Goal: Communication & Community: Share content

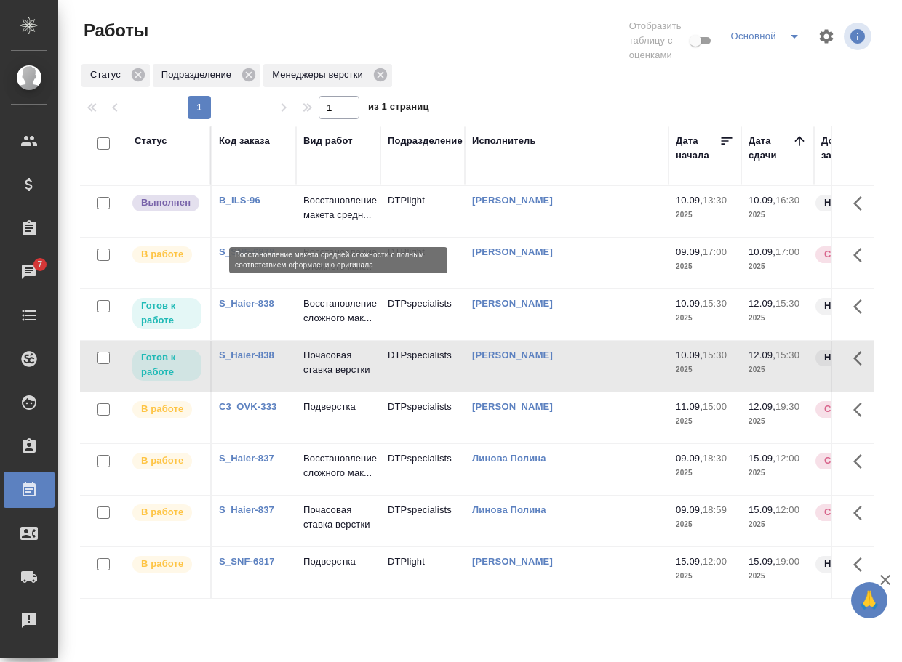
click at [314, 217] on p "Восстановление макета средн..." at bounding box center [338, 207] width 70 height 29
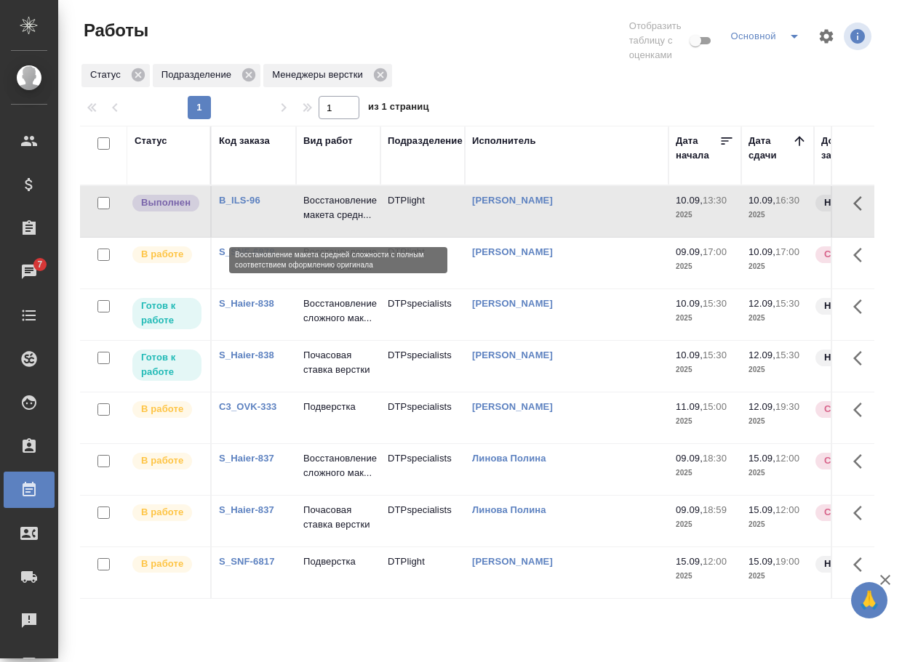
click at [314, 217] on p "Восстановление макета средн..." at bounding box center [338, 207] width 70 height 29
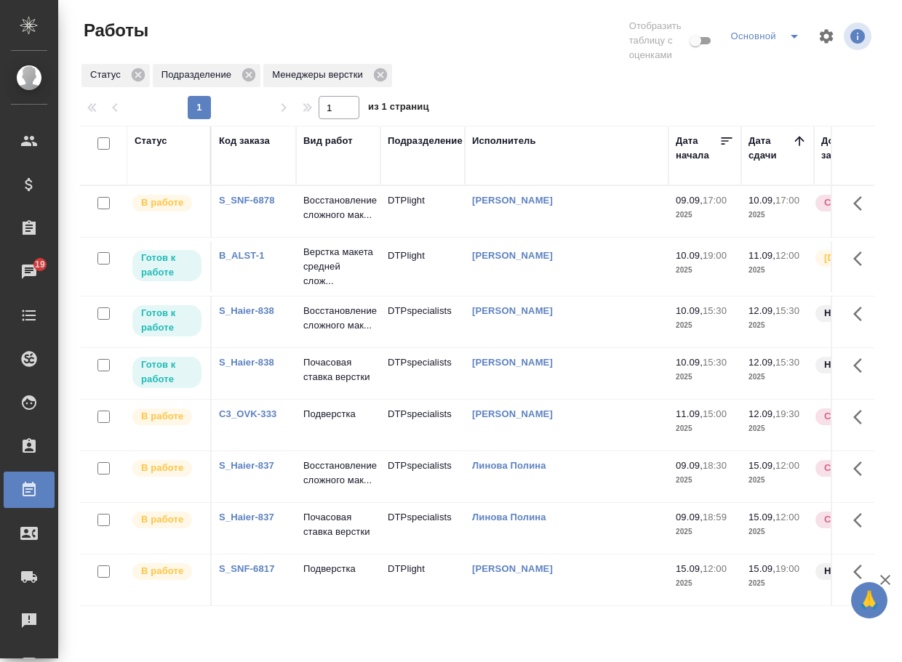
click at [251, 201] on link "S_SNF-6878" at bounding box center [247, 200] width 56 height 11
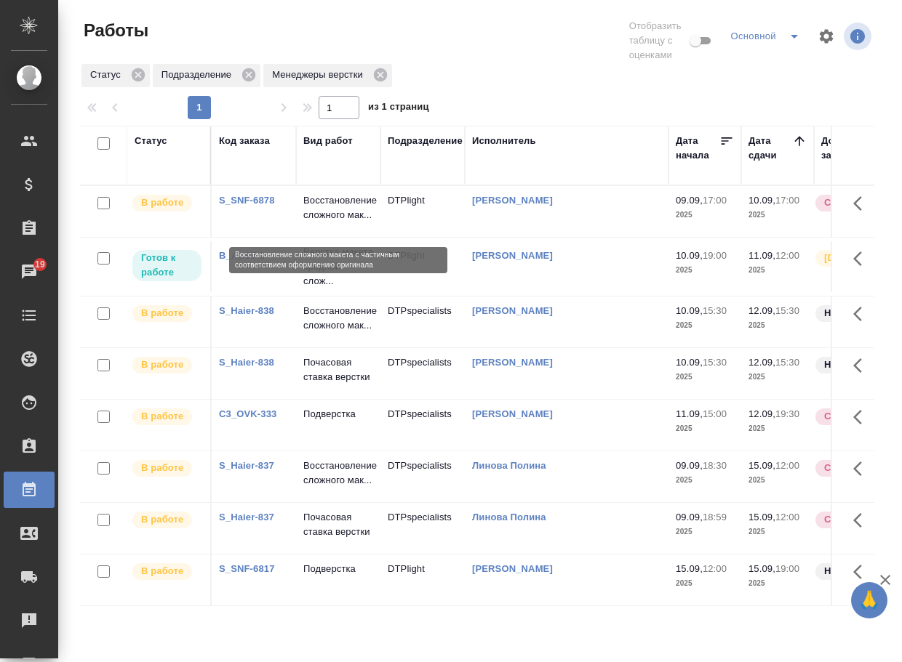
click at [325, 214] on p "Восстановление сложного мак..." at bounding box center [338, 207] width 70 height 29
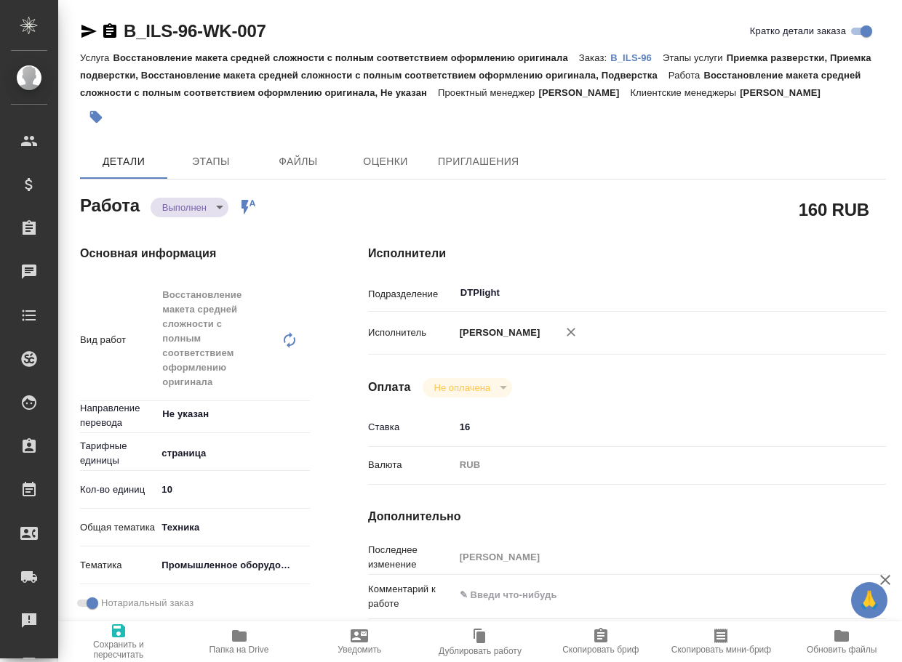
type textarea "x"
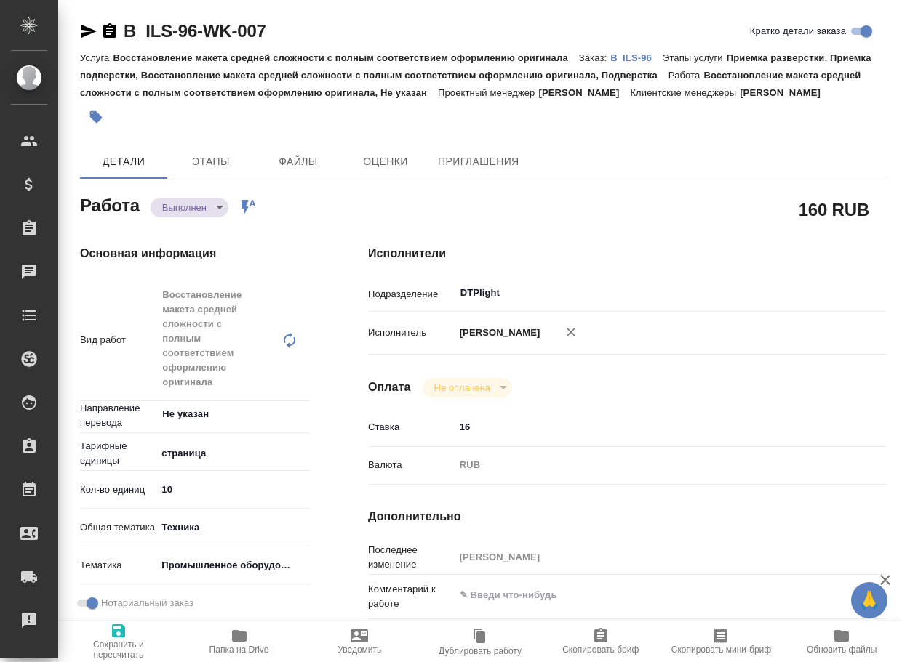
type textarea "x"
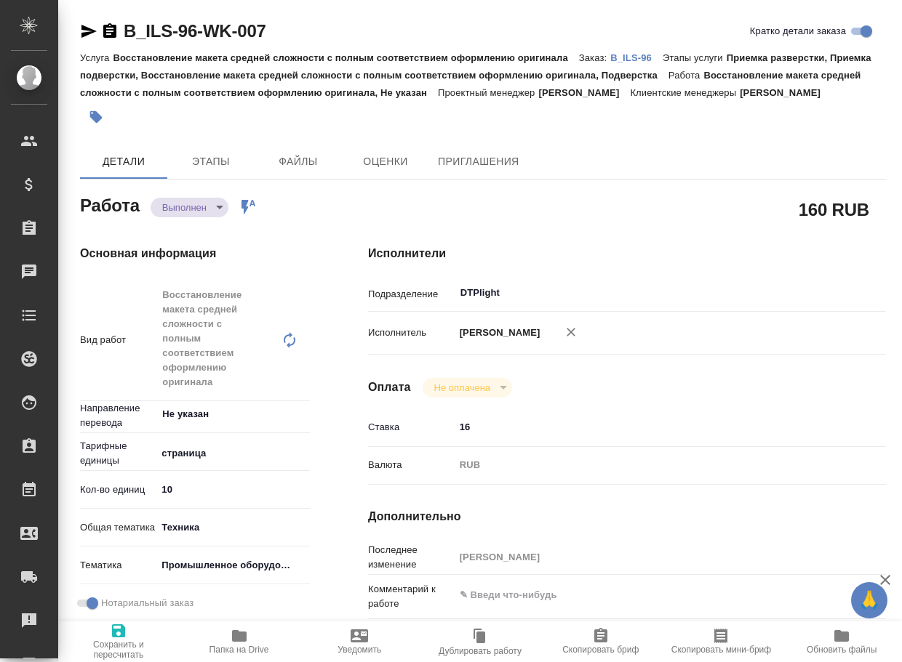
type textarea "x"
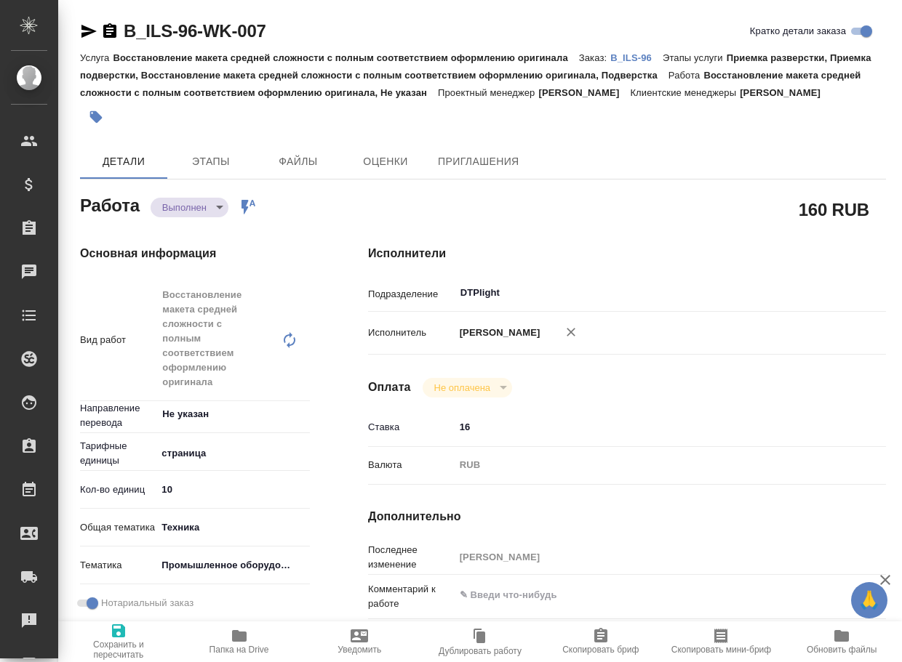
type textarea "x"
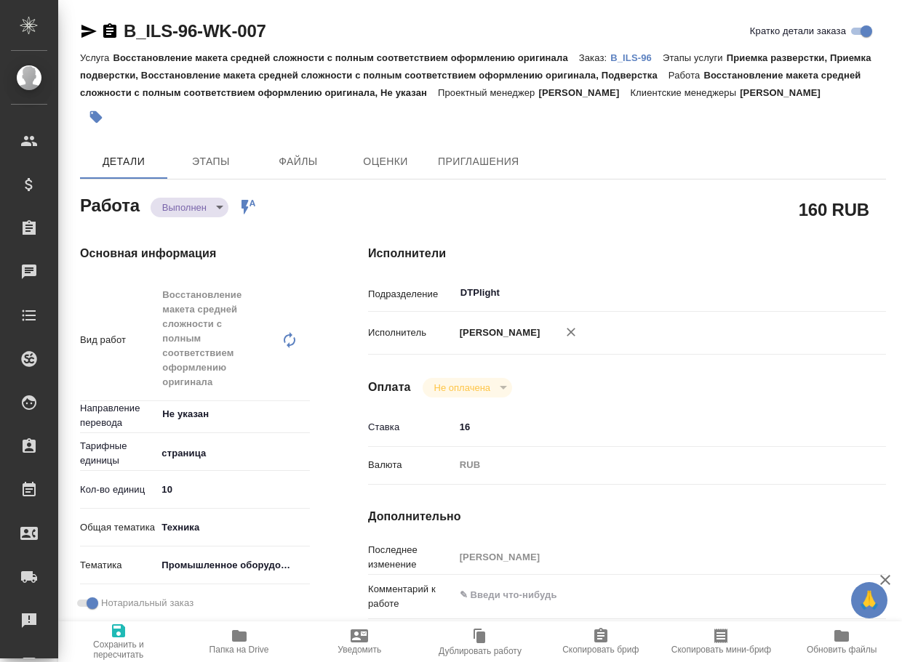
type textarea "x"
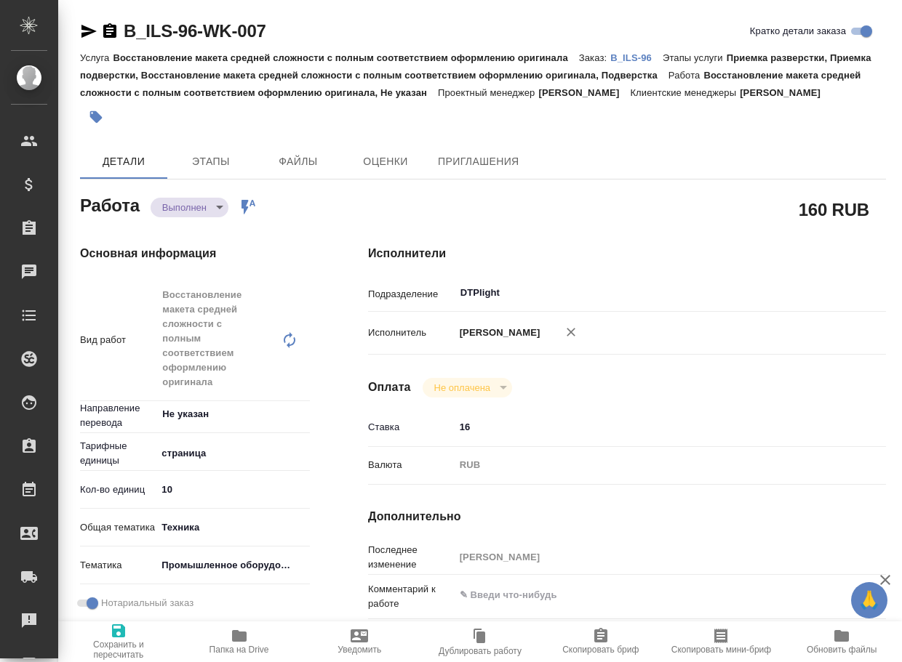
click at [243, 642] on icon "button" at bounding box center [239, 636] width 15 height 12
type textarea "x"
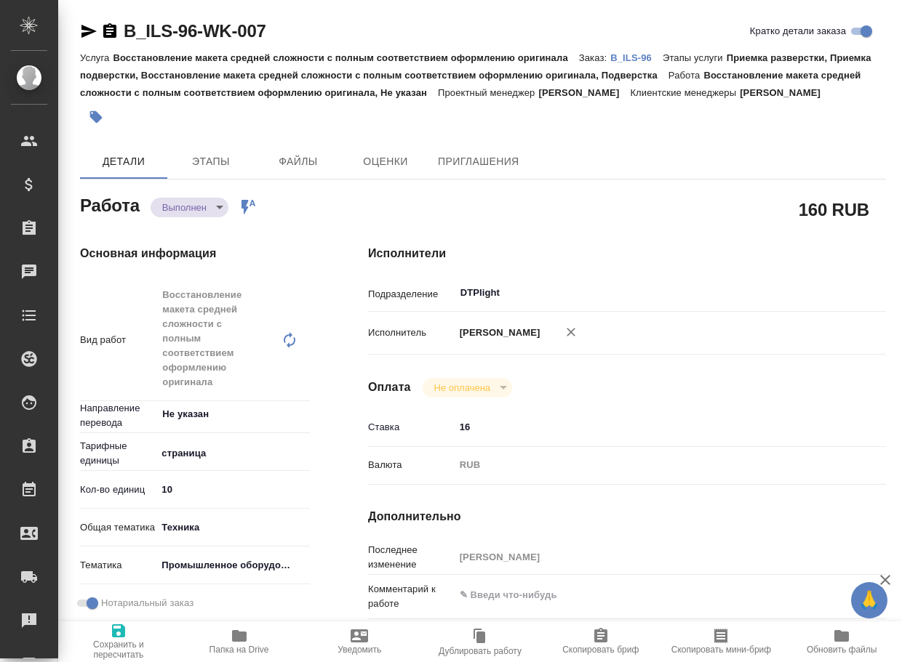
type textarea "x"
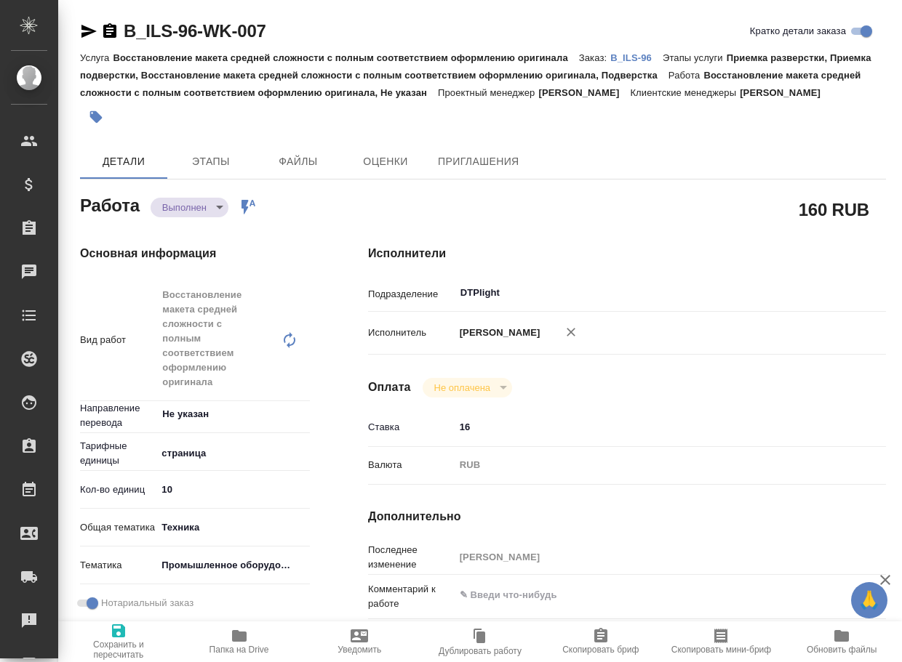
type textarea "x"
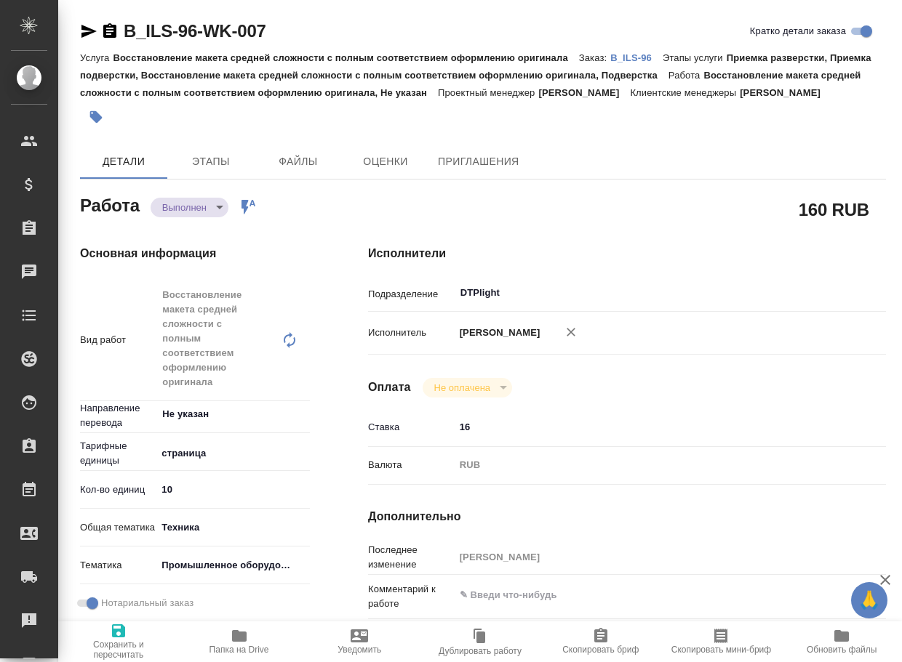
type textarea "x"
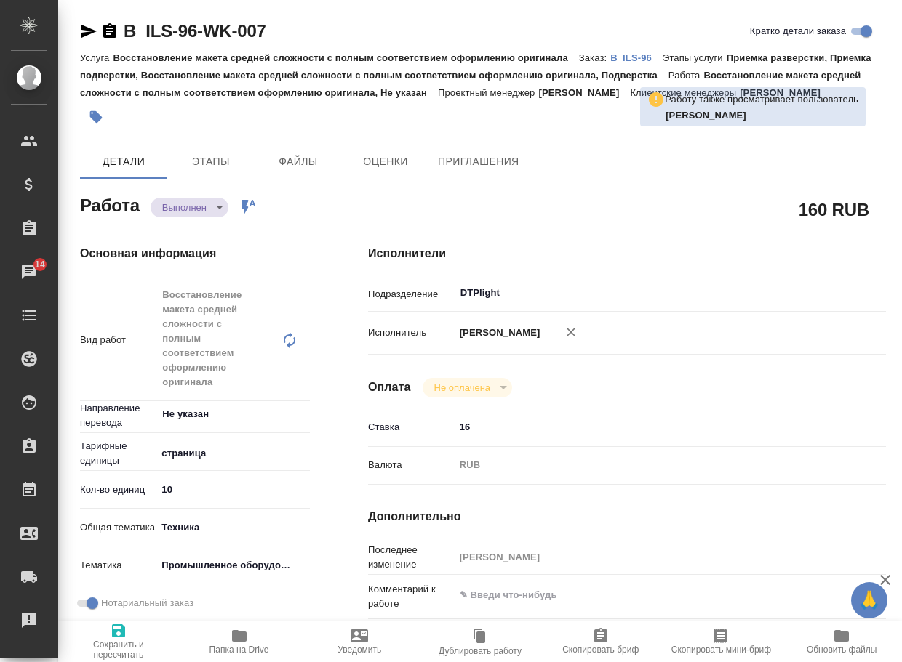
click at [198, 224] on body "🙏 .cls-1 fill:#fff; AWATERA Arsenyeva Vera Клиенты Спецификации Заказы 14 Чаты …" at bounding box center [451, 331] width 902 height 662
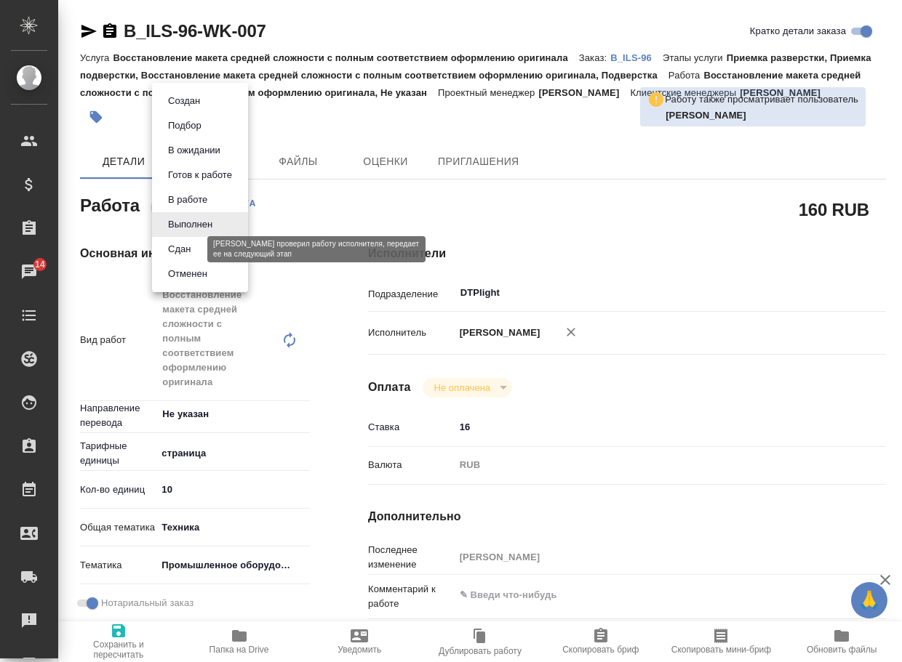
click at [182, 245] on button "Сдан" at bounding box center [179, 249] width 31 height 16
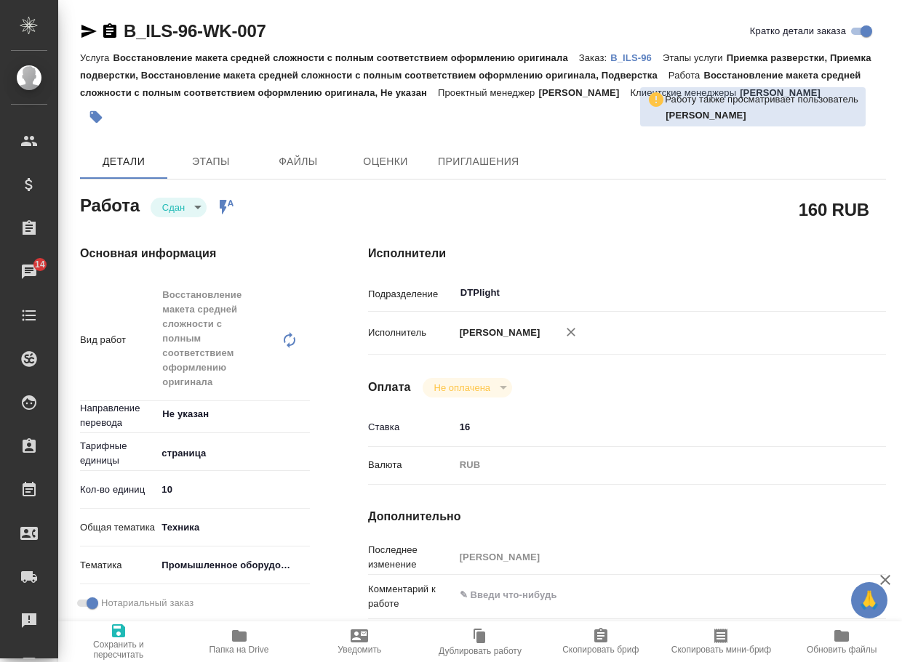
type textarea "x"
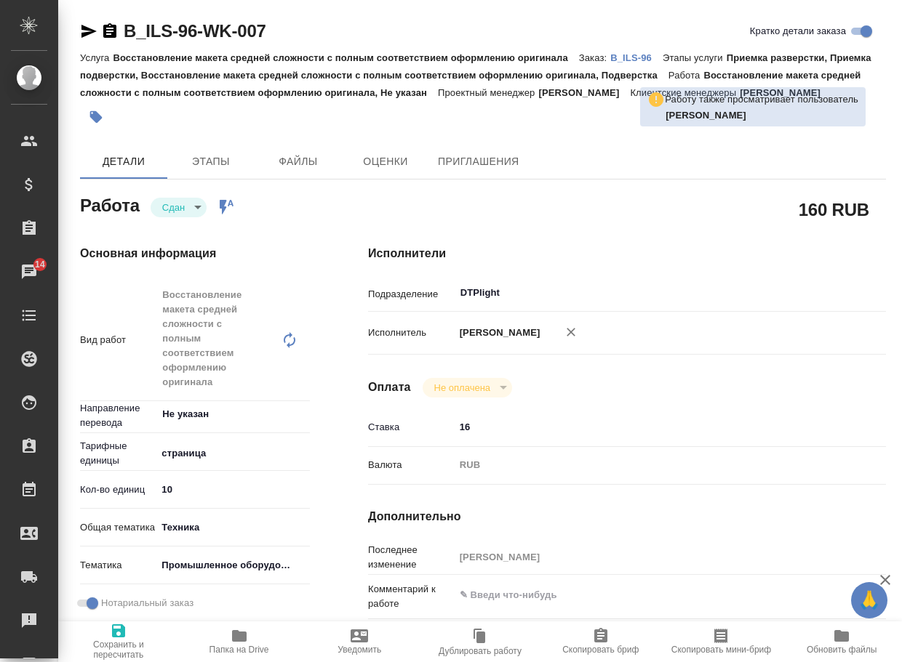
click at [646, 55] on p "B_ILS-96" at bounding box center [636, 57] width 52 height 11
type textarea "x"
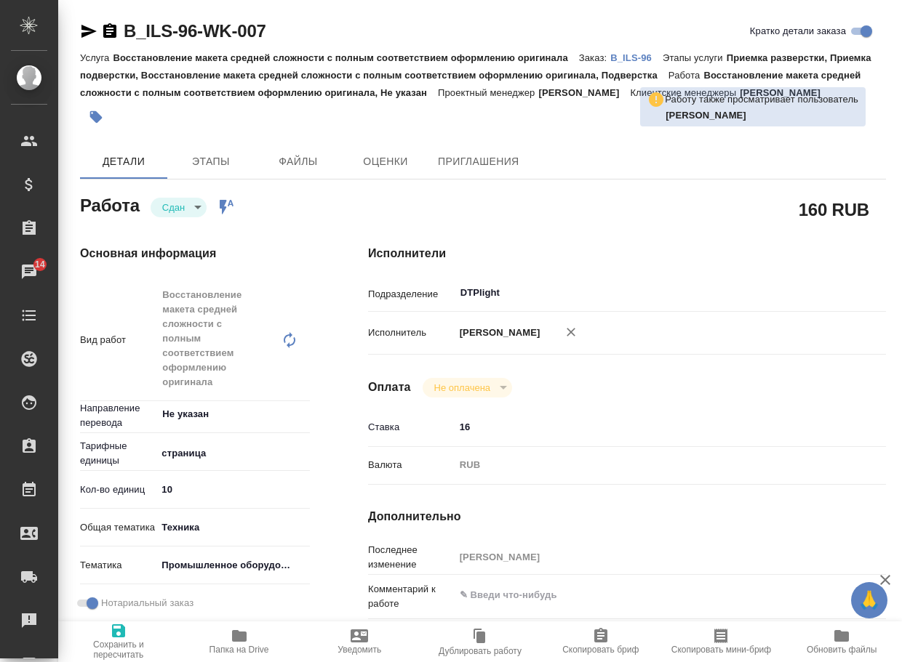
type textarea "x"
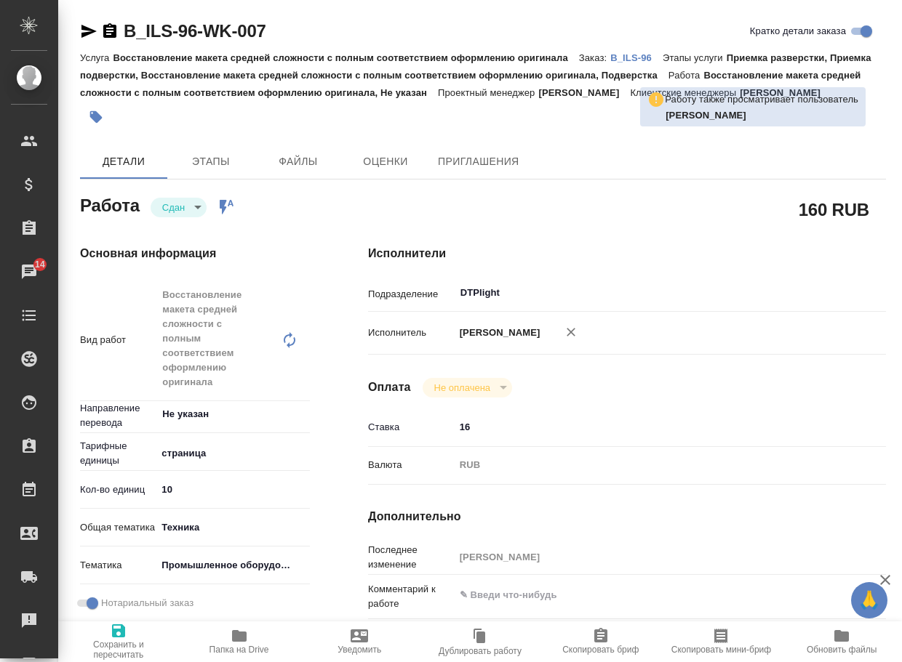
type textarea "x"
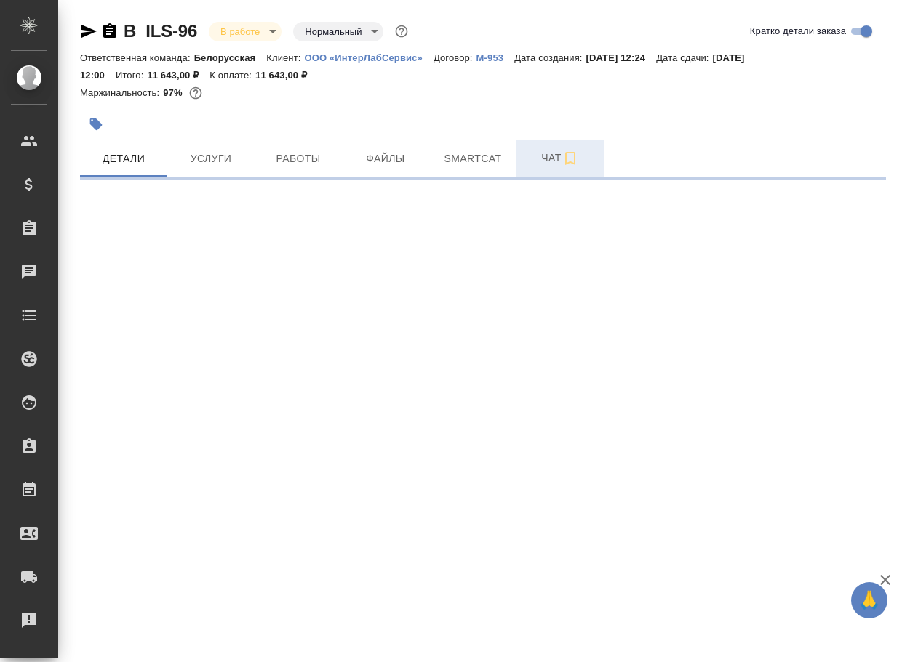
select select "RU"
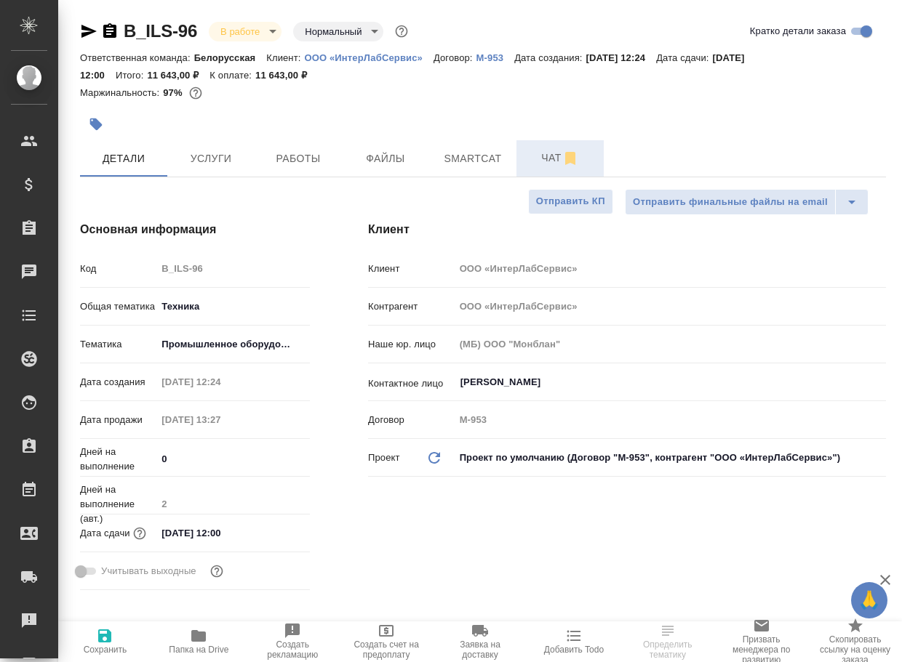
click at [555, 160] on span "Чат" at bounding box center [560, 158] width 70 height 18
type textarea "x"
type input "Сергеева Анастасия"
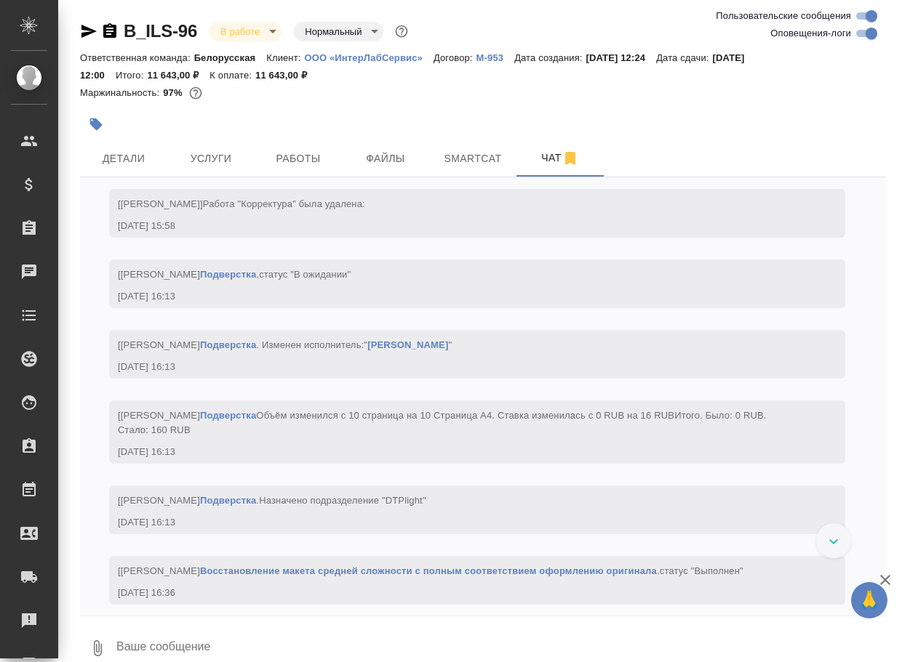
click at [255, 649] on textarea at bounding box center [500, 648] width 771 height 49
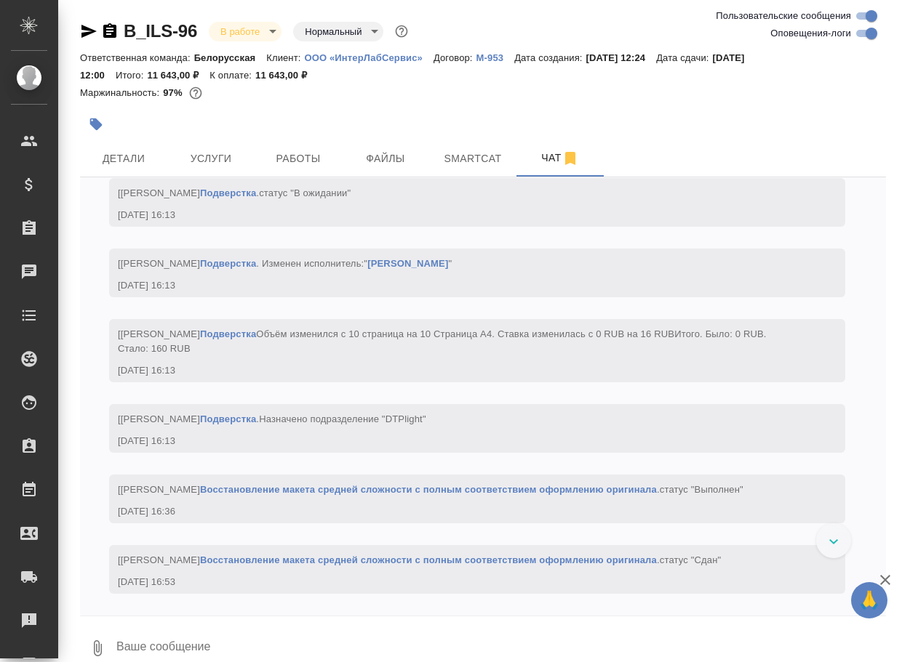
paste textarea "https://drive.awatera.com/apps/files/files/10332228?dir=/Shares/%D0%9E%D0%9E%D0…"
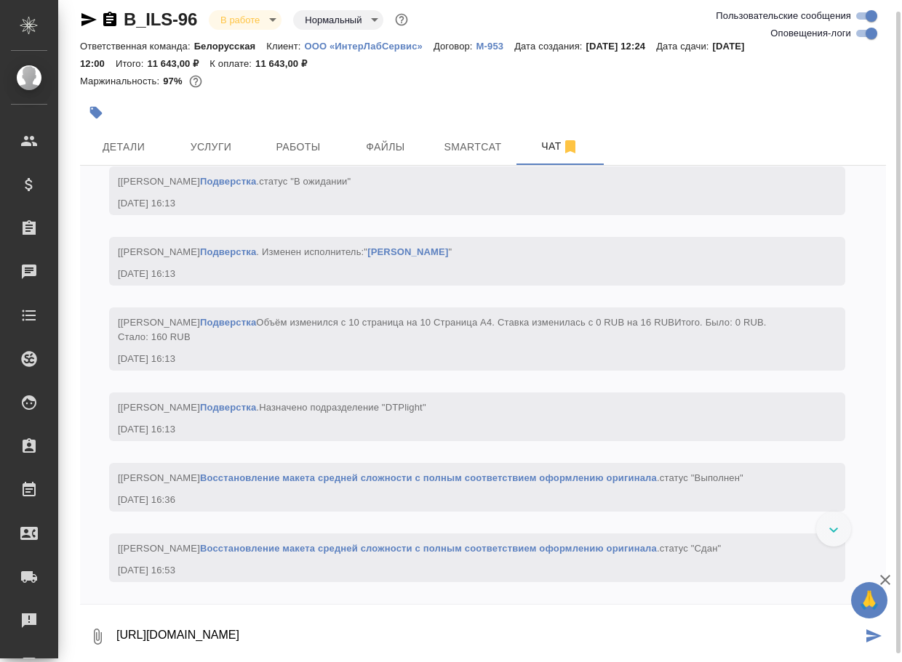
type textarea "https://drive.awatera.com/apps/files/files/10332228?dir=/Shares/%D0%9E%D0%9E%D0…"
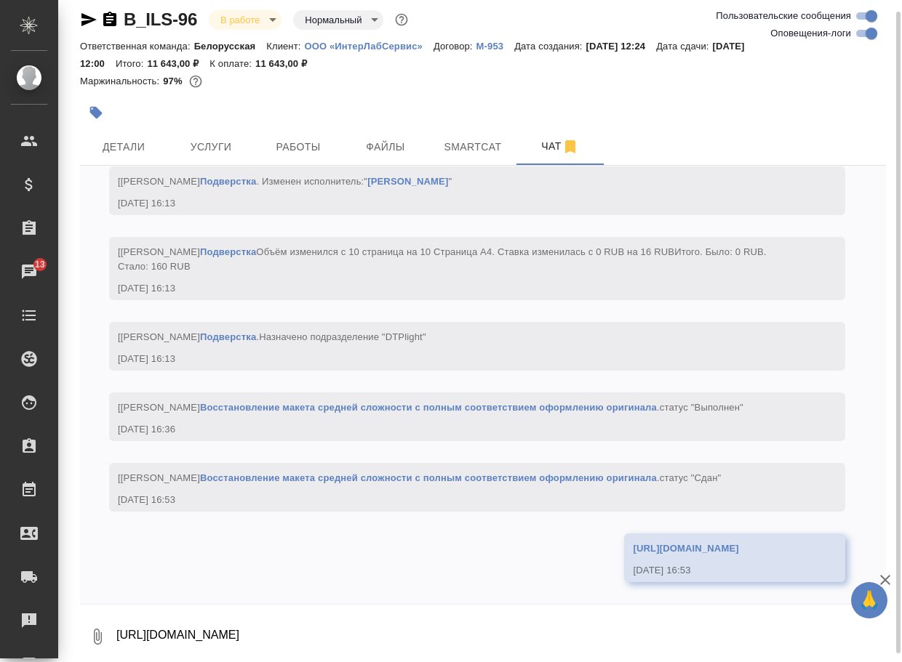
scroll to position [3347, 0]
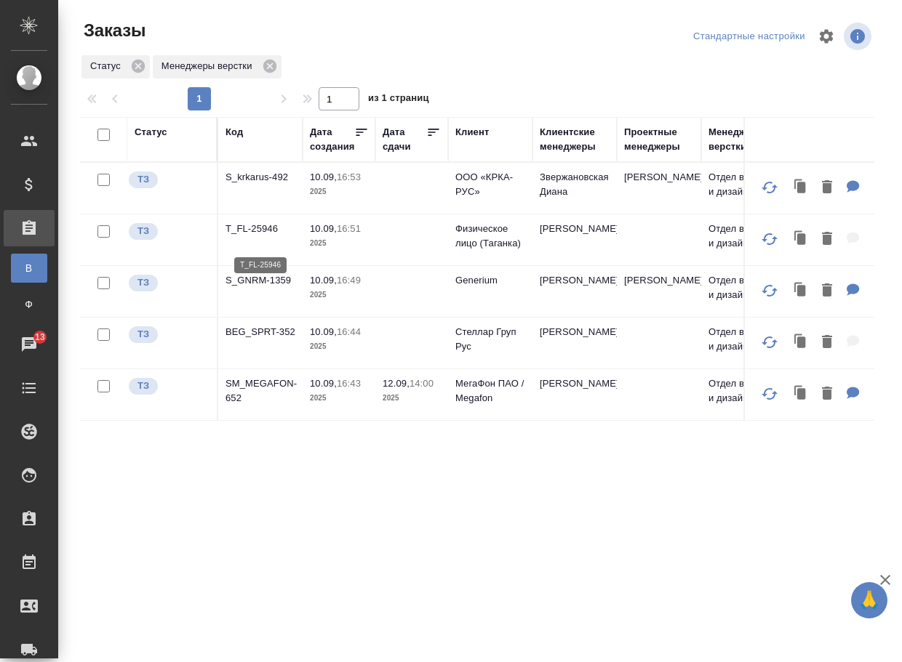
click at [251, 236] on p "T_FL-25946" at bounding box center [260, 229] width 70 height 15
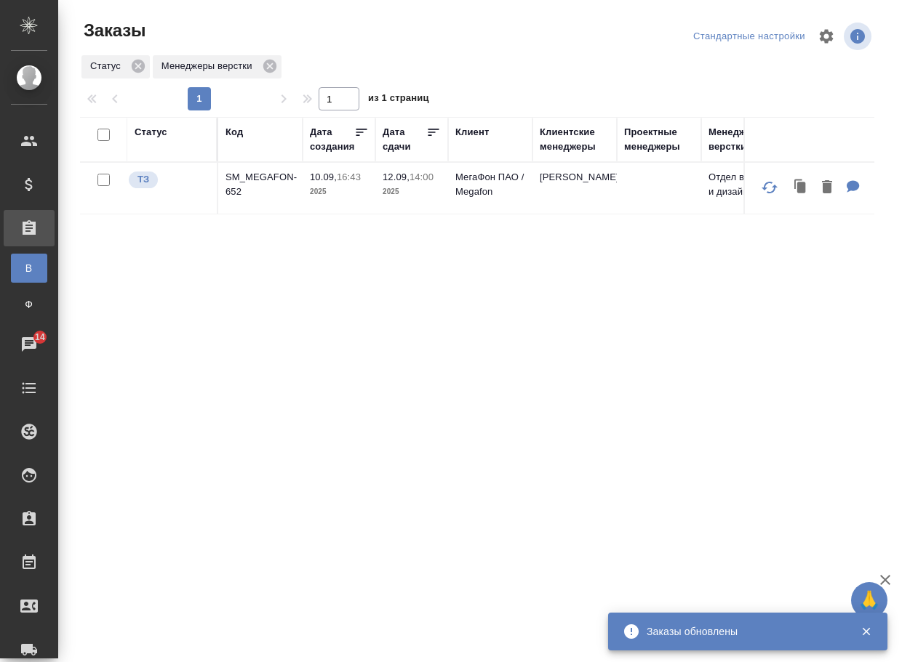
drag, startPoint x: 230, startPoint y: 438, endPoint x: 218, endPoint y: 422, distance: 20.4
click at [229, 437] on div "Статус Код Дата создания Дата сдачи Клиент Клиентские менеджеры Проектные менед…" at bounding box center [477, 378] width 794 height 523
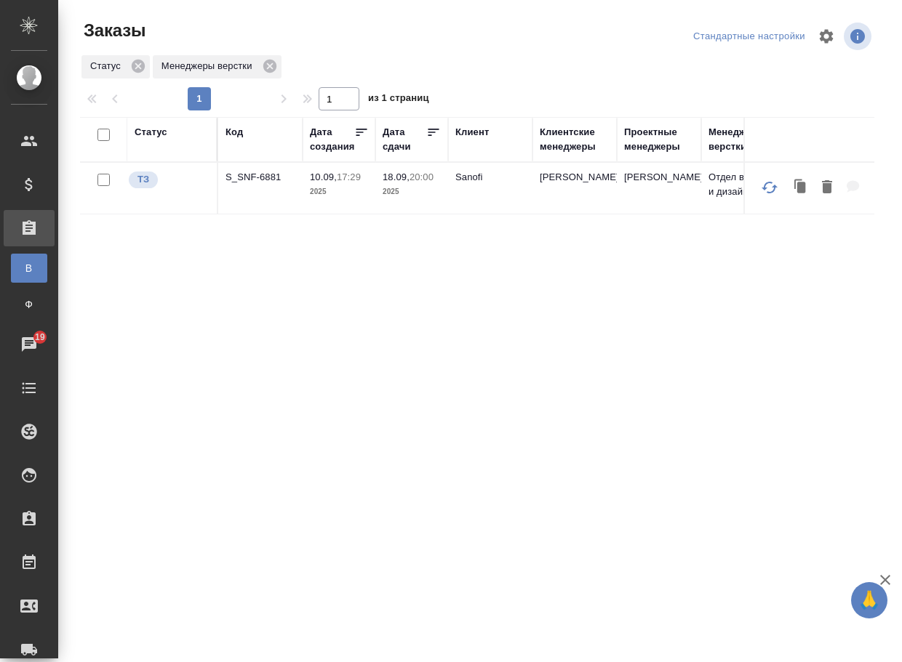
click at [276, 172] on td "S_SNF-6881" at bounding box center [260, 188] width 84 height 51
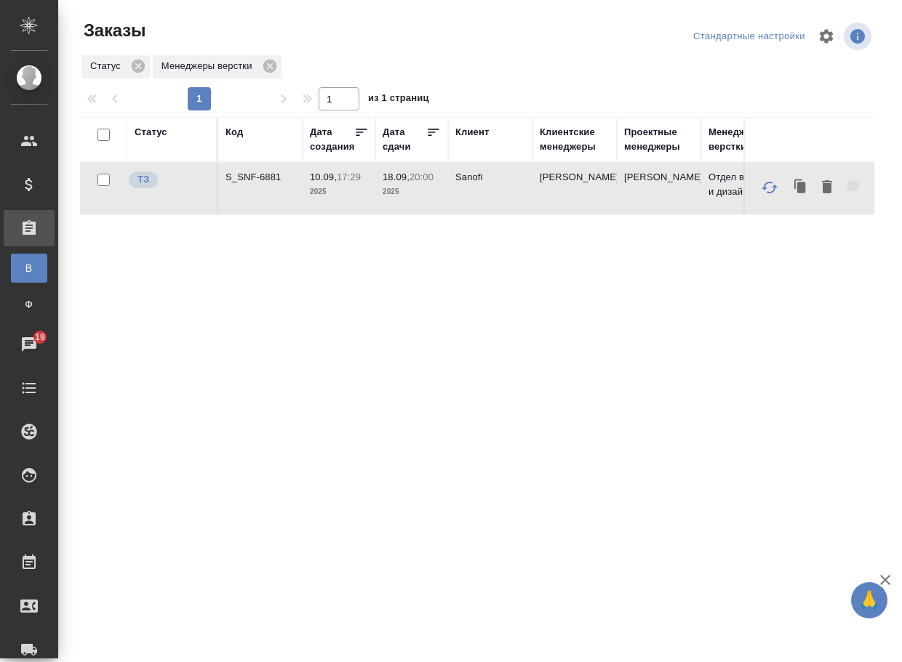
click at [268, 180] on p "S_SNF-6881" at bounding box center [260, 177] width 70 height 15
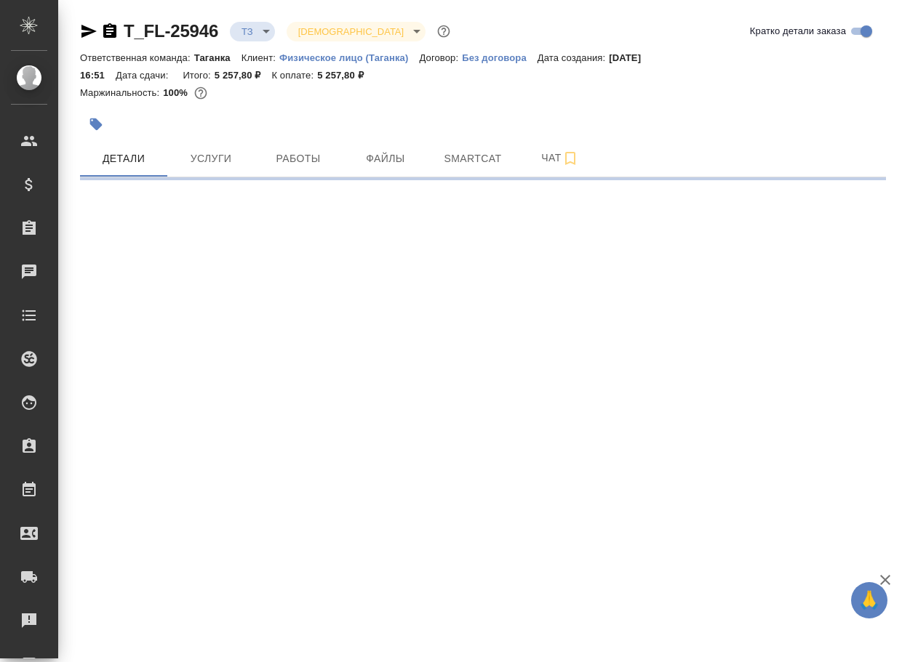
select select "RU"
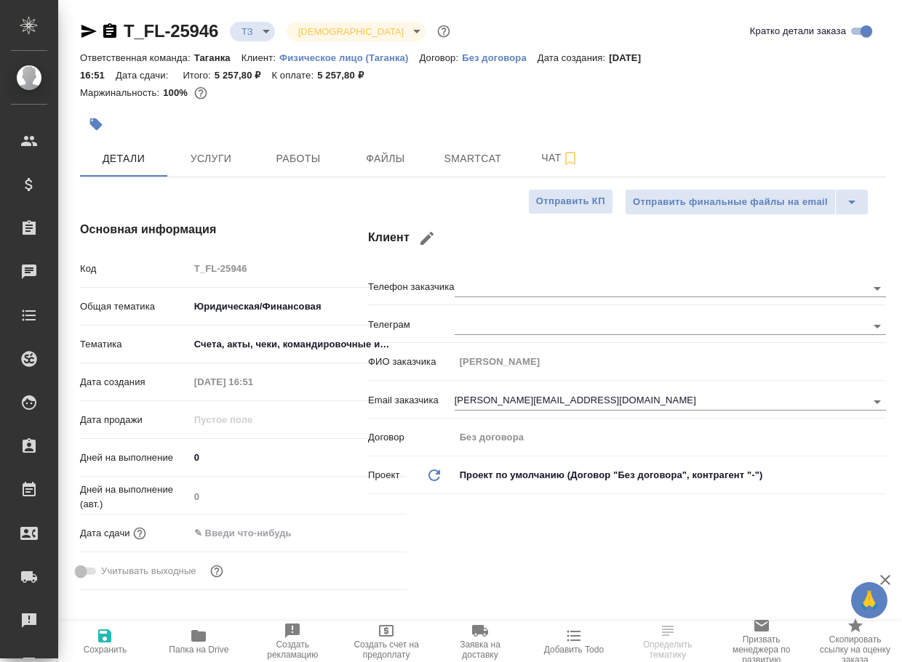
type textarea "x"
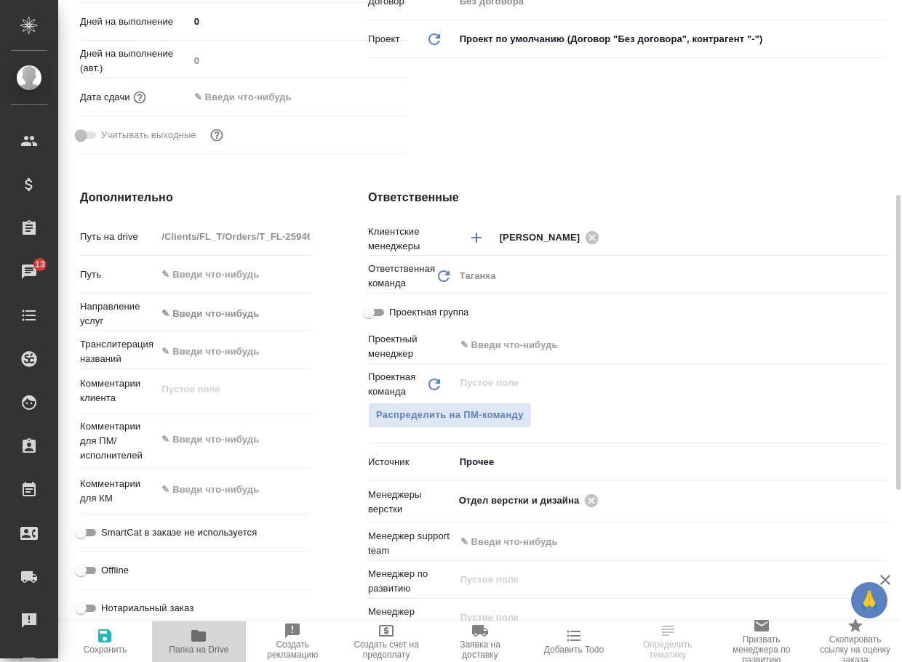
click at [200, 639] on icon "button" at bounding box center [198, 636] width 15 height 12
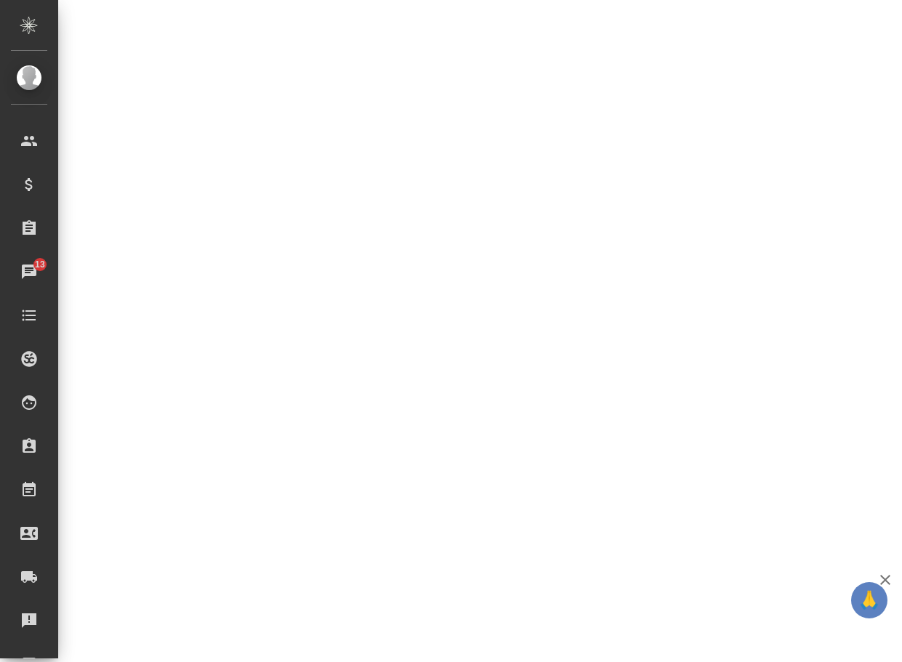
select select "RU"
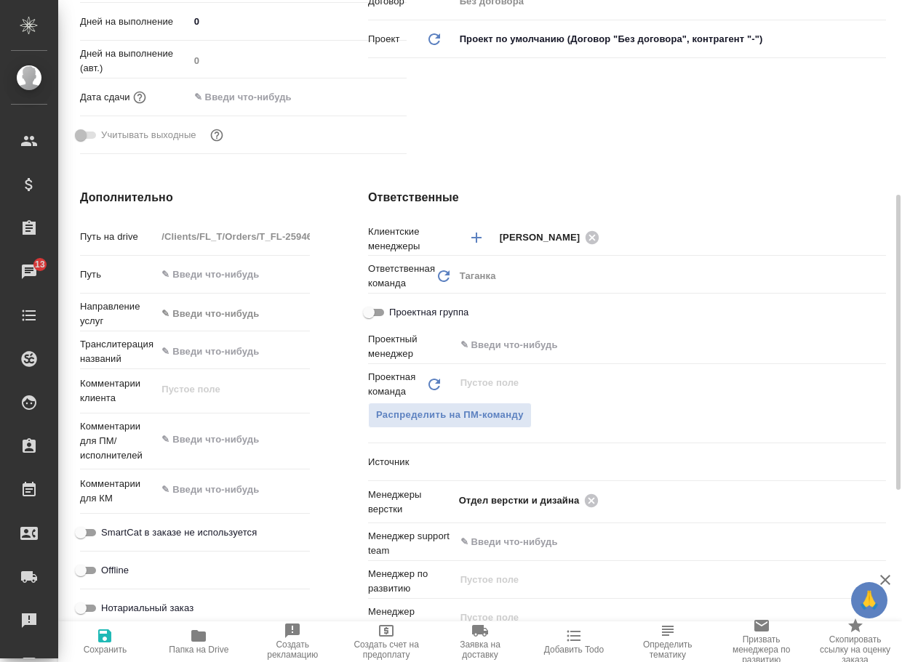
type textarea "x"
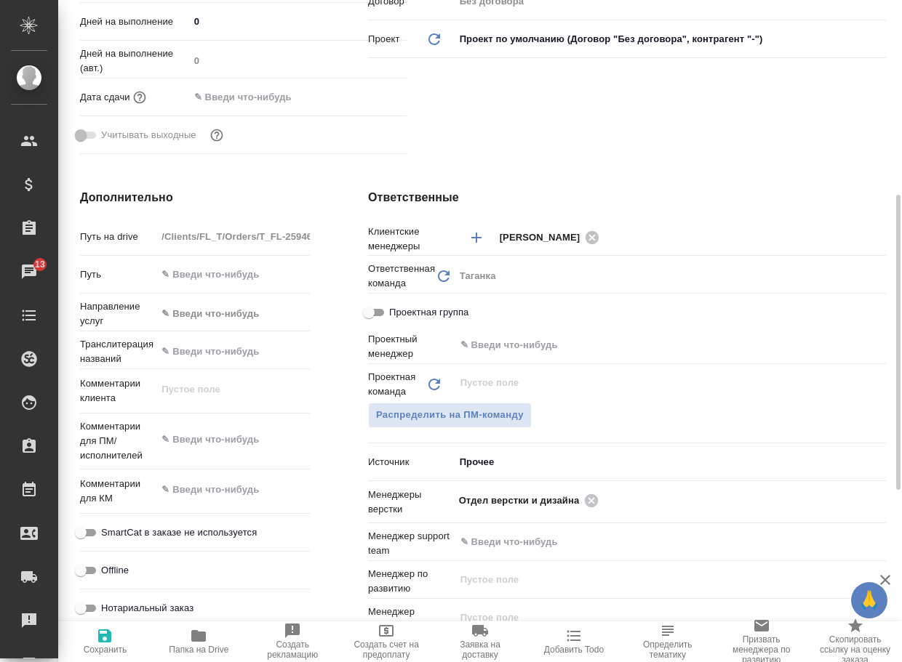
type textarea "x"
click at [593, 502] on icon at bounding box center [591, 501] width 16 height 16
type textarea "x"
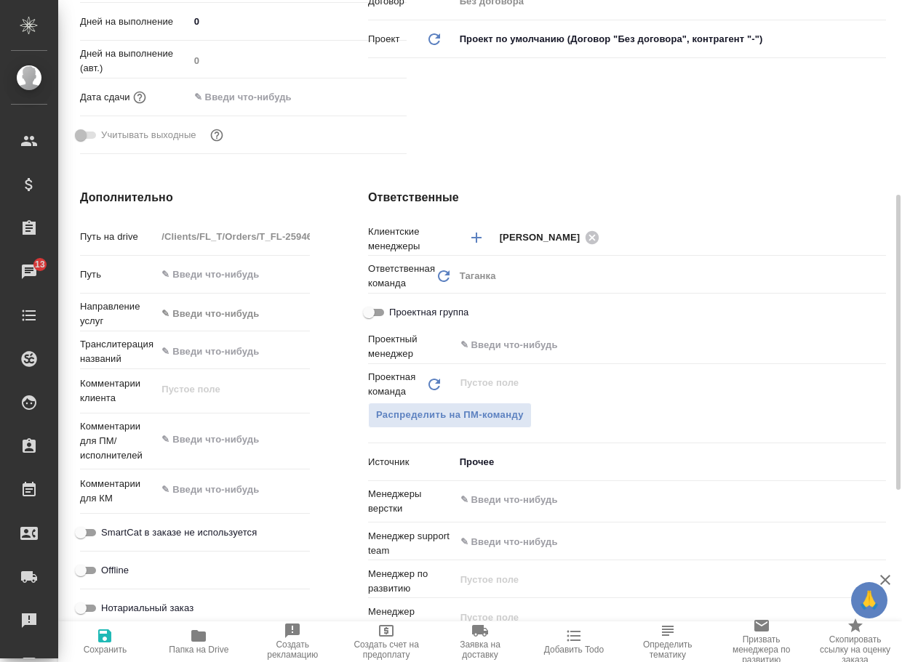
click at [593, 502] on input "text" at bounding box center [646, 499] width 374 height 17
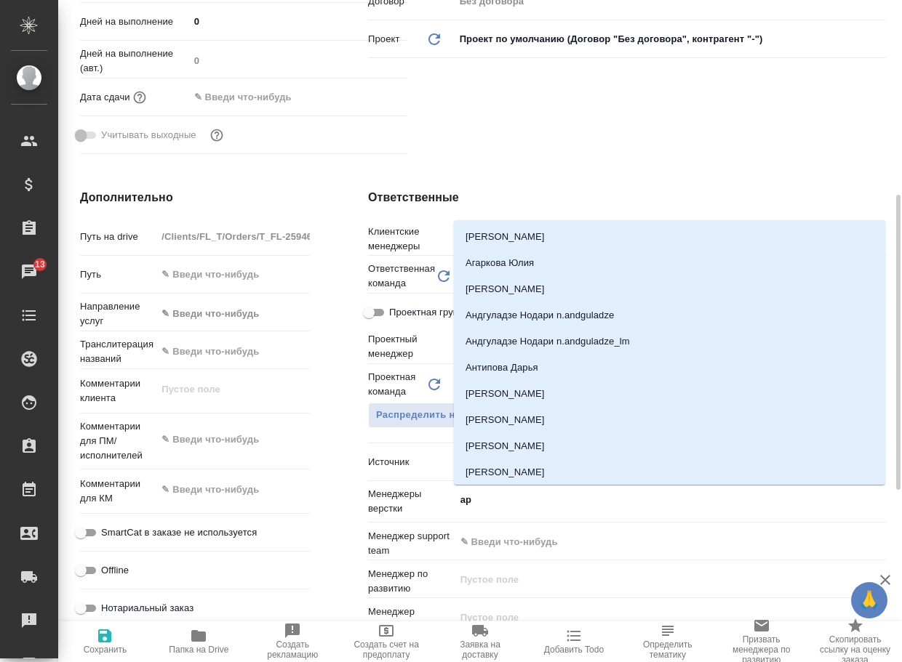
type input "арс"
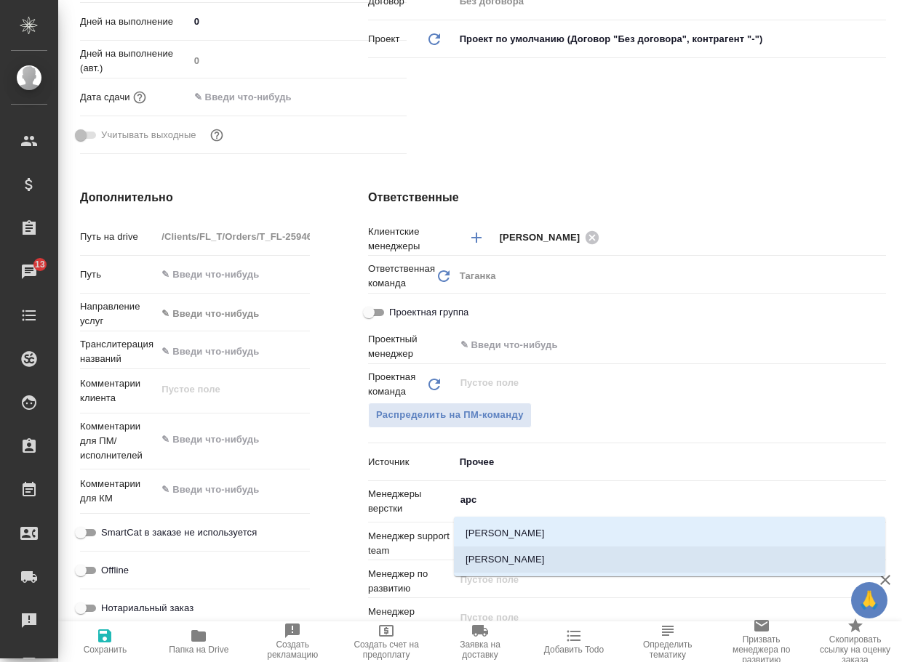
click at [532, 560] on li "[PERSON_NAME]" at bounding box center [669, 560] width 431 height 26
type textarea "x"
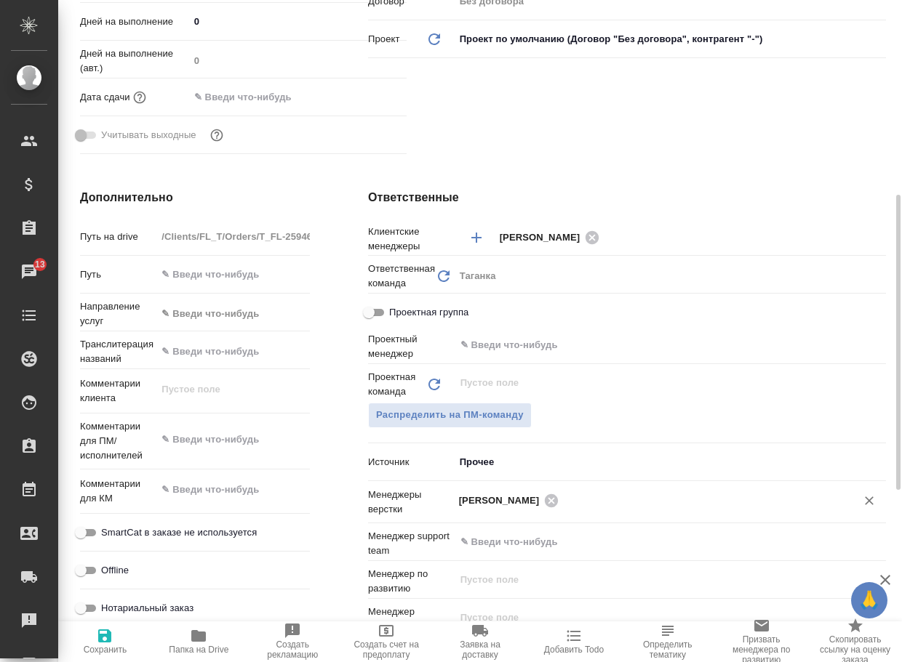
click at [95, 637] on span "Сохранить" at bounding box center [105, 641] width 76 height 28
type textarea "x"
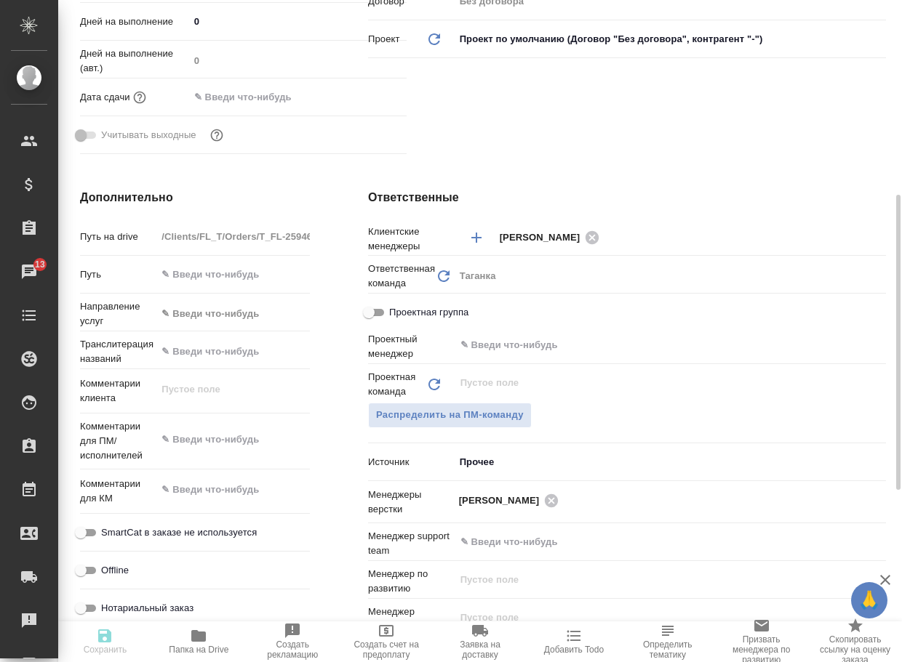
type textarea "x"
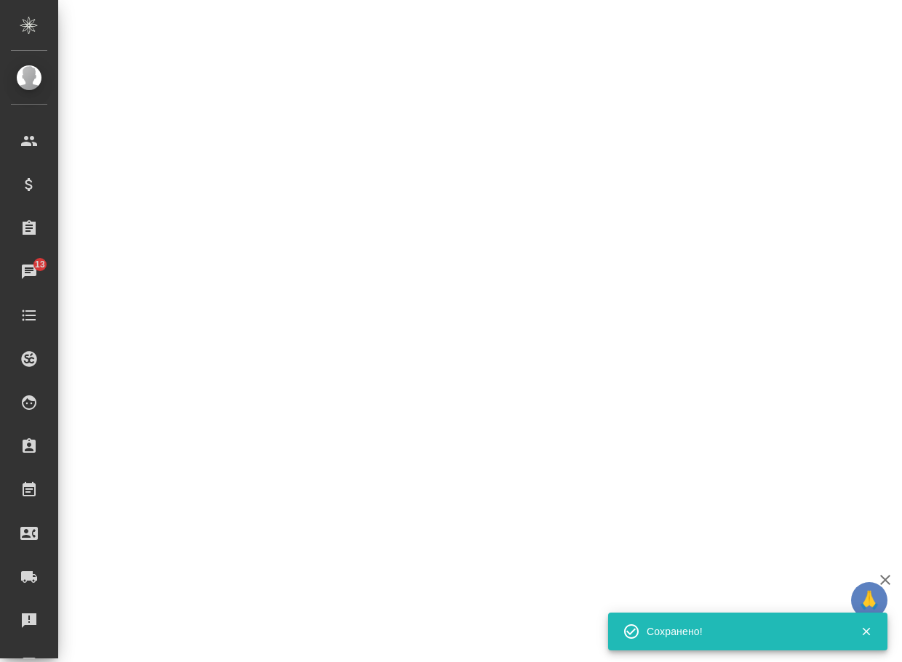
select select "RU"
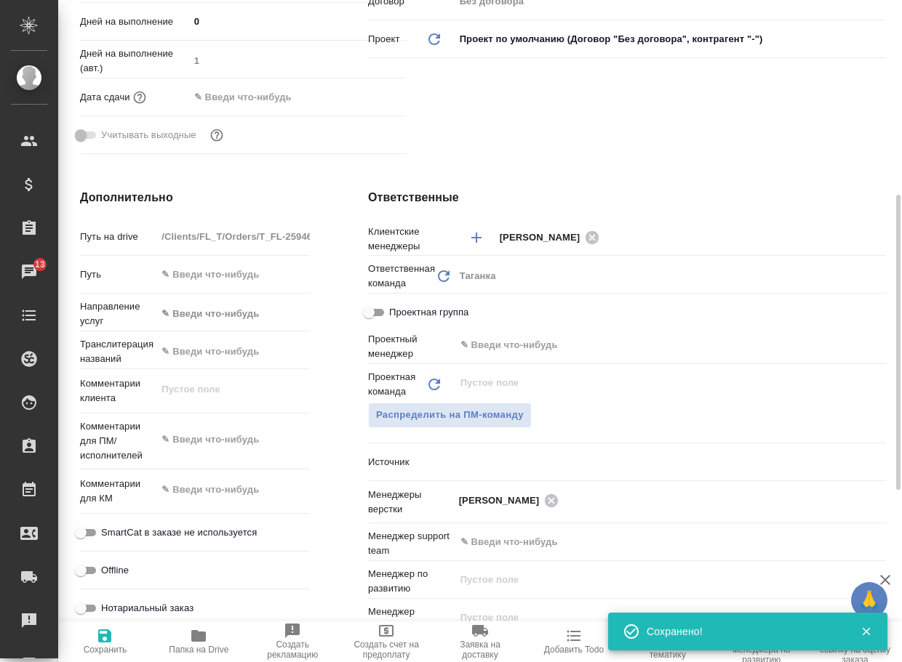
type textarea "x"
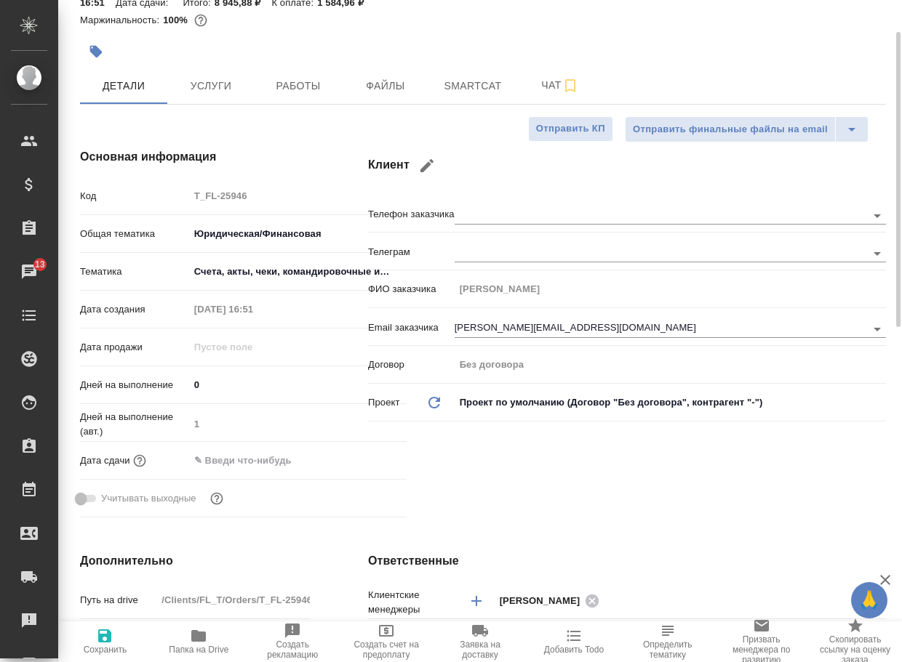
scroll to position [0, 0]
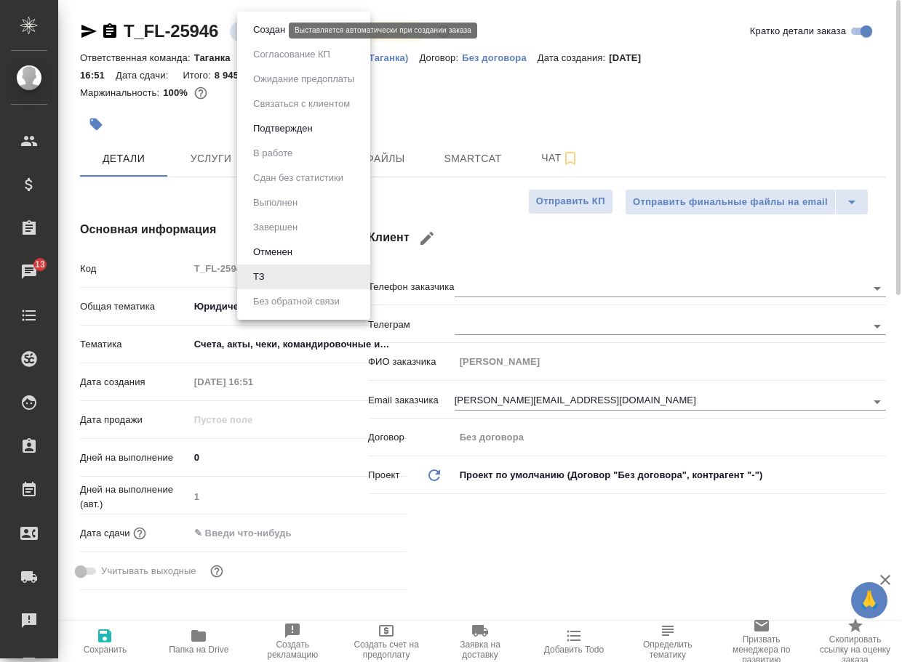
click at [258, 34] on body "🙏 .cls-1 fill:#fff; AWATERA Arsenyeva Vera Клиенты Спецификации Заказы 13 Чаты …" at bounding box center [451, 331] width 902 height 662
click at [262, 36] on button "Создан" at bounding box center [269, 30] width 41 height 16
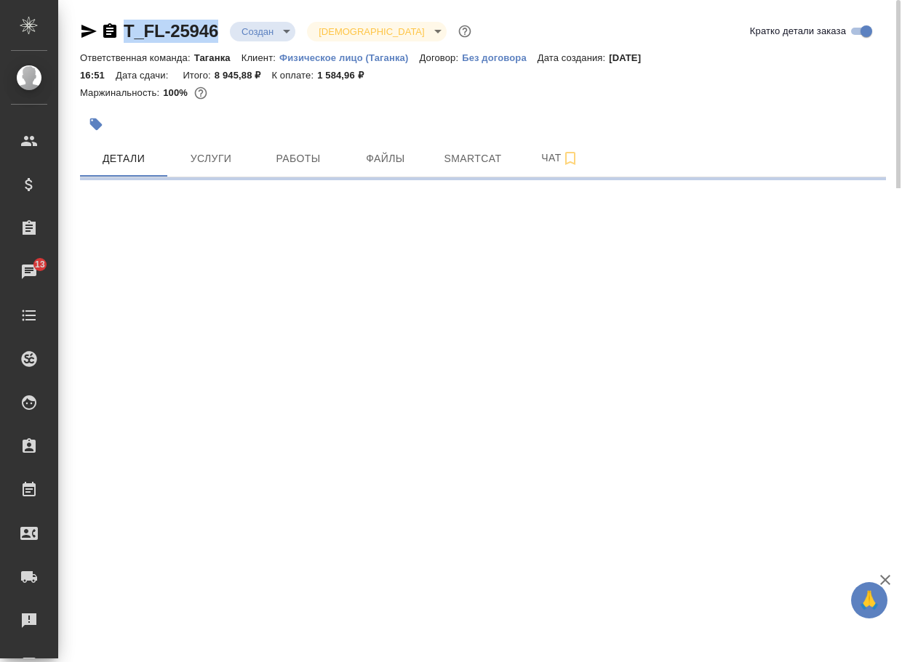
drag, startPoint x: 225, startPoint y: 38, endPoint x: 100, endPoint y: 31, distance: 125.2
click at [100, 31] on div "T_FL-25946 Создан new Святая троица holyTrinity" at bounding box center [277, 31] width 394 height 23
copy link "T_FL-25946"
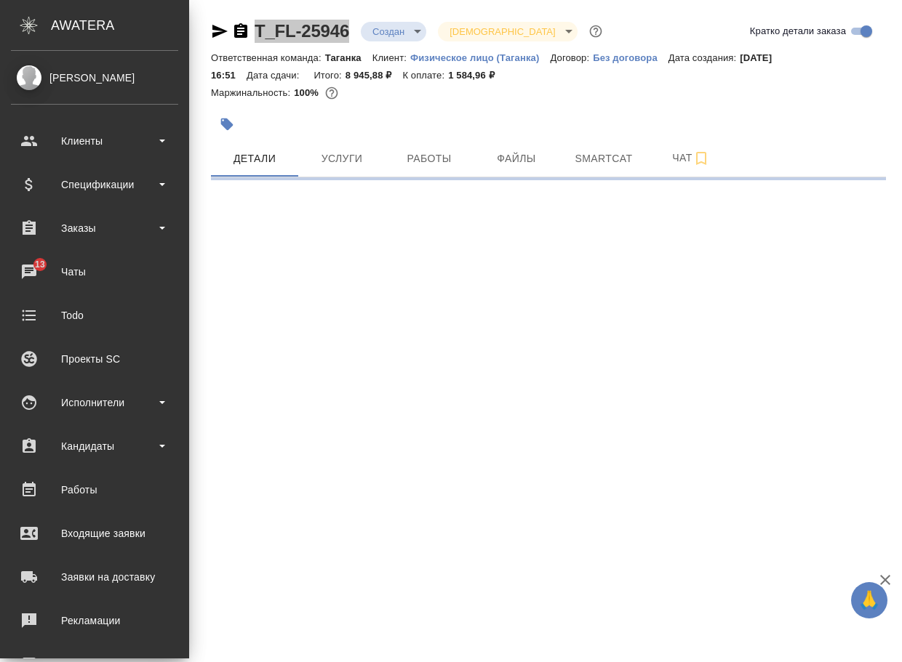
select select "RU"
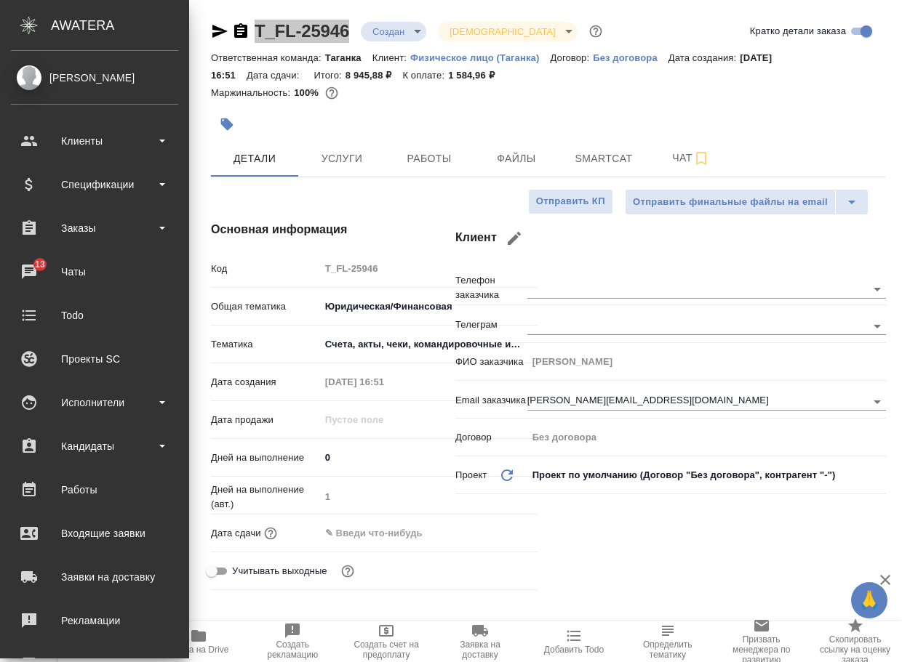
type textarea "x"
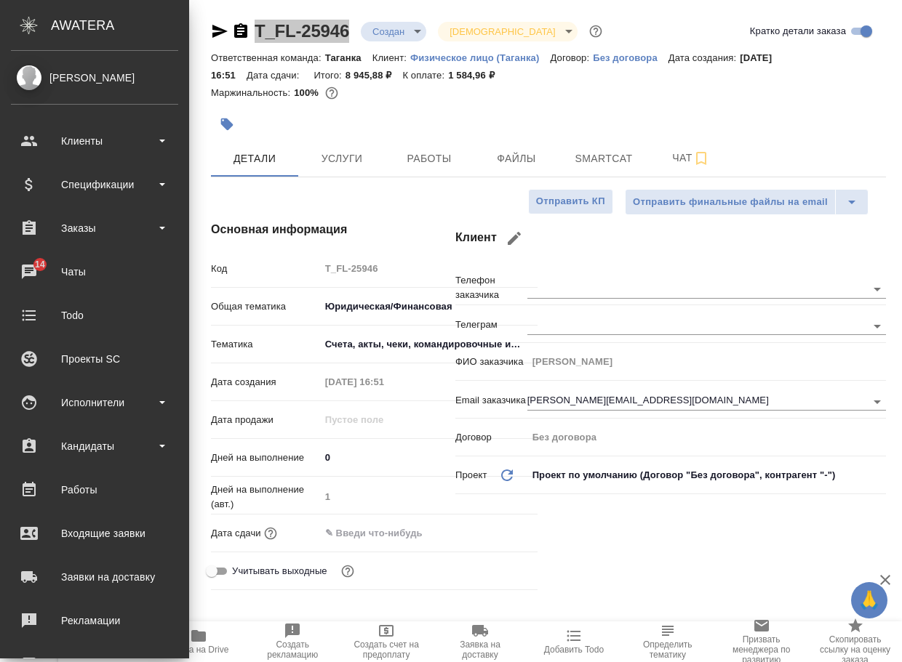
type textarea "x"
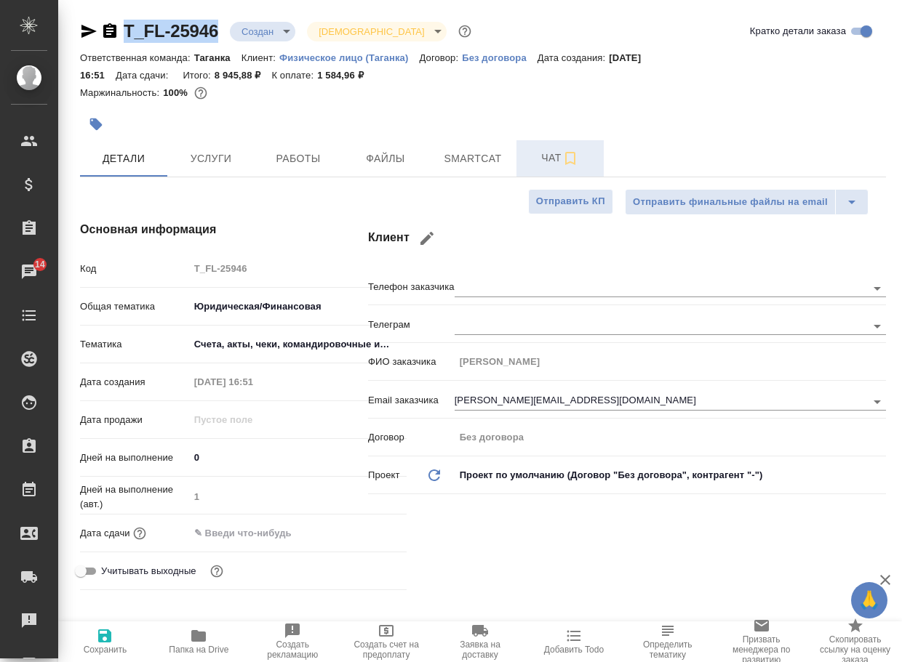
click at [547, 161] on span "Чат" at bounding box center [560, 158] width 70 height 18
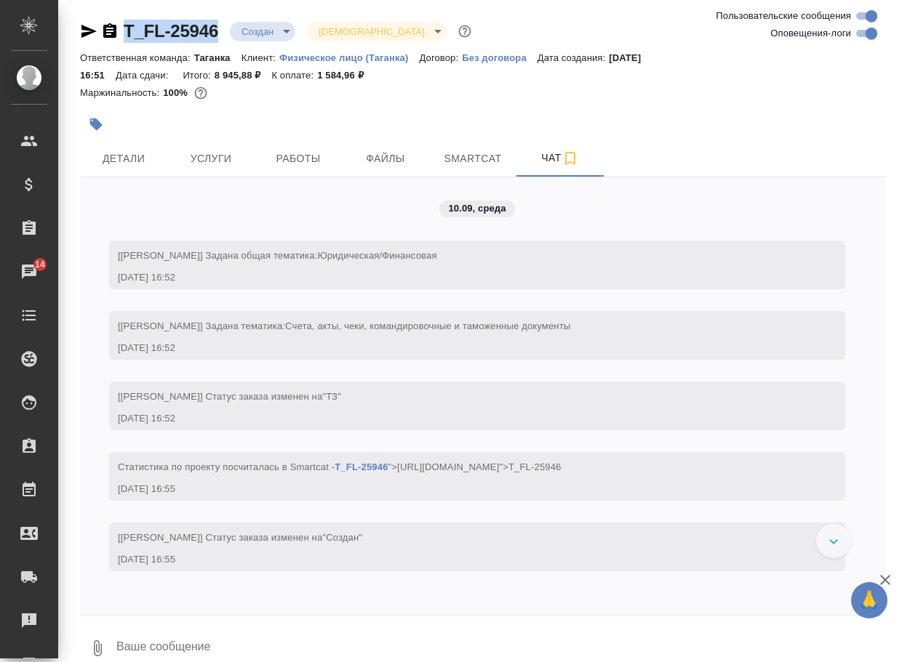
click at [98, 636] on button "0" at bounding box center [97, 648] width 35 height 49
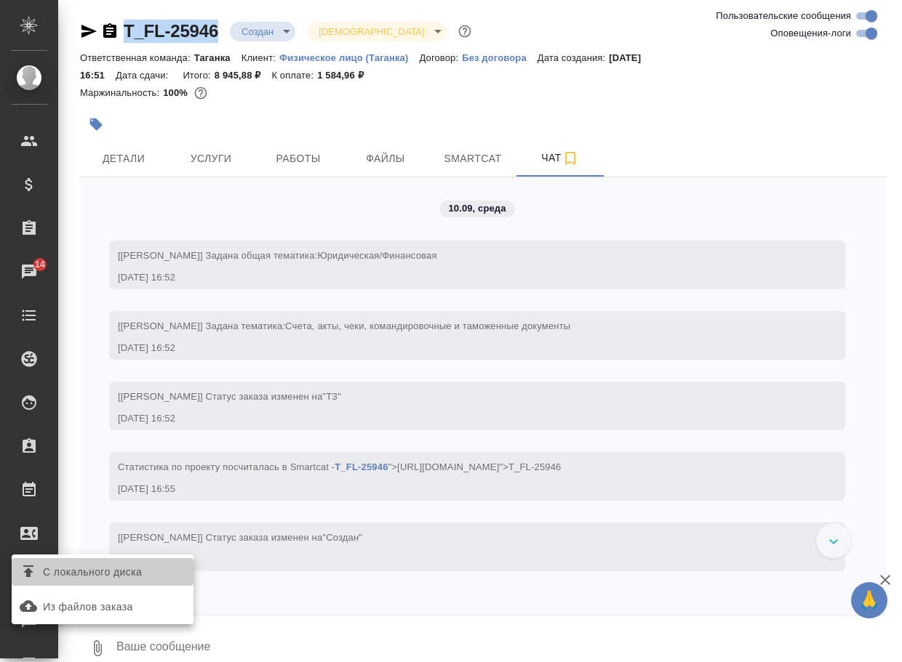
click at [142, 572] on span "С локального диска" at bounding box center [92, 572] width 99 height 18
click at [0, 0] on input "С локального диска" at bounding box center [0, 0] width 0 height 0
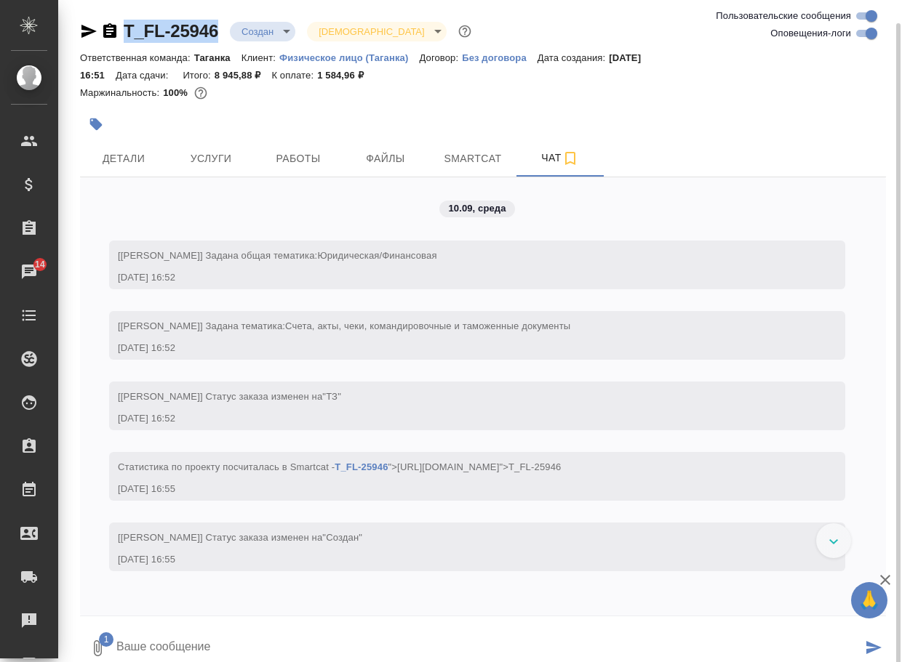
scroll to position [12, 0]
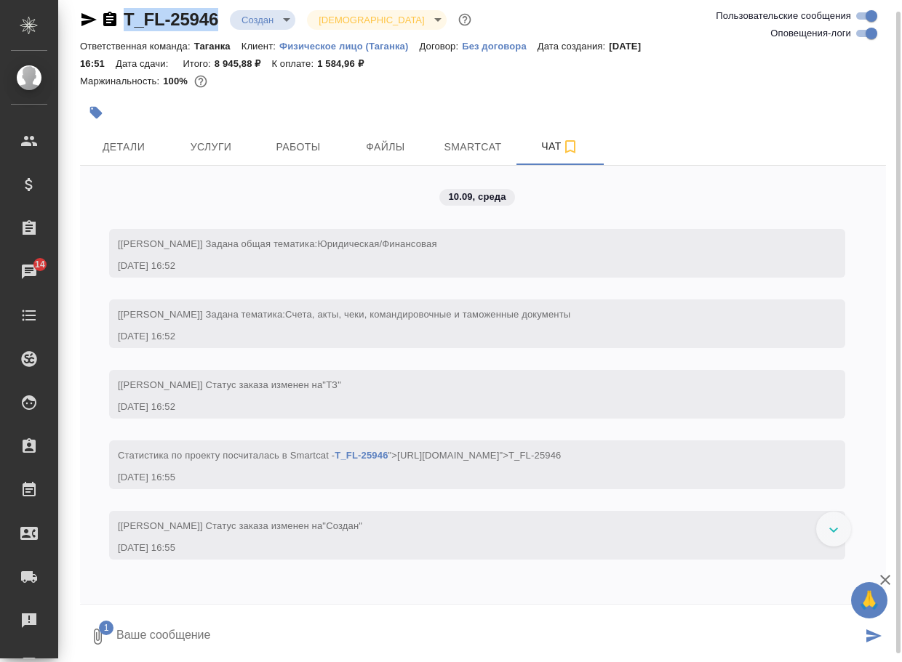
click at [239, 632] on textarea at bounding box center [488, 636] width 747 height 49
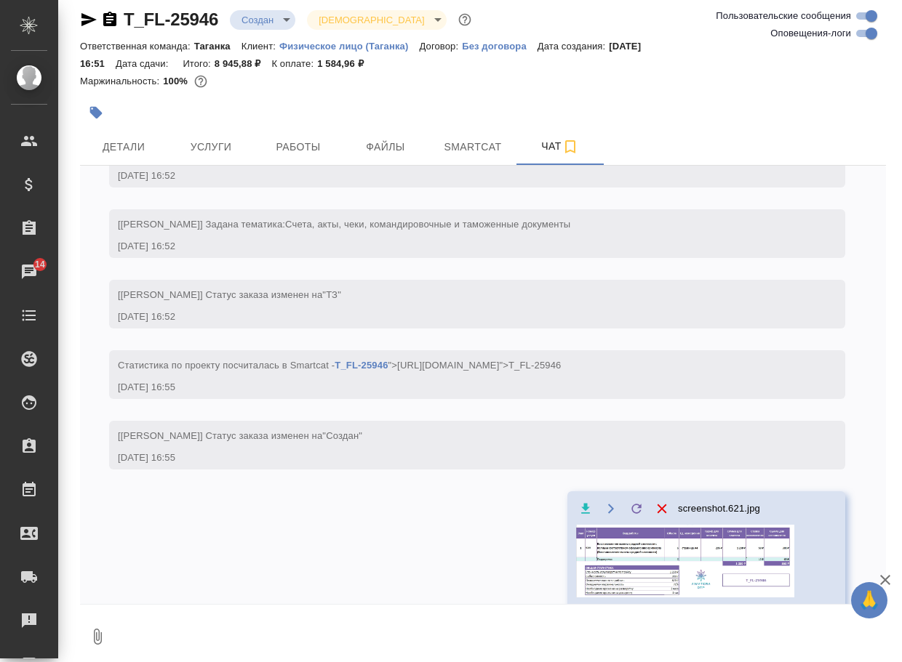
scroll to position [92, 0]
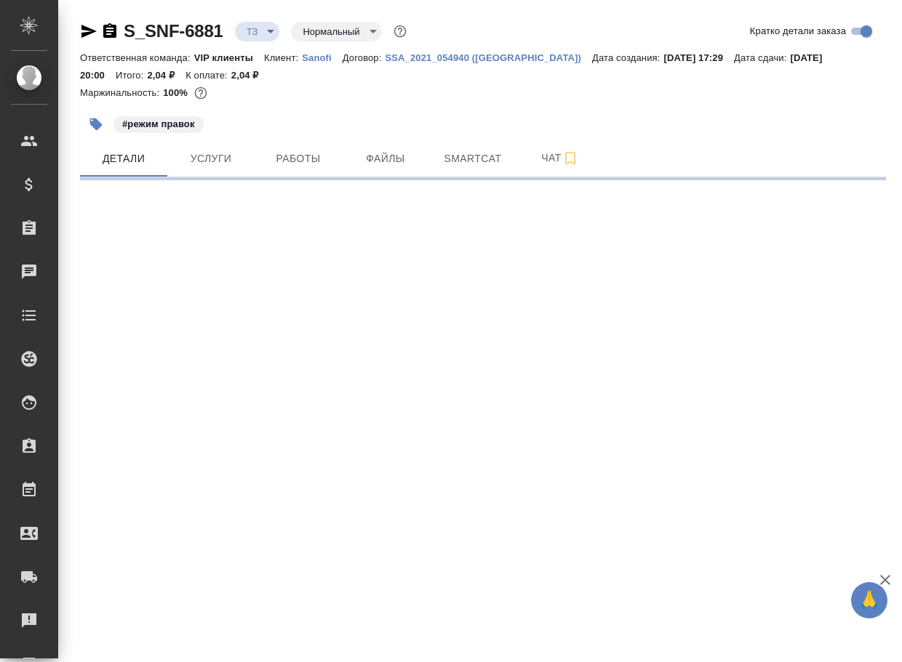
select select "RU"
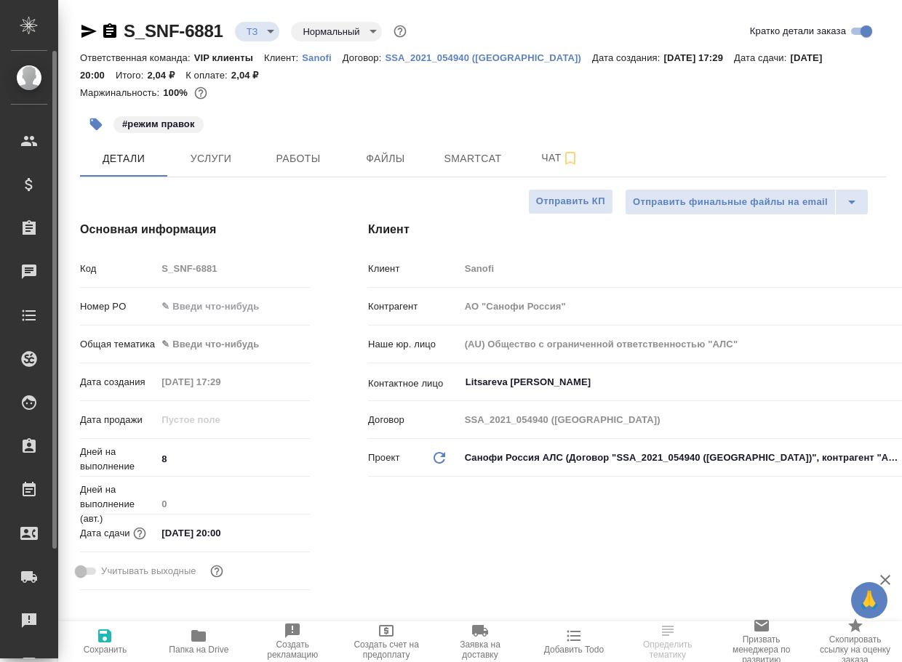
type textarea "x"
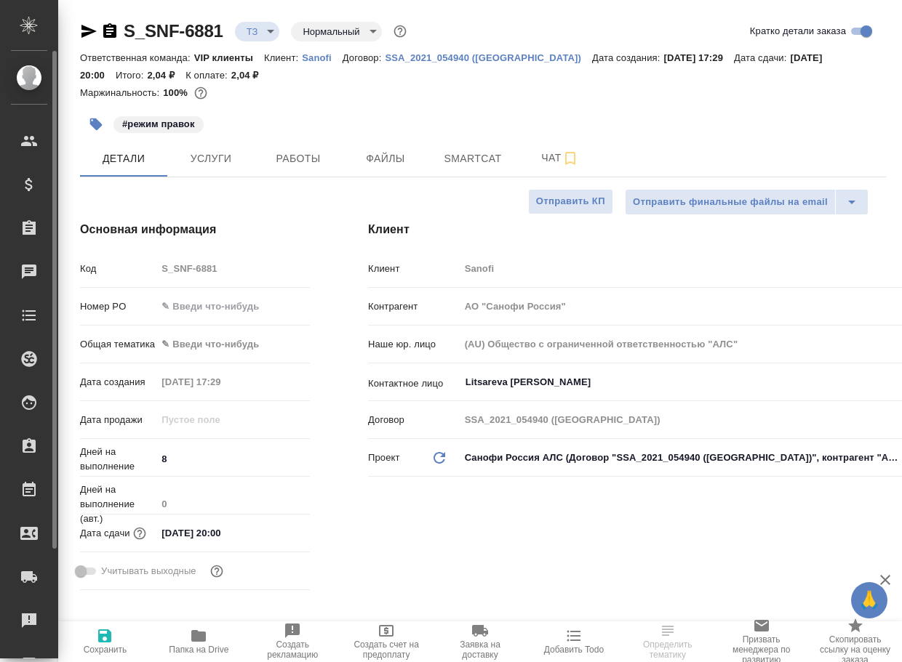
type textarea "x"
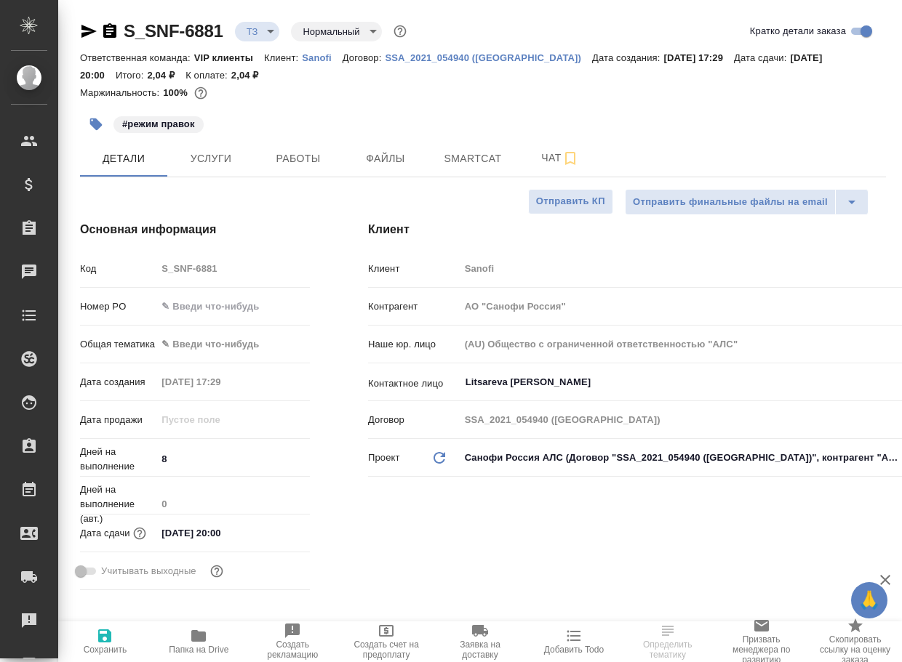
type textarea "x"
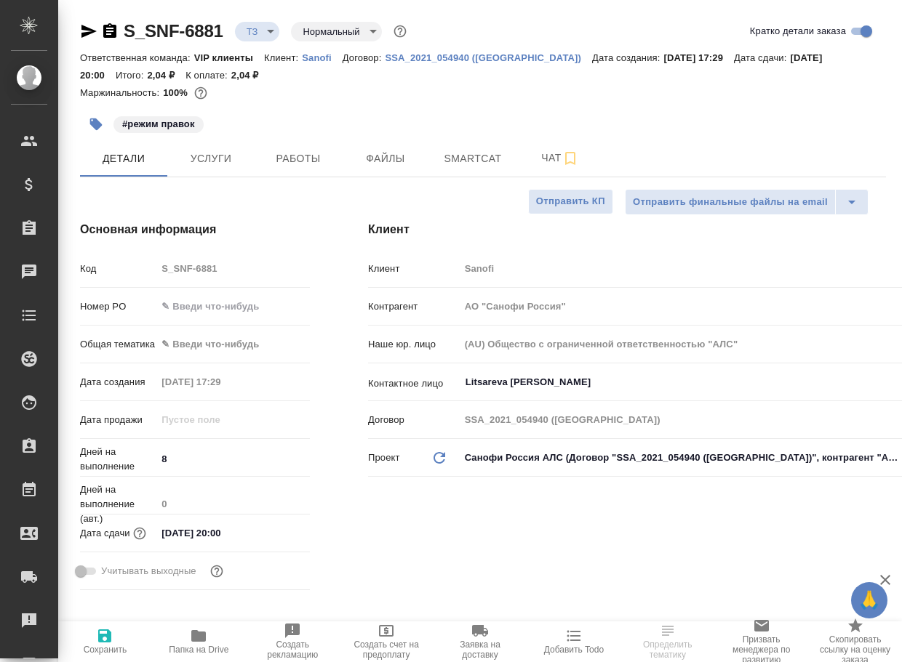
type textarea "x"
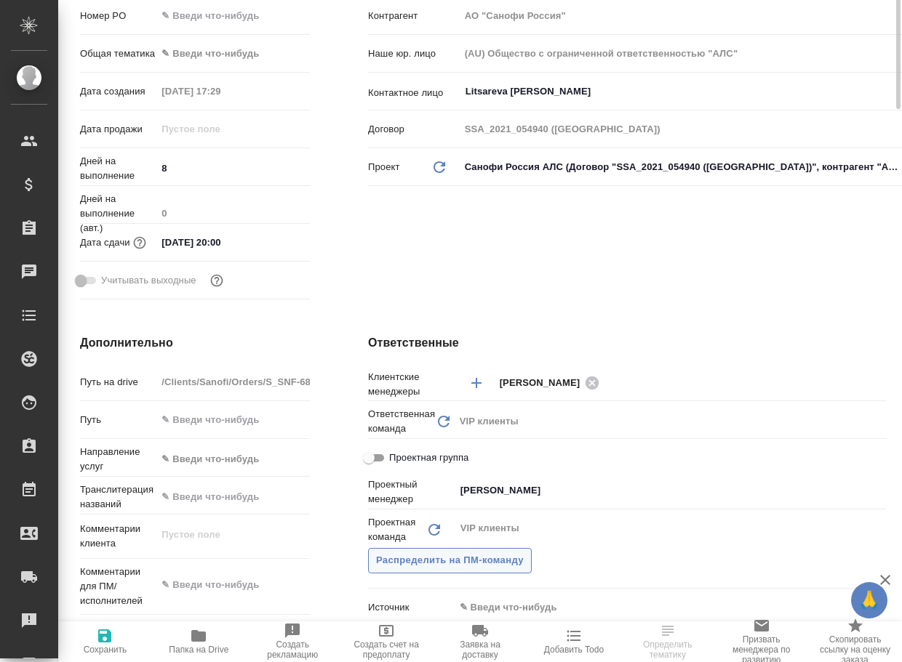
scroll to position [509, 0]
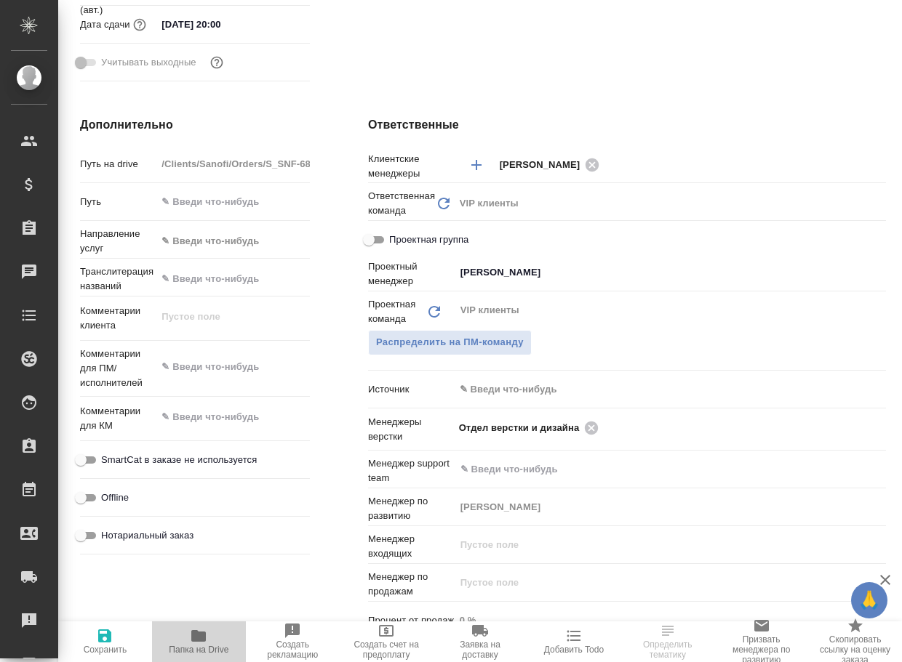
click at [216, 639] on span "Папка на Drive" at bounding box center [199, 641] width 76 height 28
type textarea "x"
select select "RU"
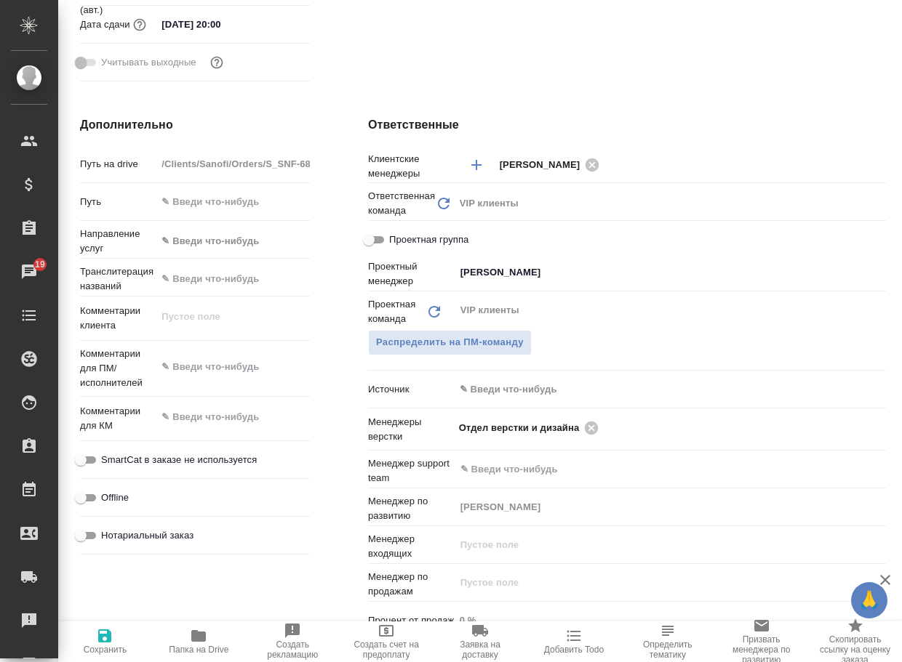
type textarea "x"
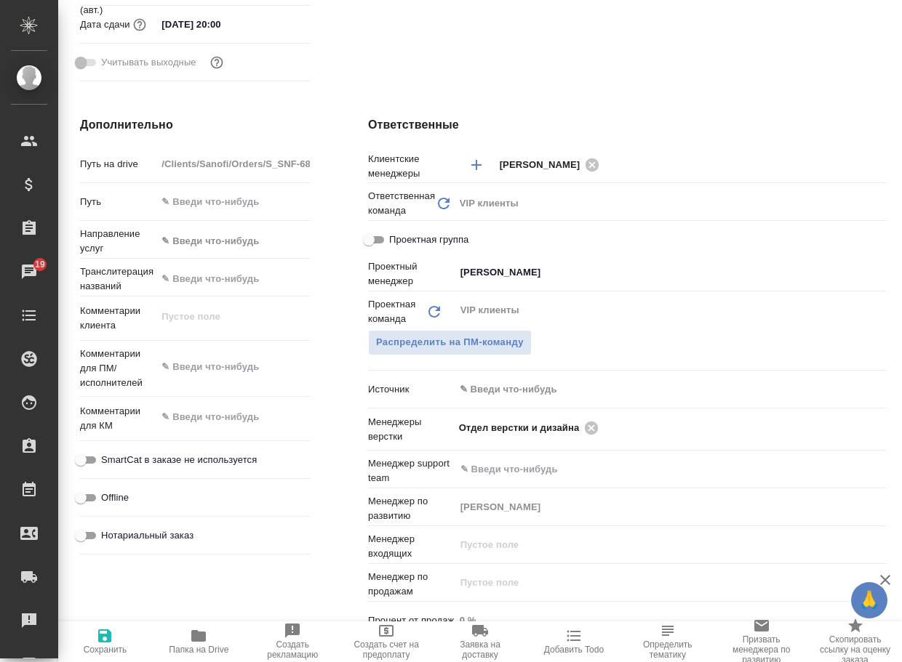
type textarea "x"
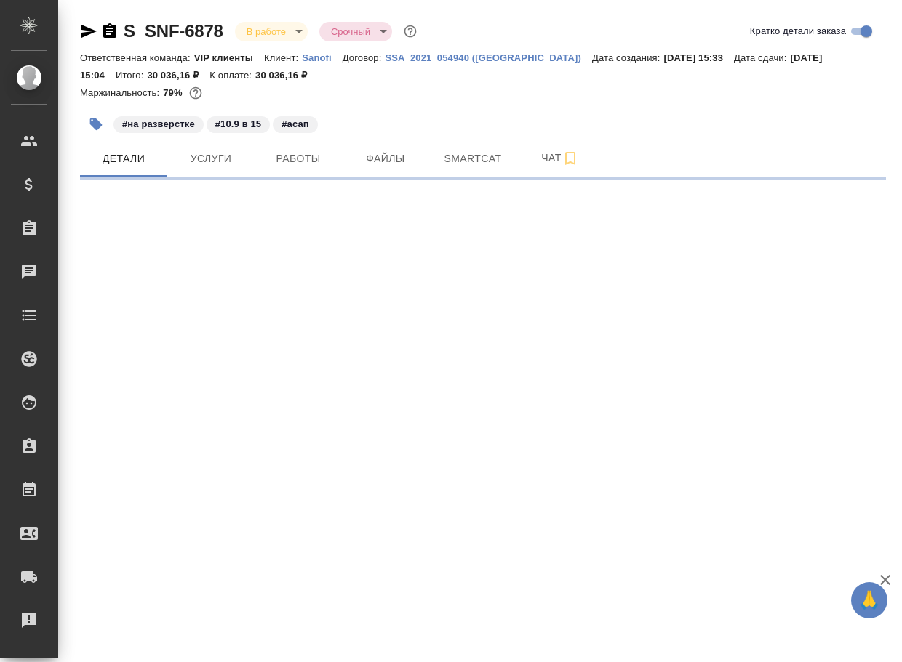
select select "RU"
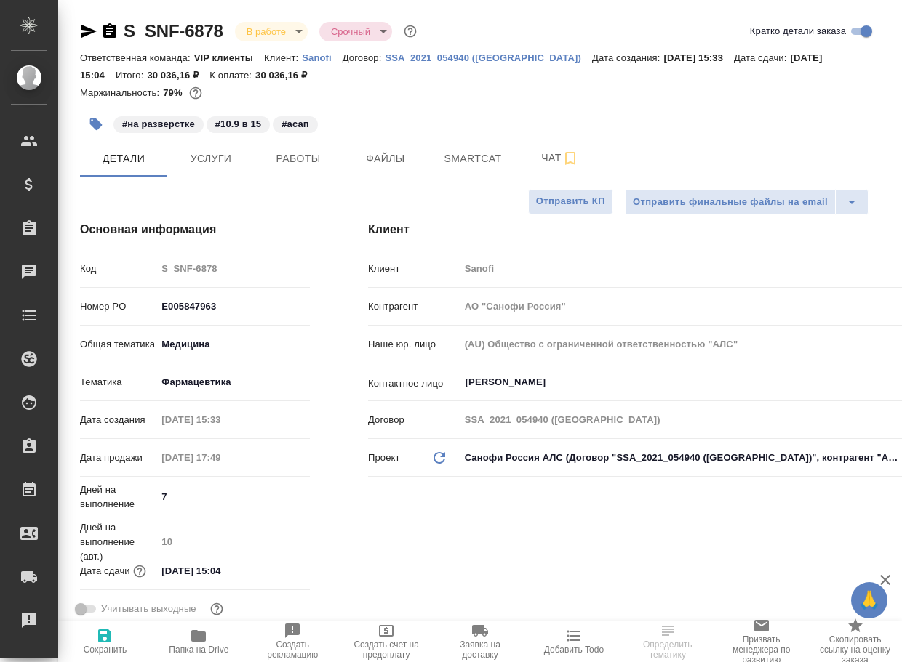
type textarea "x"
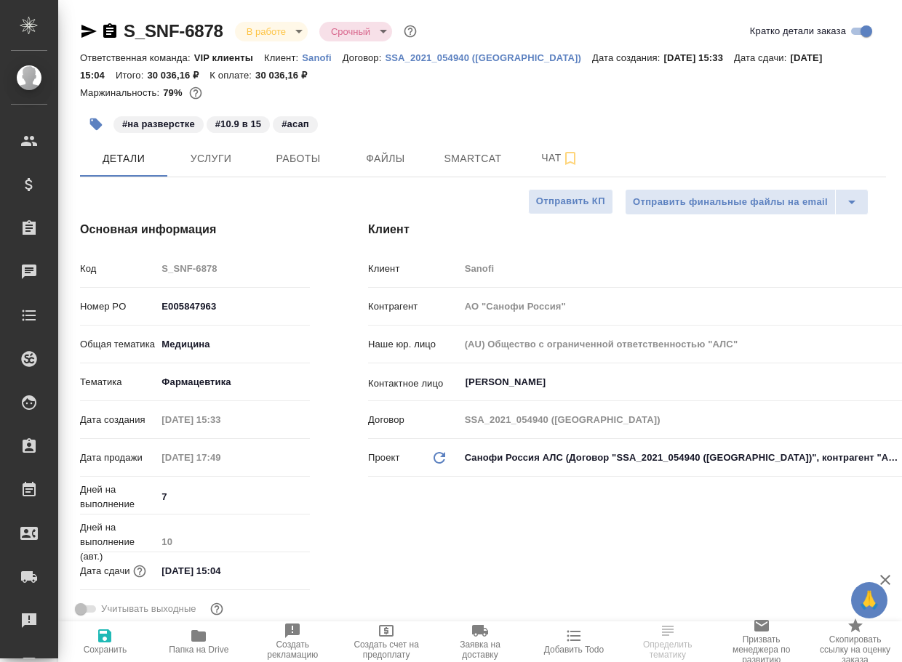
type textarea "x"
type input "[PERSON_NAME]"
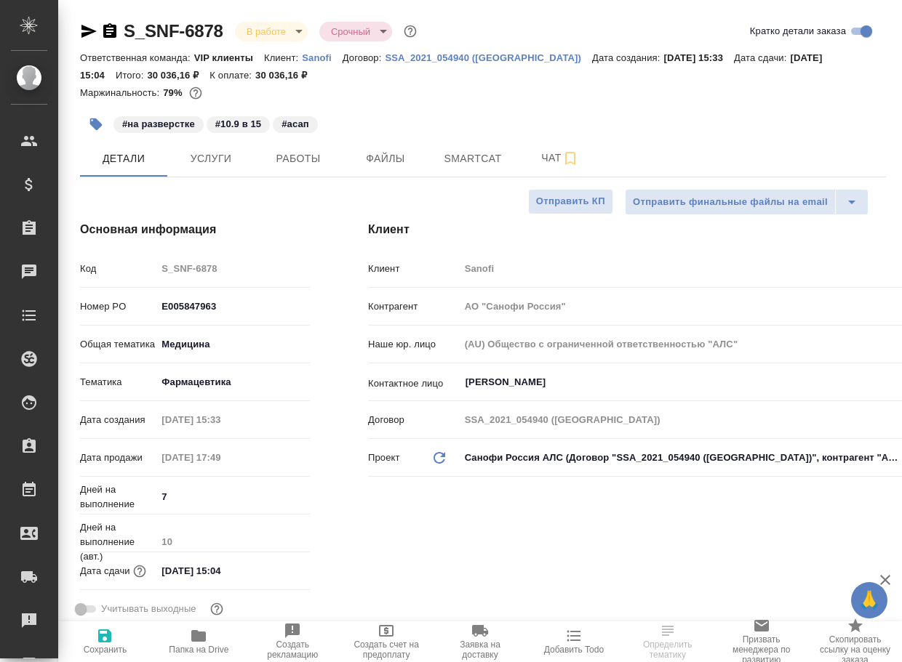
type input "Комаров Роман"
click at [207, 634] on icon "button" at bounding box center [198, 635] width 17 height 17
type textarea "x"
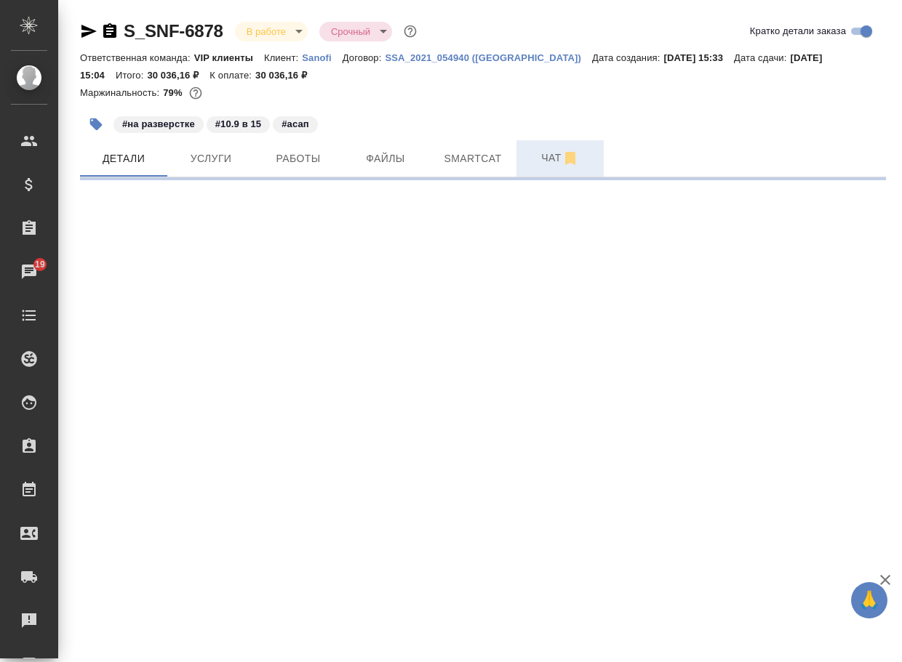
select select "RU"
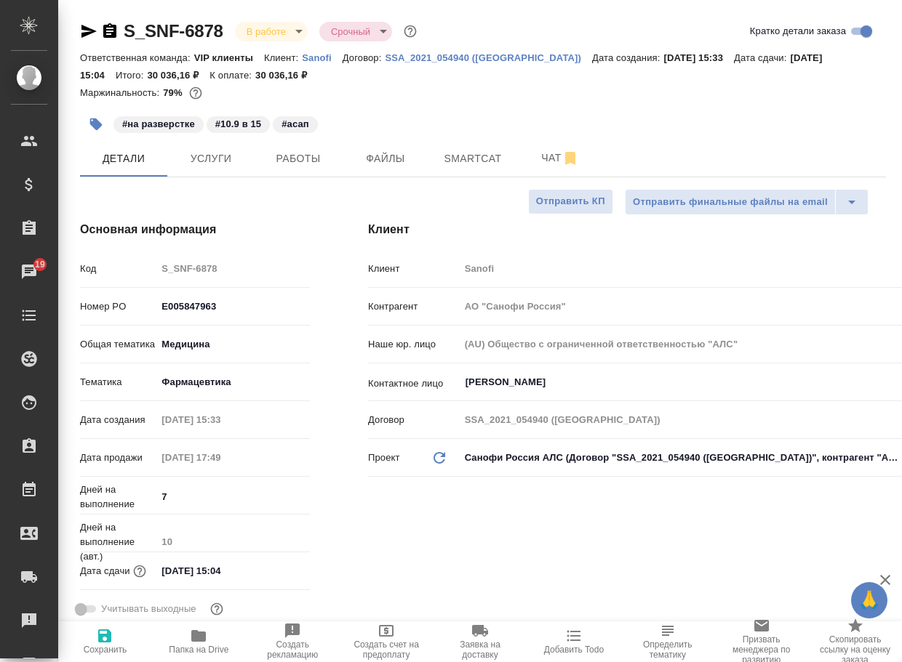
click at [553, 153] on span "Чат" at bounding box center [560, 158] width 70 height 18
type textarea "x"
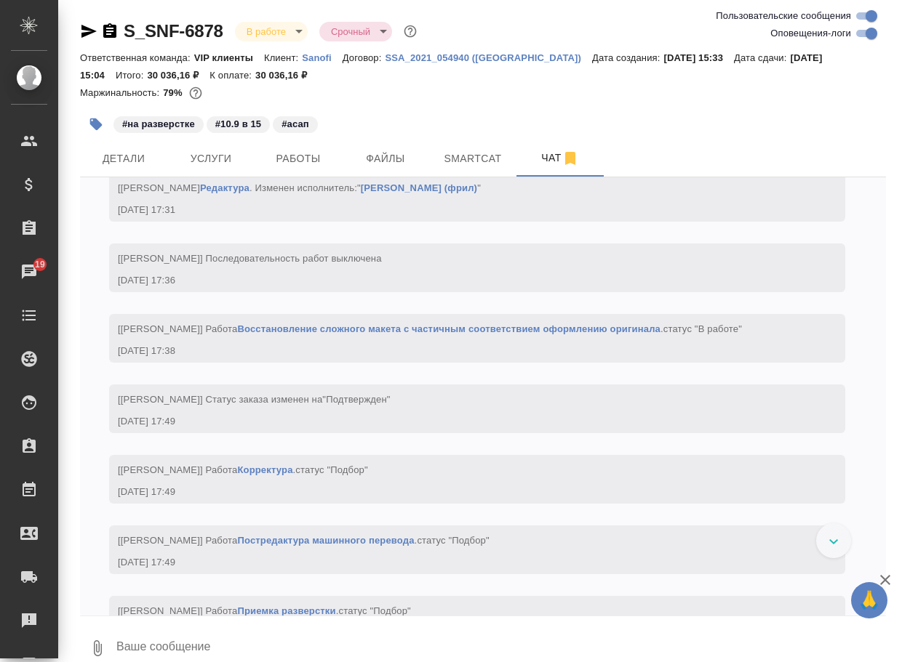
scroll to position [3113, 0]
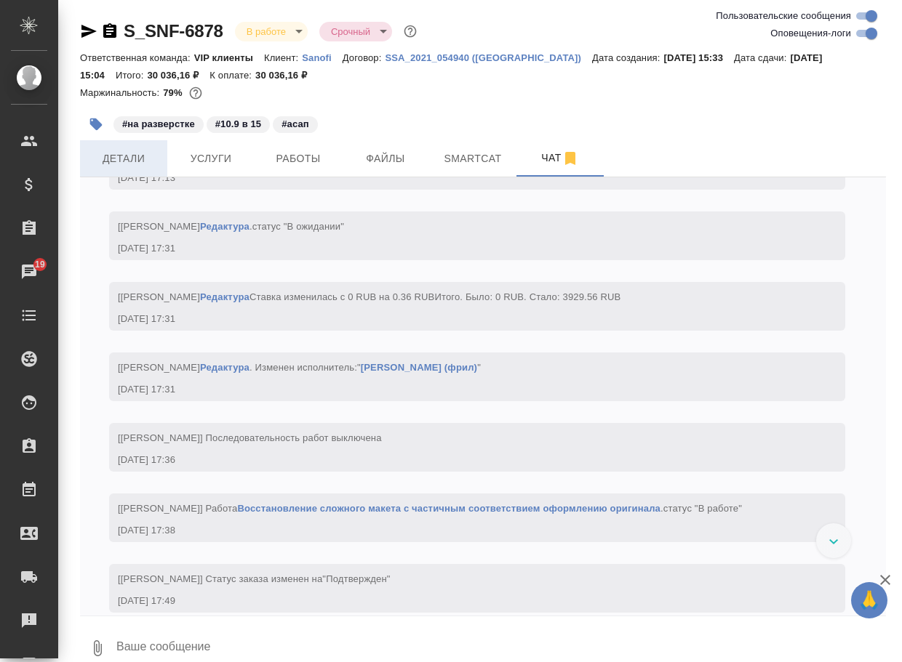
click at [116, 160] on span "Детали" at bounding box center [124, 159] width 70 height 18
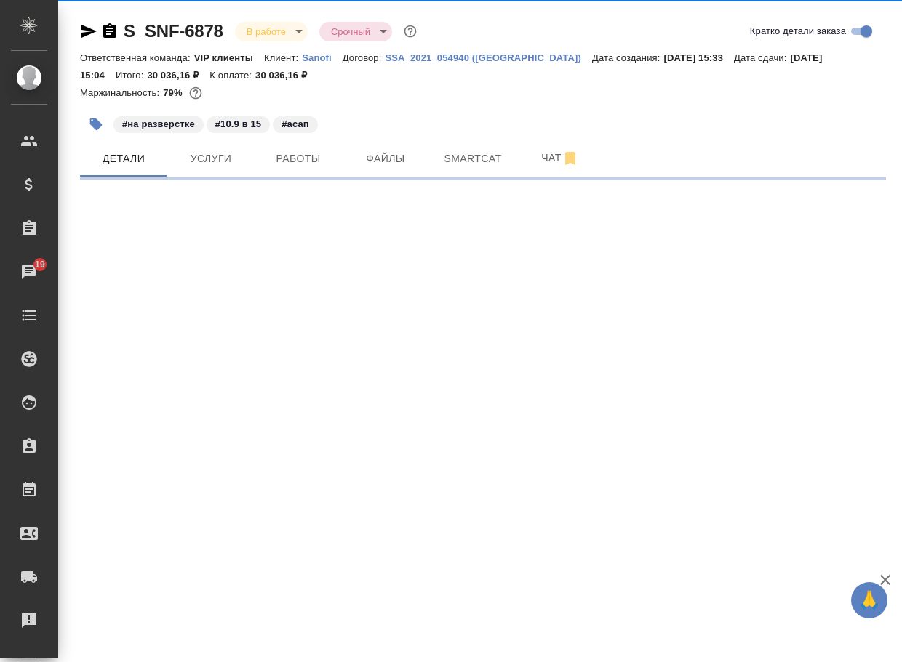
select select "RU"
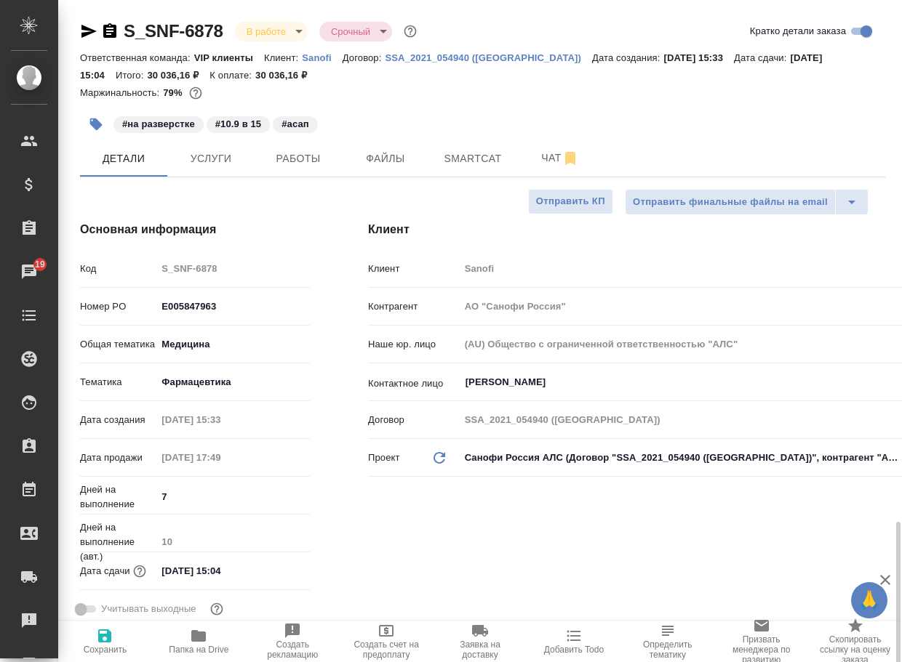
scroll to position [364, 0]
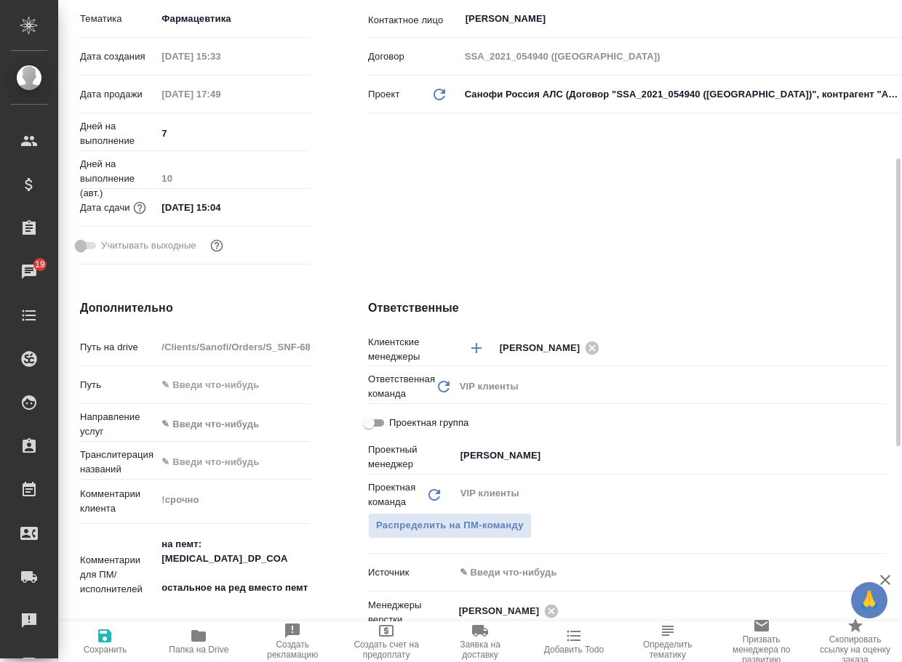
type textarea "x"
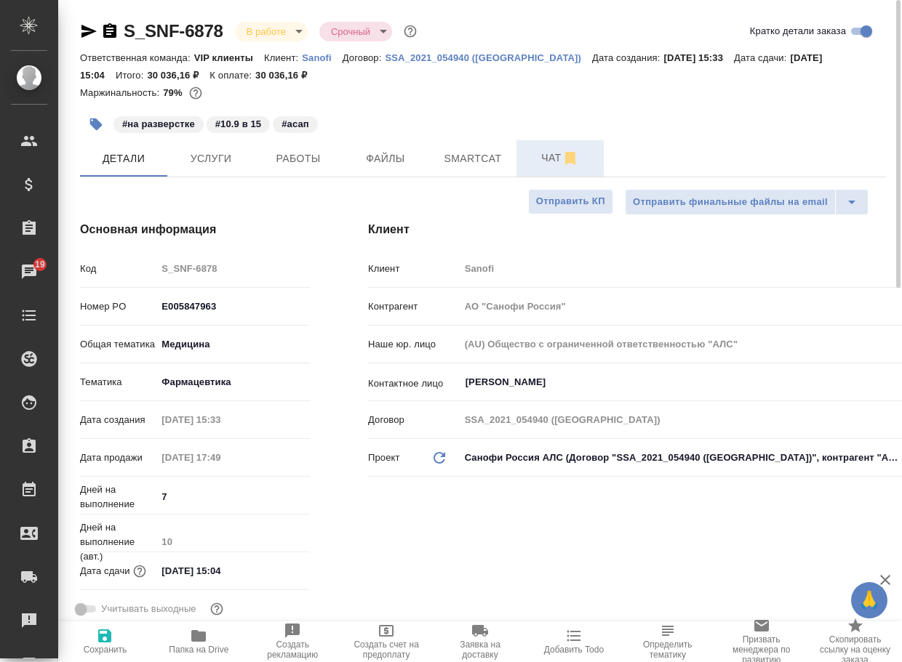
click at [541, 161] on span "Чат" at bounding box center [560, 158] width 70 height 18
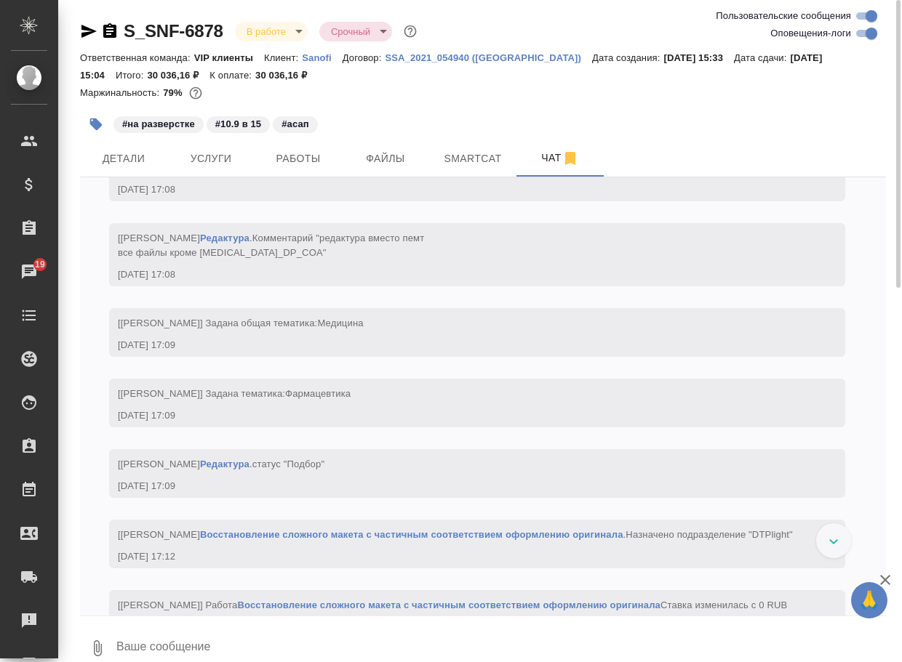
click at [228, 641] on textarea at bounding box center [500, 648] width 771 height 49
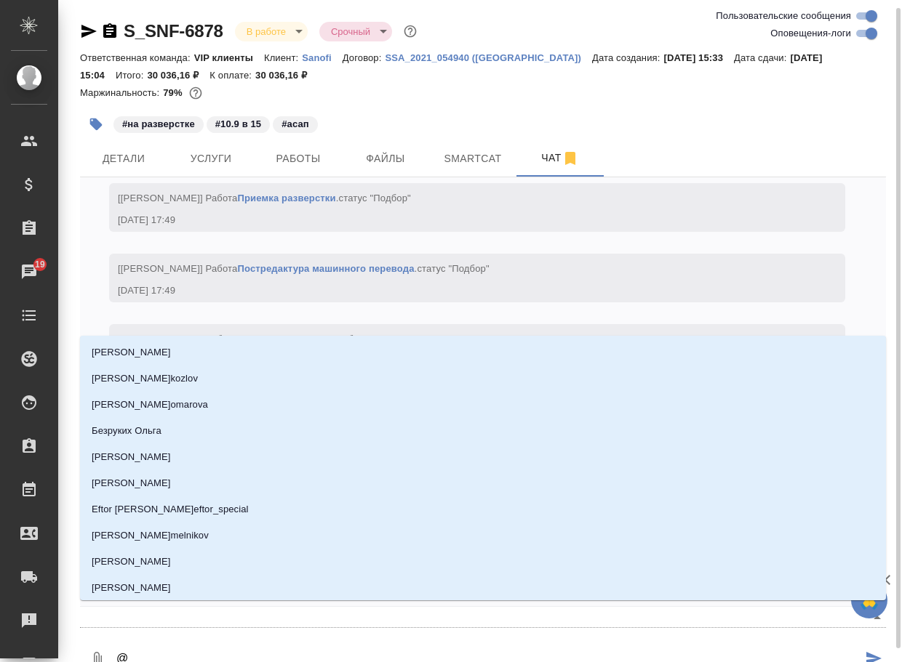
scroll to position [4, 0]
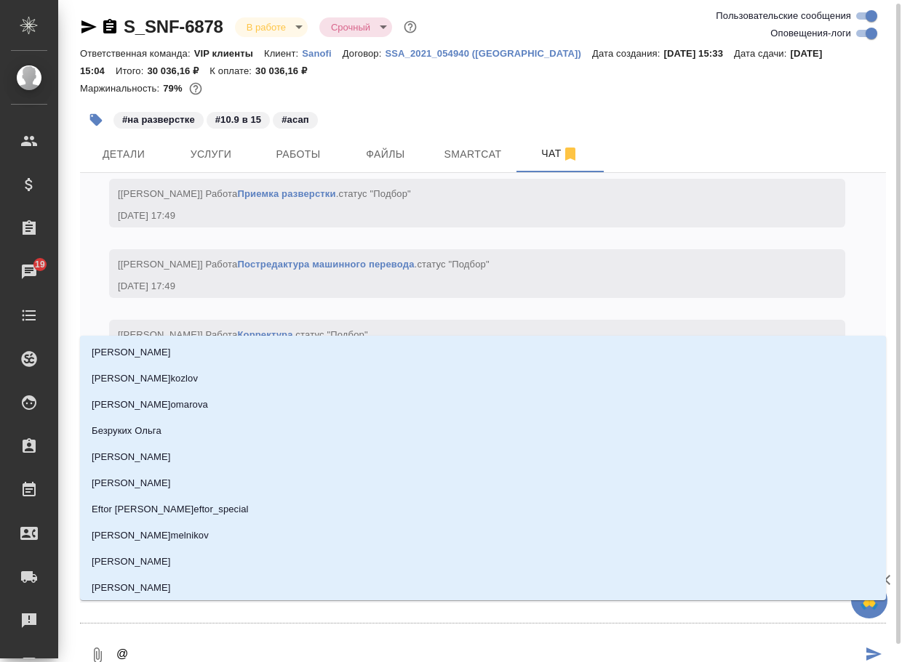
type textarea "@г"
type input "г"
type textarea "@го"
type input "го"
type textarea "@гор"
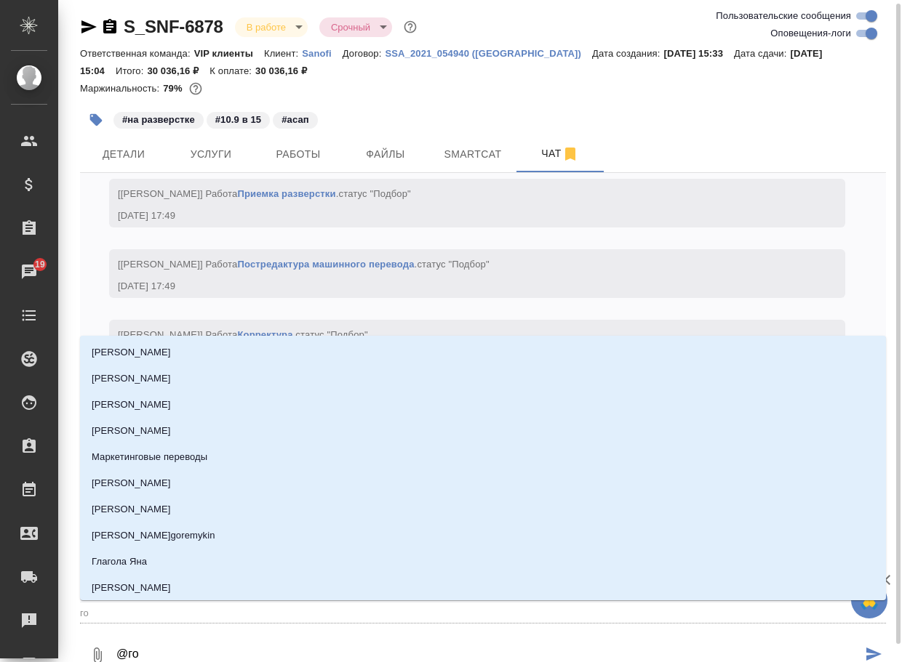
type input "гор"
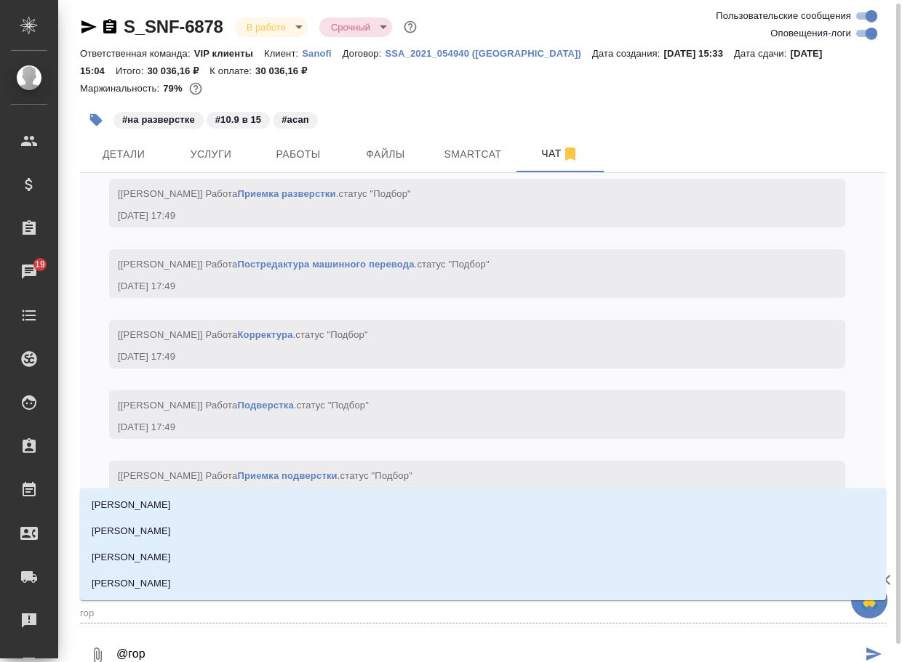
type textarea "@горш"
type input "горш"
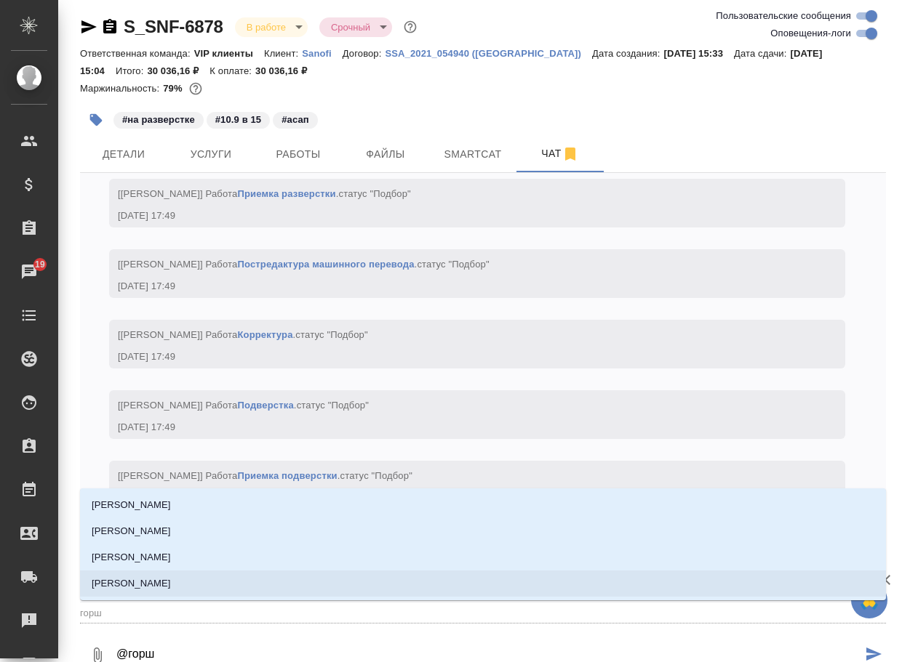
click at [244, 581] on li "[PERSON_NAME]" at bounding box center [483, 584] width 806 height 26
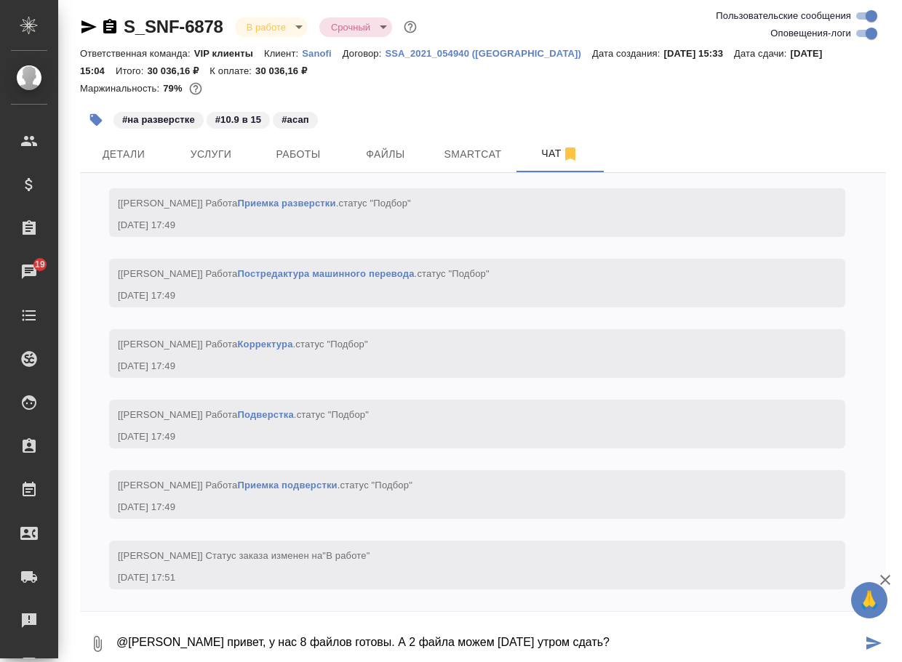
type textarea "@Горшкова Валентина привет, у нас 8 файлов готовы. А 2 файла можем завтра утром…"
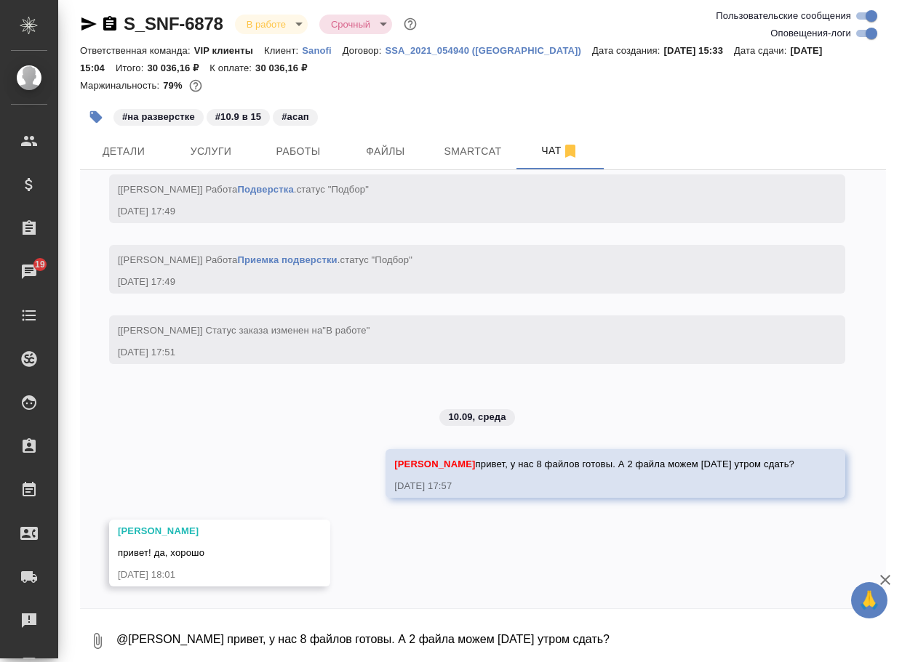
scroll to position [4180, 0]
drag, startPoint x: 189, startPoint y: 632, endPoint x: 196, endPoint y: 625, distance: 9.8
click at [191, 631] on textarea "@Горшкова Валентина привет, у нас 8 файлов готовы. А 2 файла можем завтра утром…" at bounding box center [500, 641] width 771 height 49
type textarea "ок, спасибо"
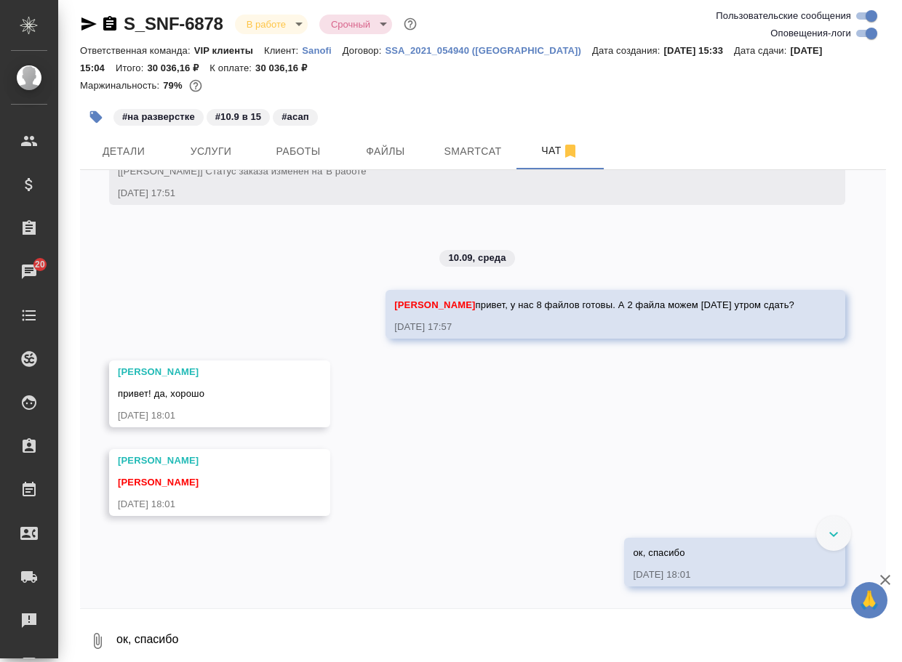
scroll to position [4339, 0]
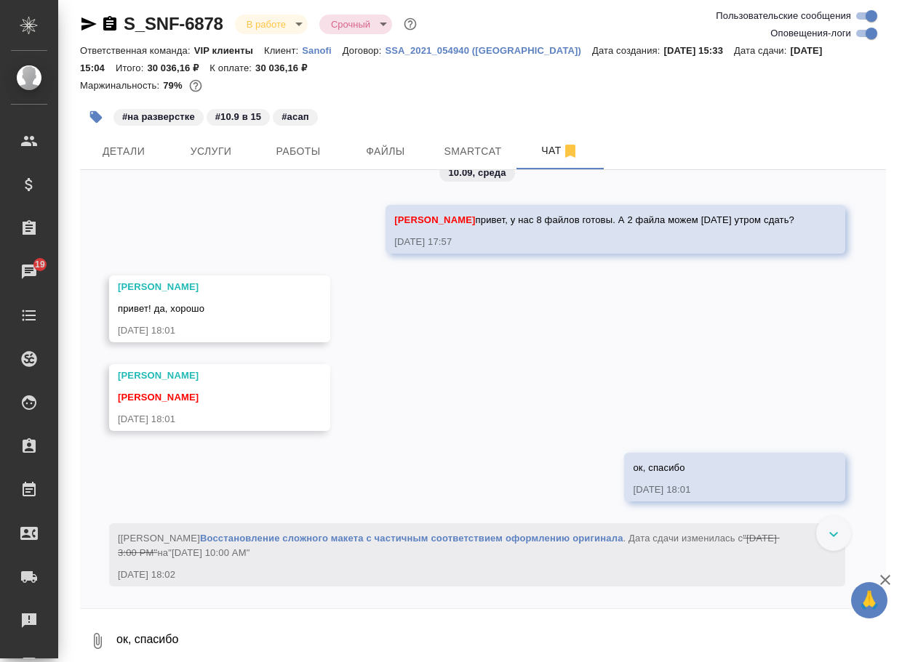
drag, startPoint x: 221, startPoint y: 635, endPoint x: 223, endPoint y: 627, distance: 8.3
click at [222, 635] on textarea "ок, спасибо" at bounding box center [500, 641] width 771 height 49
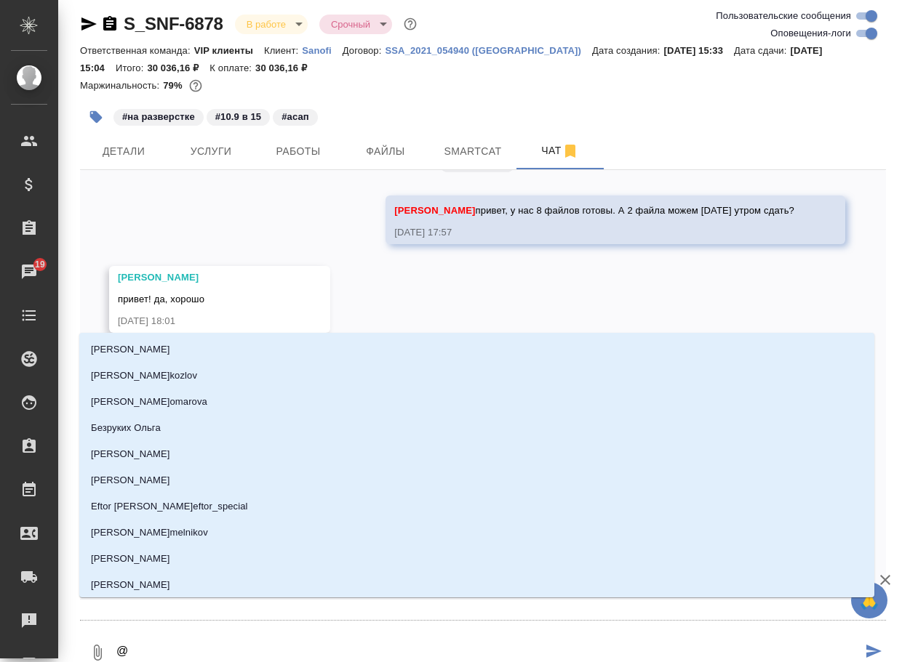
type textarea "@г"
type input "г"
type textarea "@го"
type input "го"
type textarea "@гор"
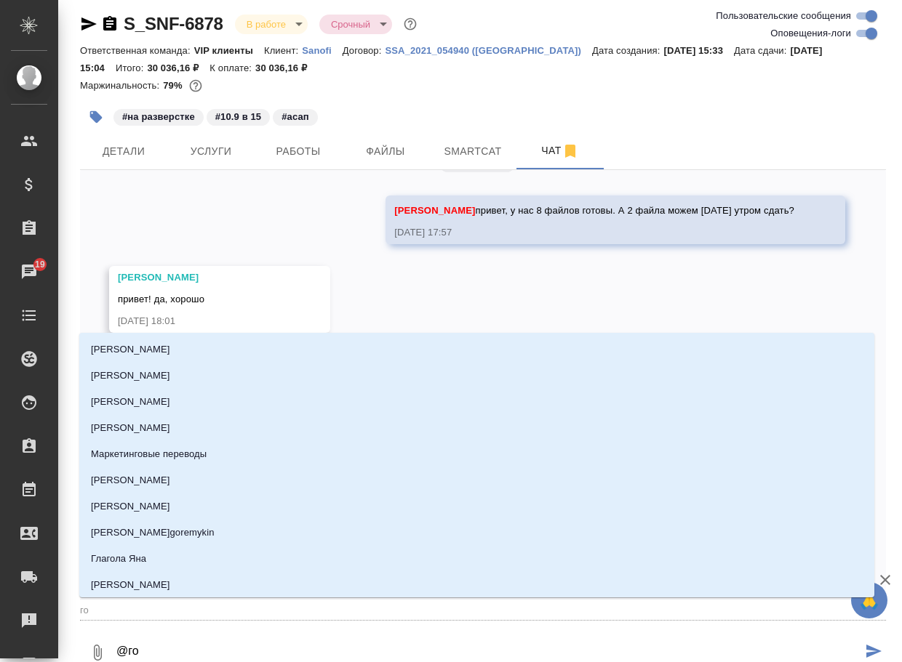
type input "гор"
type textarea "@горш"
type input "горш"
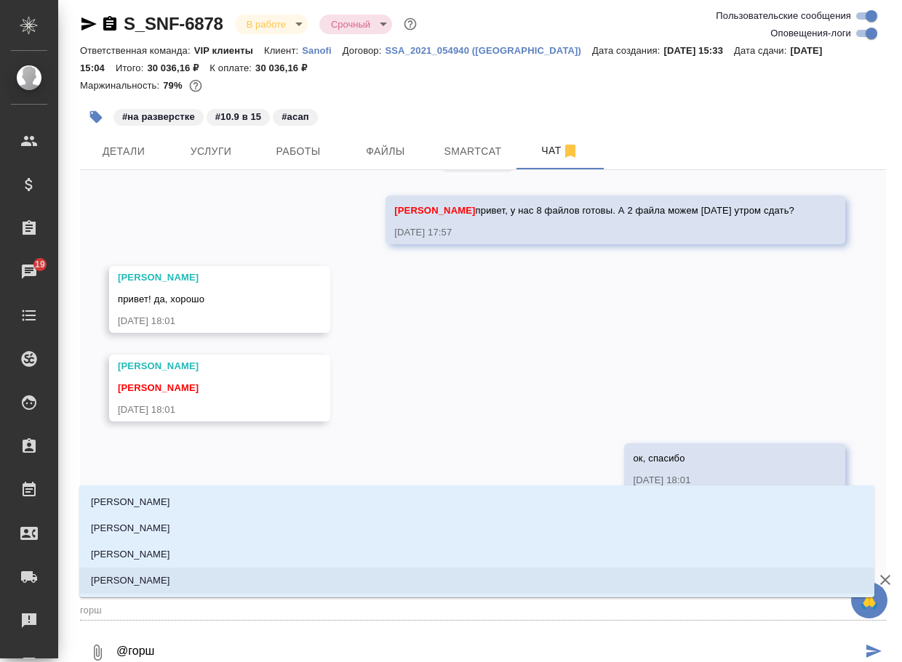
click at [252, 579] on li "[PERSON_NAME]" at bounding box center [476, 581] width 795 height 26
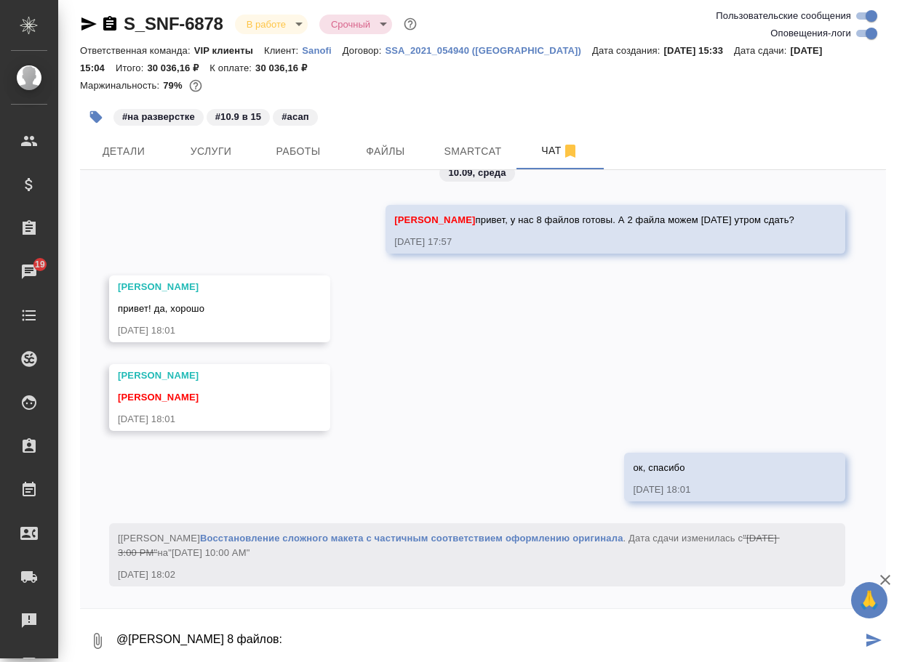
paste textarea "https://drive.awatera.com/apps/files/files/10338370?dir=/Shares/Sanofi/Orders/S…"
click at [300, 638] on textarea "@Горшкова Валентина лови 8 файлов: https://drive.awatera.com/apps/files/files/1…" at bounding box center [488, 641] width 747 height 49
click at [294, 635] on textarea "@Горшкова Валентина лови 8 файлов: https://drive.awatera.com/apps/files/files/1…" at bounding box center [488, 641] width 747 height 49
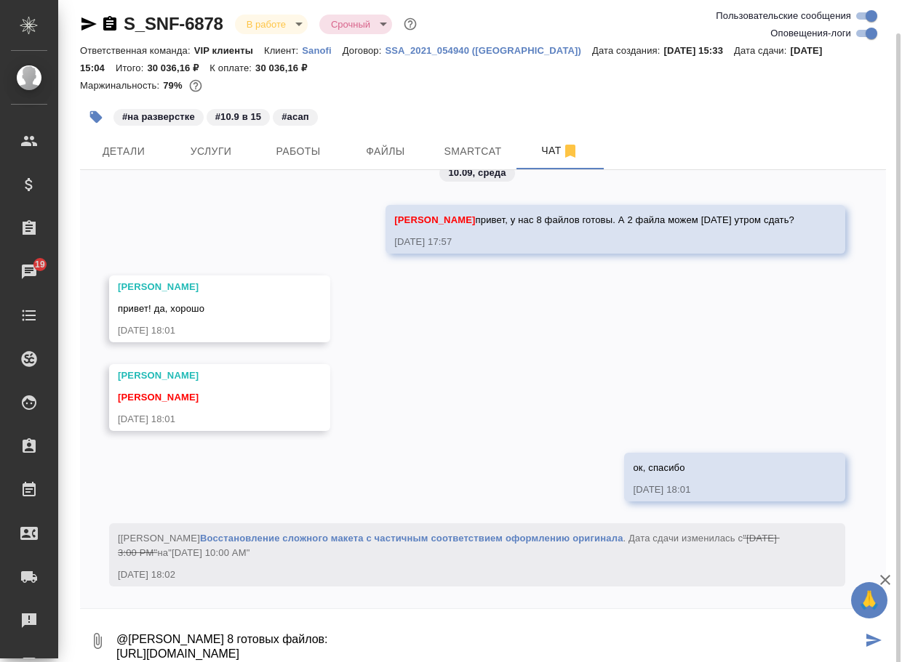
scroll to position [20, 0]
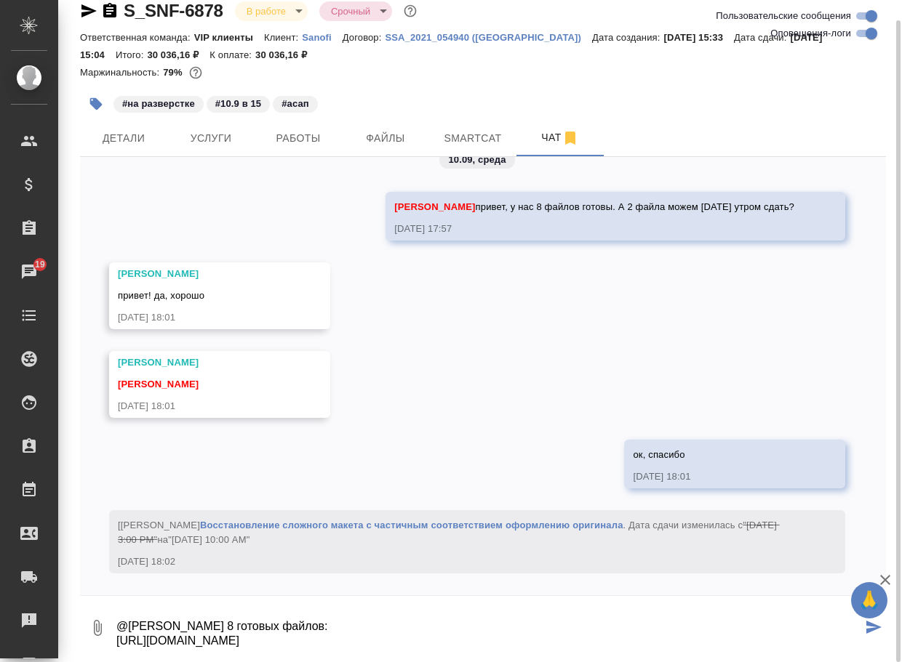
click at [790, 653] on textarea "@Горшкова Валентина лови 8 готовых файлов: https://drive.awatera.com/apps/files…" at bounding box center [488, 627] width 747 height 49
type textarea "@Горшкова Валентина лови 8 готовых файлов: https://drive.awatera.com/apps/files…"
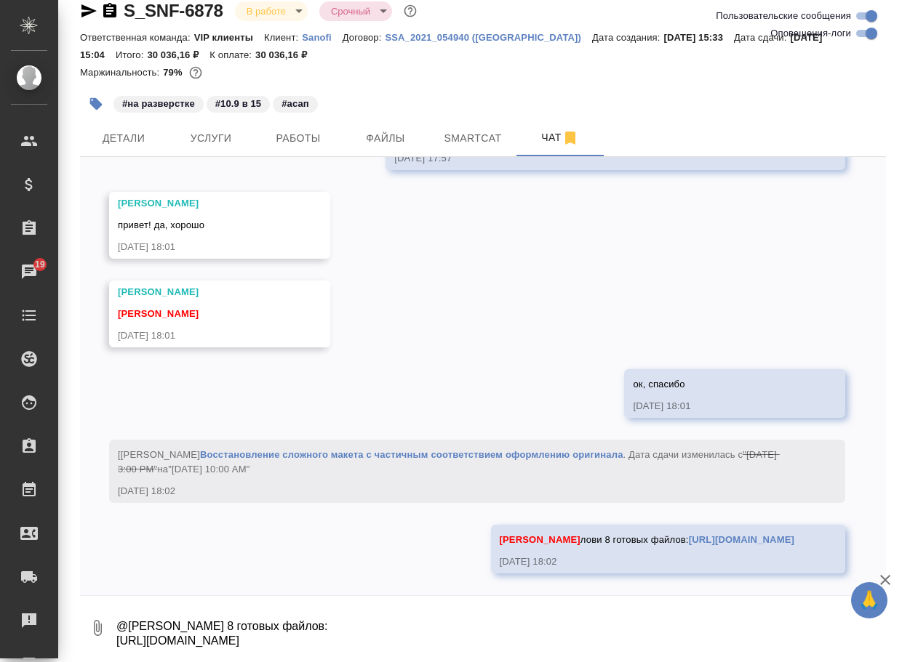
scroll to position [4524, 0]
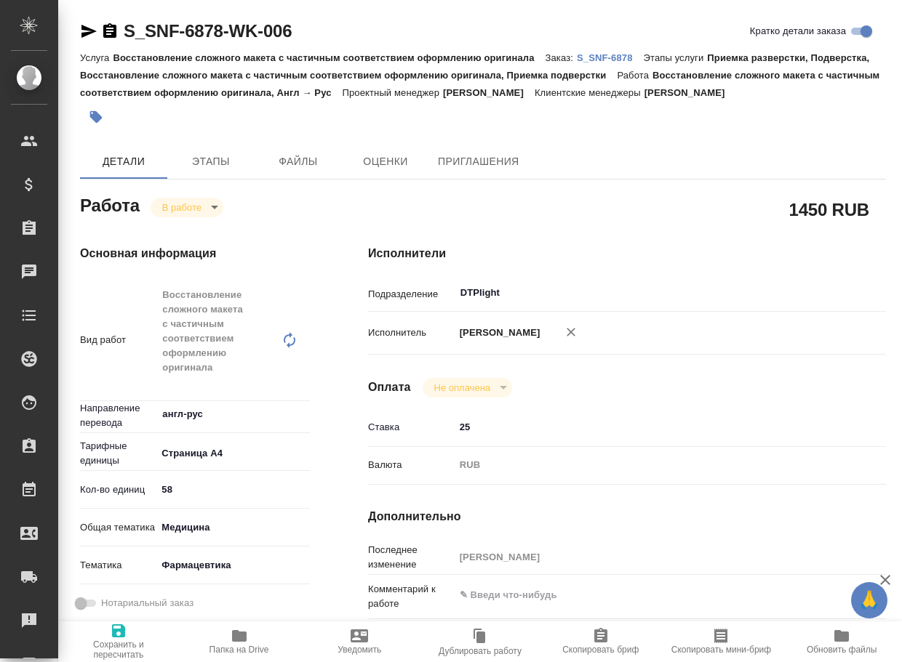
type textarea "x"
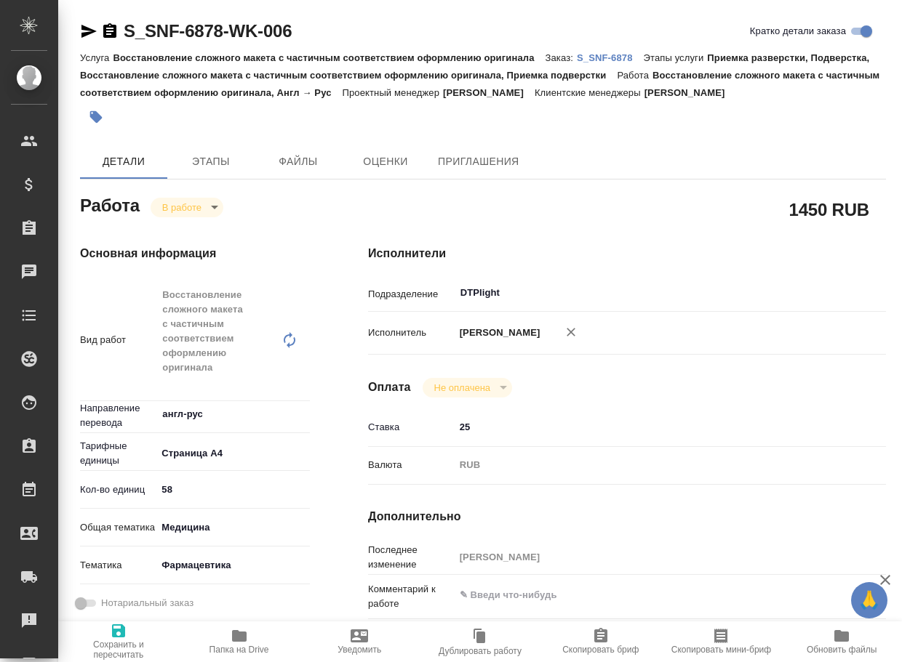
type textarea "x"
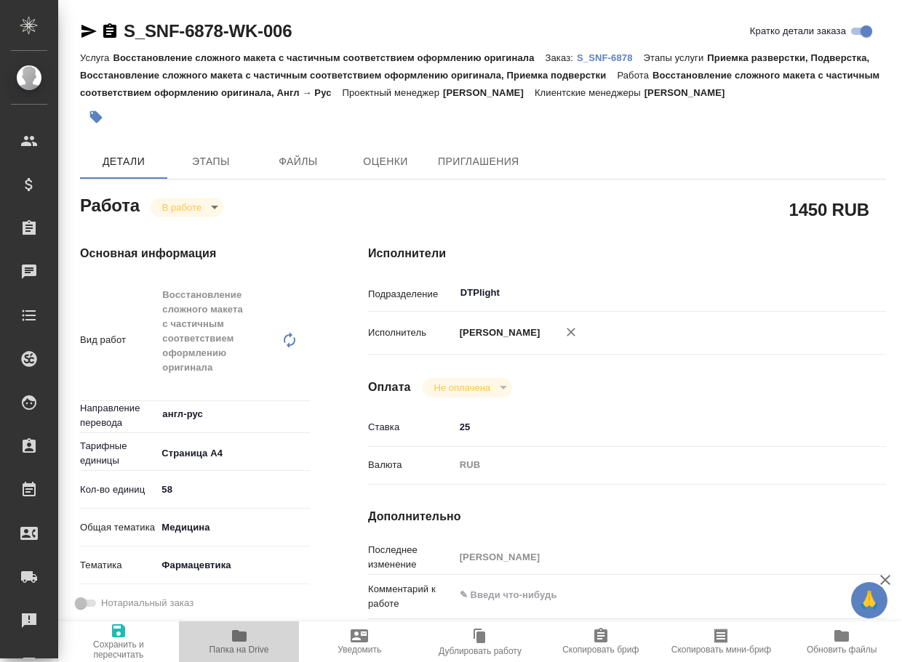
click at [233, 647] on span "Папка на Drive" at bounding box center [239, 650] width 60 height 10
type textarea "x"
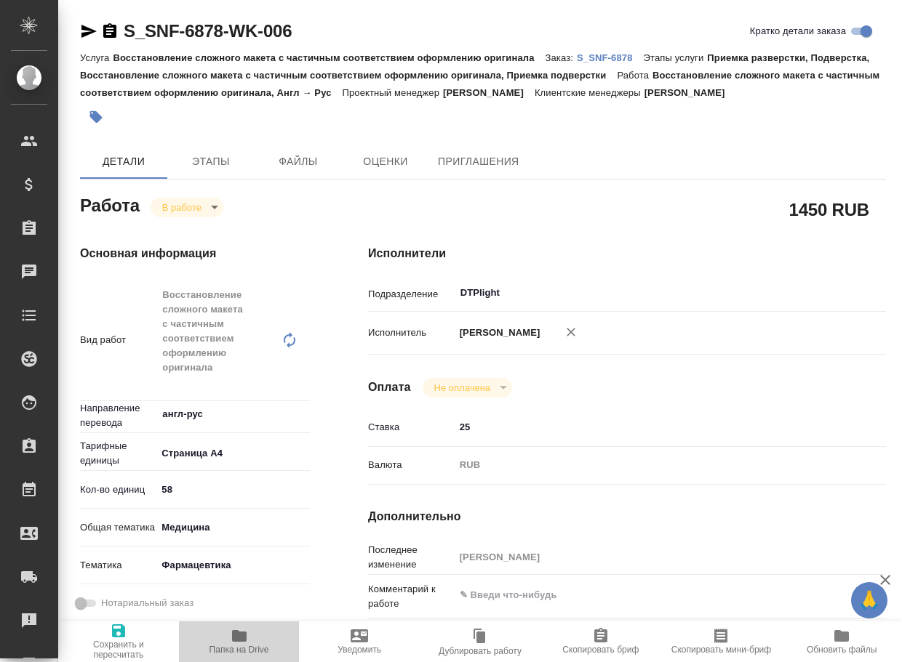
type textarea "x"
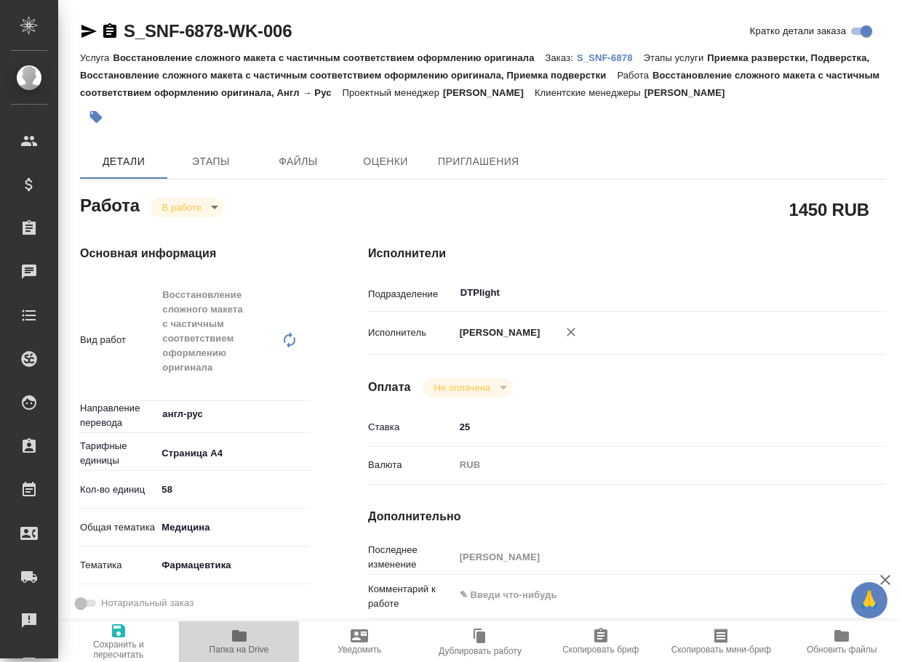
type textarea "x"
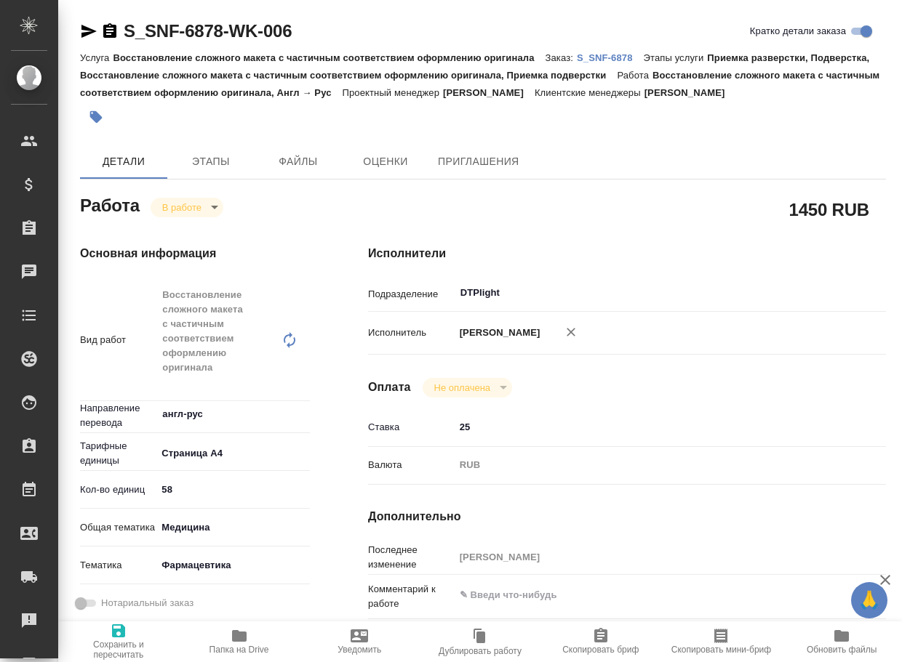
type textarea "x"
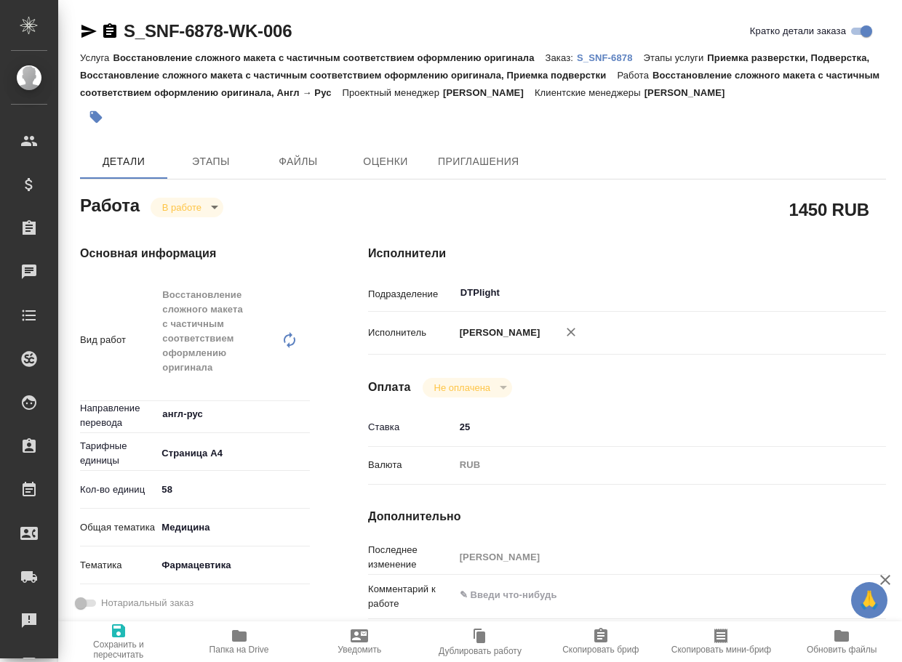
type textarea "x"
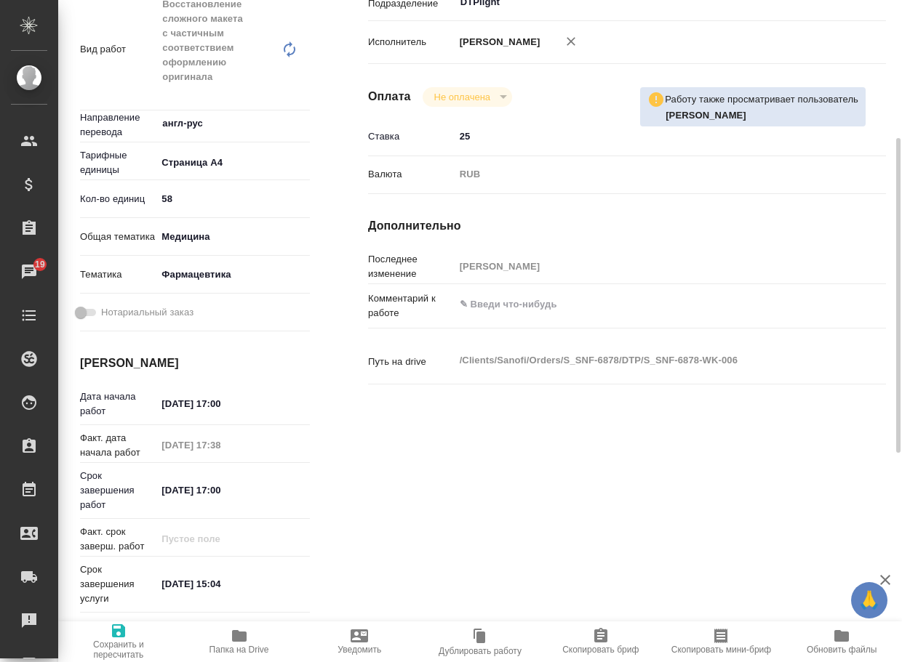
scroll to position [364, 0]
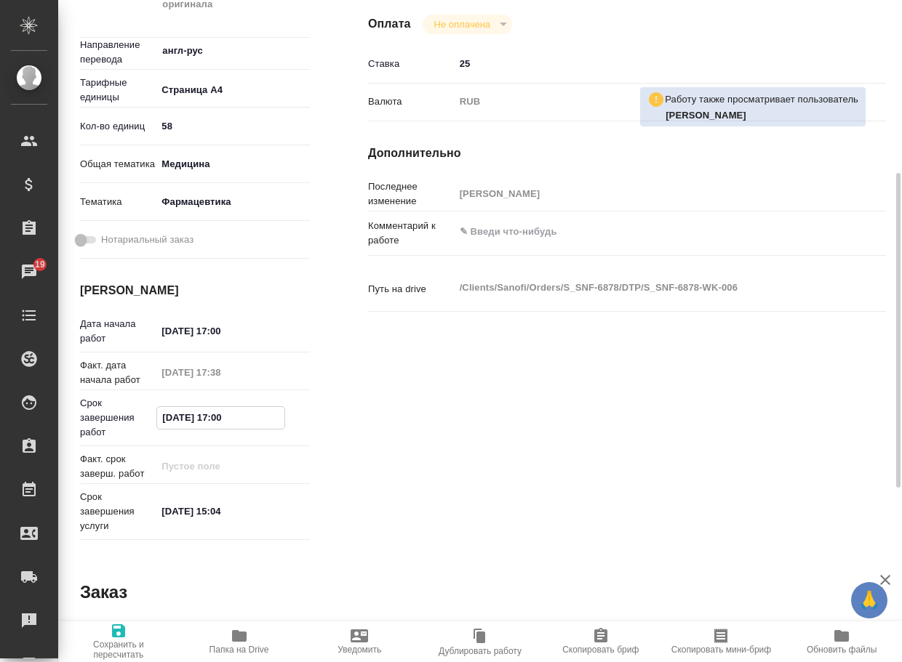
click at [167, 428] on input "[DATE] 17:00" at bounding box center [220, 417] width 127 height 21
type textarea "x"
type input "[DATE] 17:00"
type textarea "x"
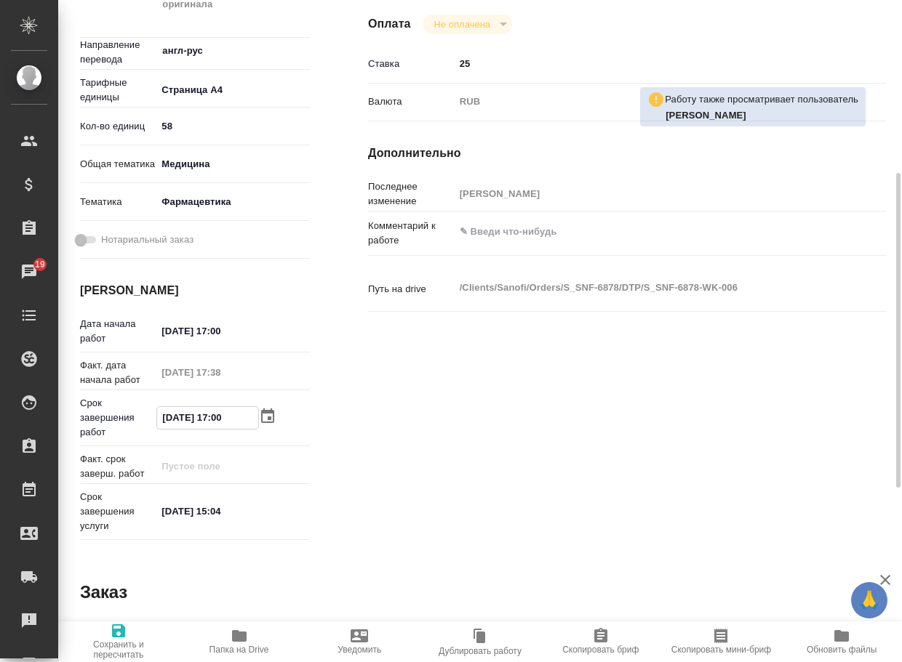
type textarea "x"
click at [222, 428] on input "[DATE] 17:00" at bounding box center [207, 417] width 101 height 21
type input "[DATE] 12:00"
type textarea "x"
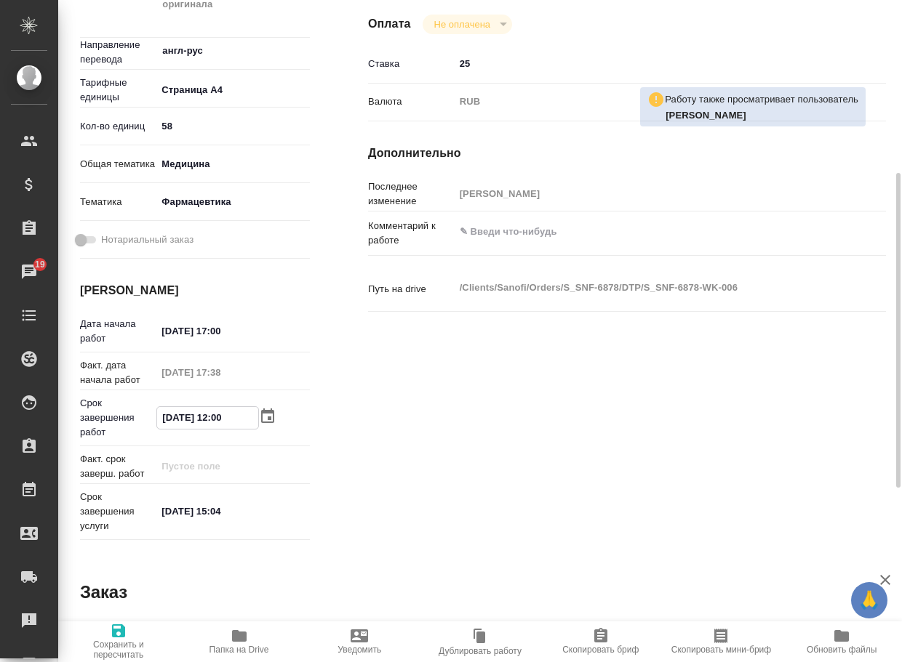
type textarea "x"
type input "[DATE] 12:00"
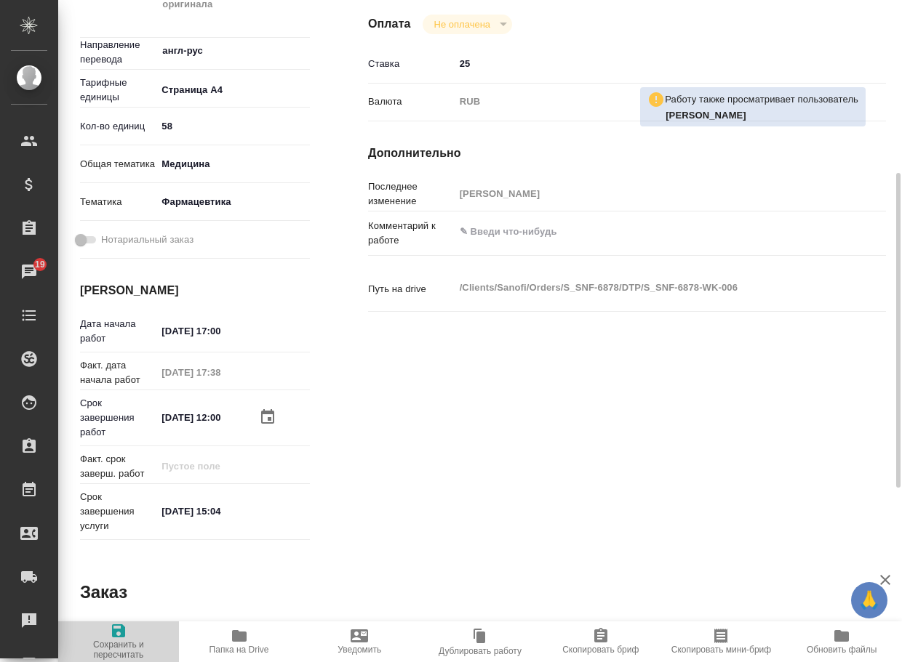
click at [99, 632] on span "Сохранить и пересчитать" at bounding box center [118, 641] width 103 height 38
type textarea "x"
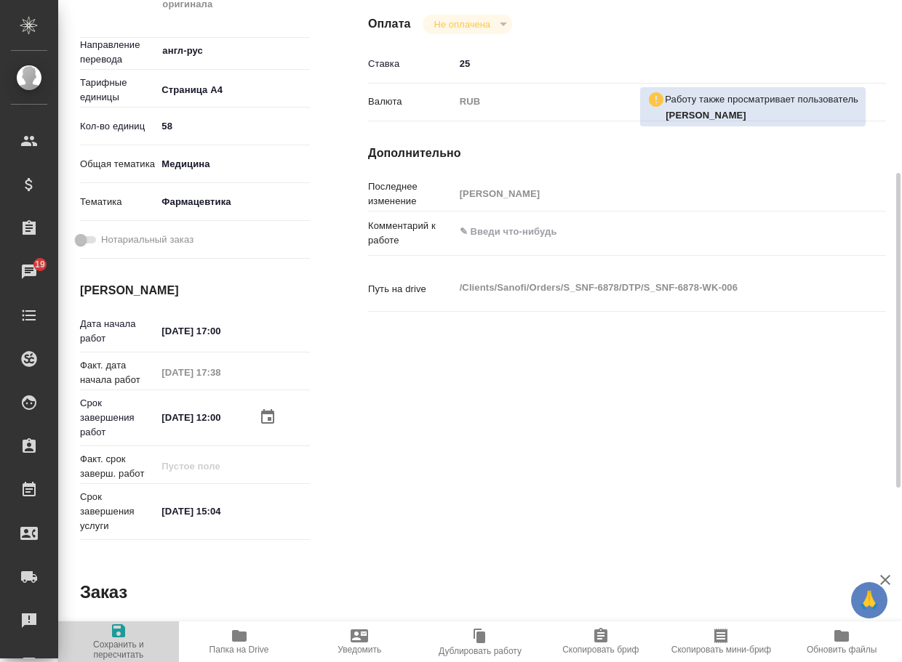
type textarea "x"
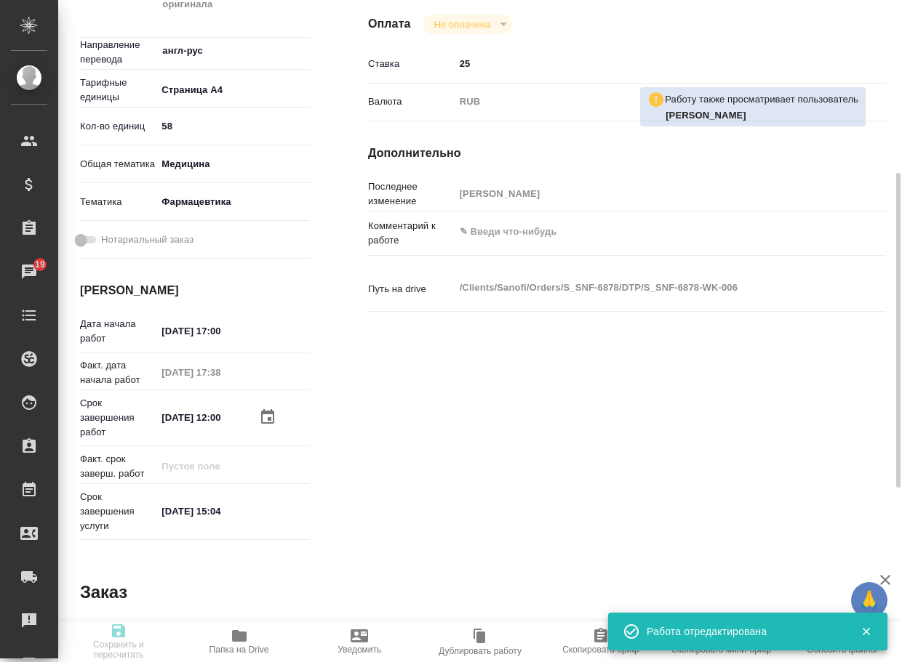
type textarea "x"
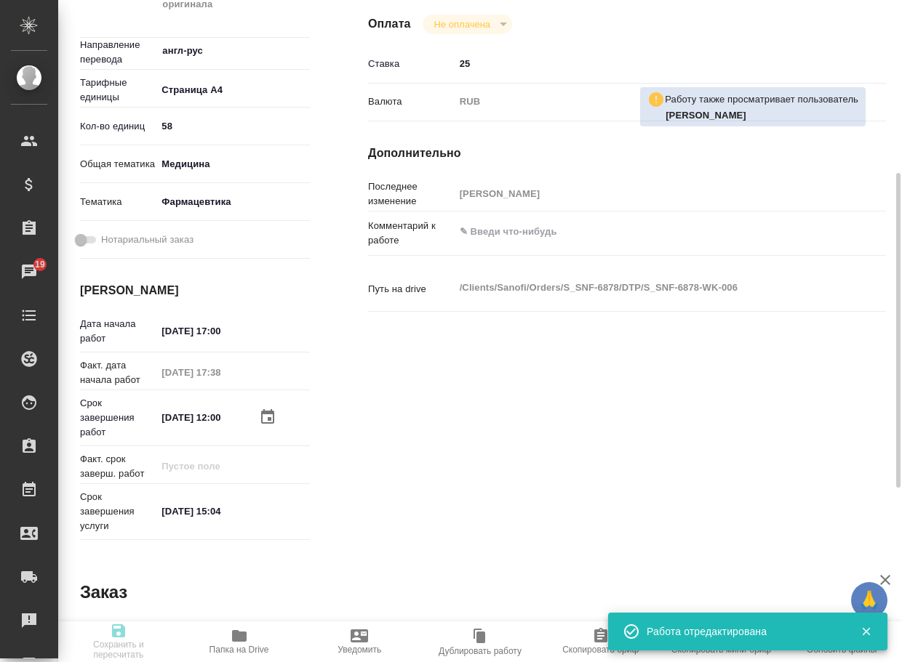
type input "inProgress"
type textarea "Восстановление сложного макета с частичным соответствием оформлению оригинала"
type textarea "x"
type input "англ-рус"
type input "5f036ec4e16dec2d6b59c8ff"
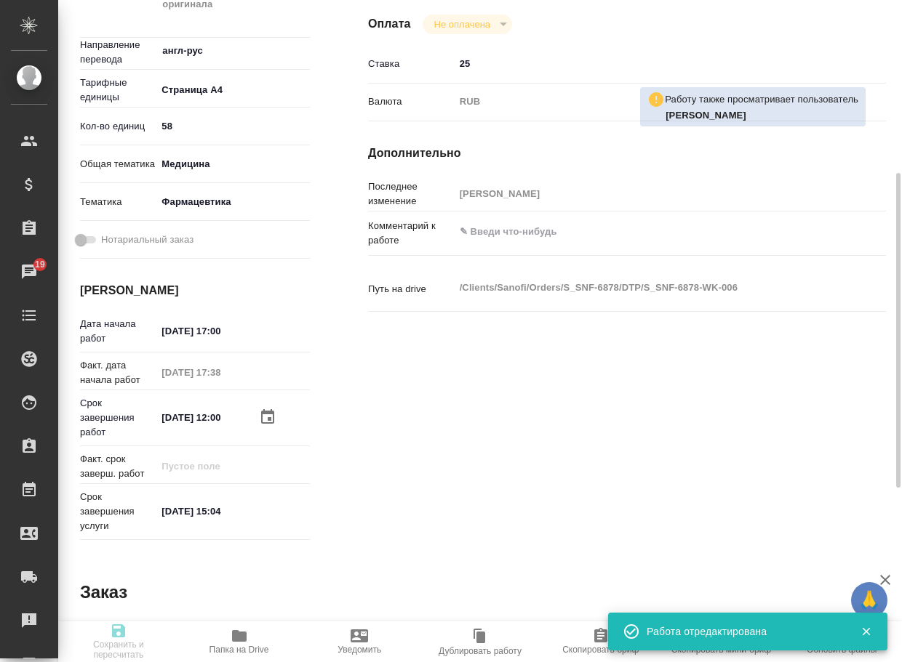
type input "58"
type input "med"
type input "6149832f2b7be24903fd7a82"
type input "[DATE] 17:00"
type input "[DATE] 17:38"
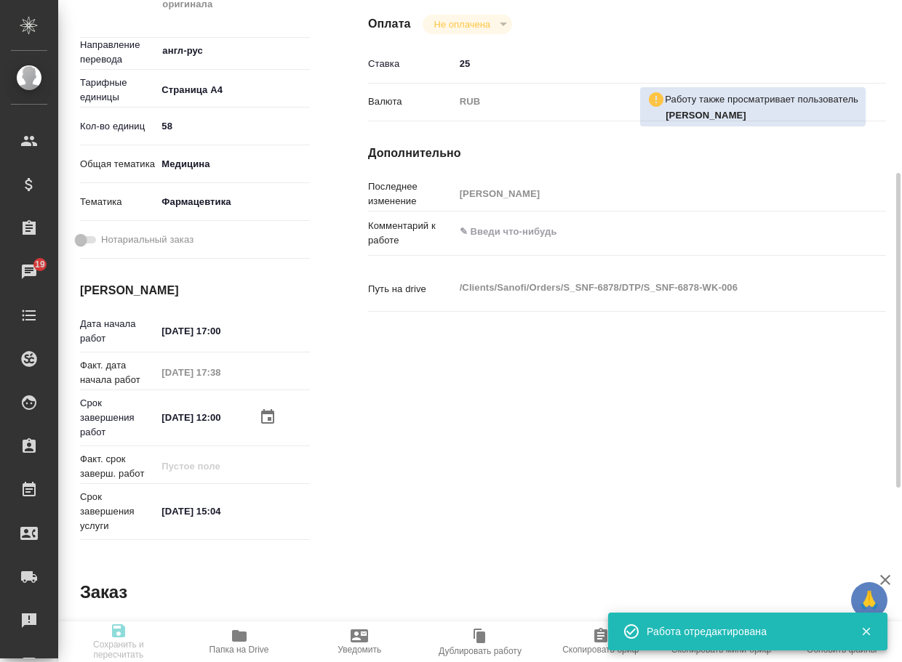
type input "[DATE] 12:00"
type input "[DATE] 15:04"
type input "DTPlight"
type input "notPayed"
type input "25"
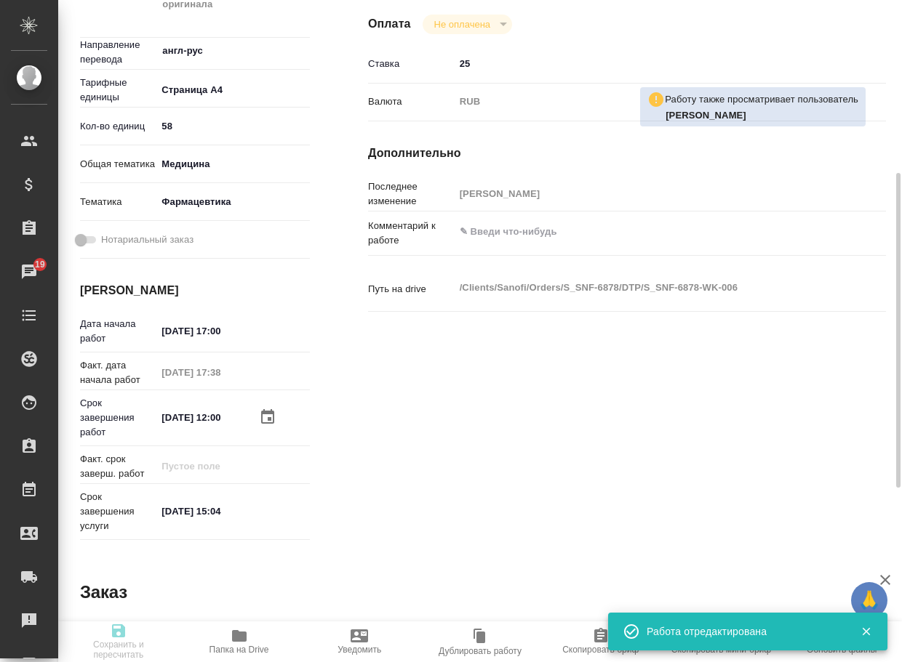
type input "RUB"
type input "[PERSON_NAME]"
type textarea "x"
type textarea "/Clients/Sanofi/Orders/S_SNF-6878/DTP/S_SNF-6878-WK-006"
type textarea "x"
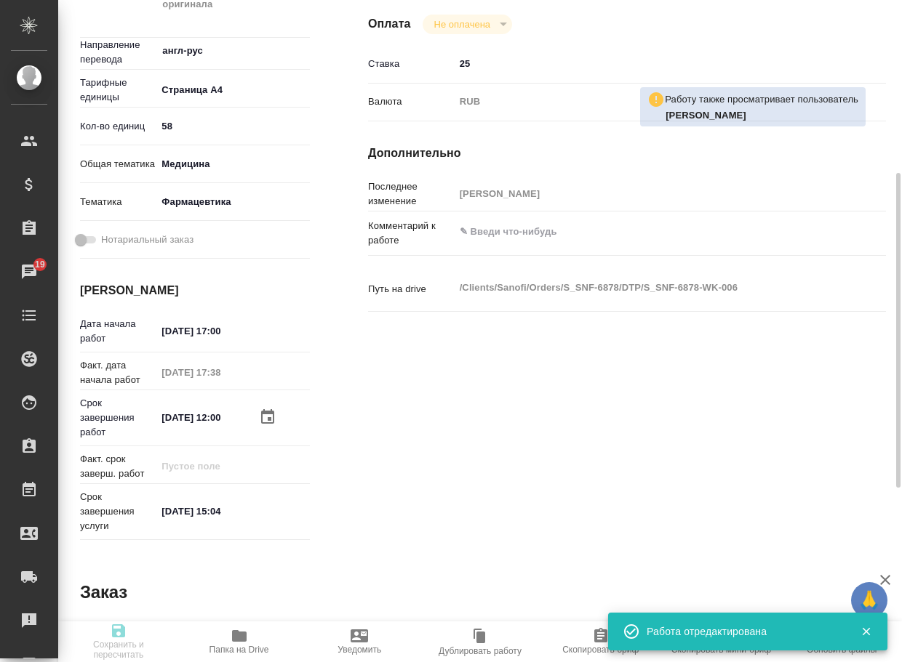
type input "S_SNF-6878"
type input "E005847963"
type input "Восстановление сложного макета с частичным соответствием оформлению оригинала"
type input "Приемка разверстки, Подверстка, Восстановление сложного макета с частичным соот…"
type input "[PERSON_NAME]"
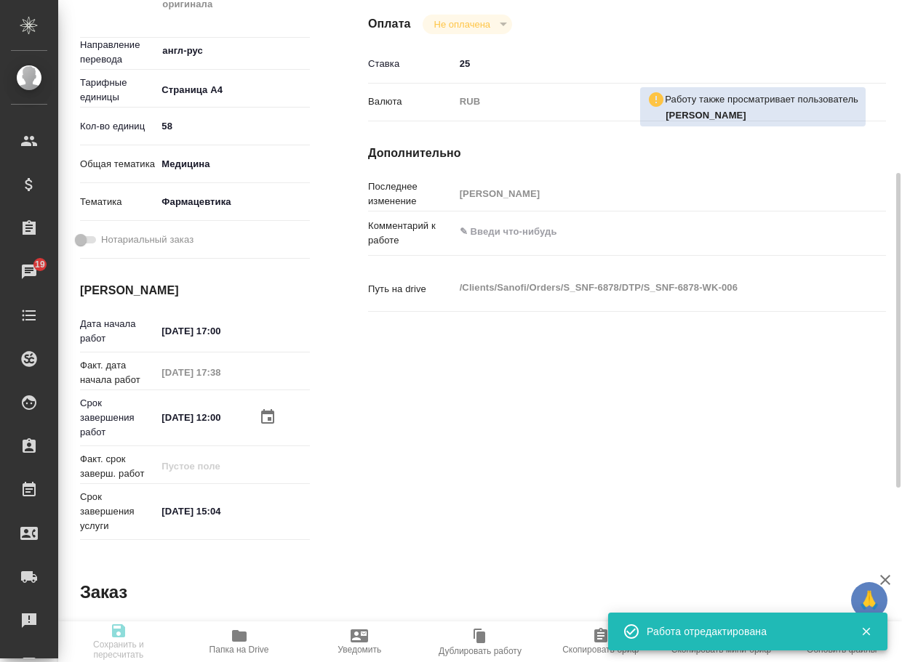
type input "[PERSON_NAME]"
type input "/Clients/Sanofi/Orders/S_SNF-6878"
type textarea "x"
type textarea "на пемт: [MEDICAL_DATA]_DP_COA остальное на ред вместо пемт"
type textarea "x"
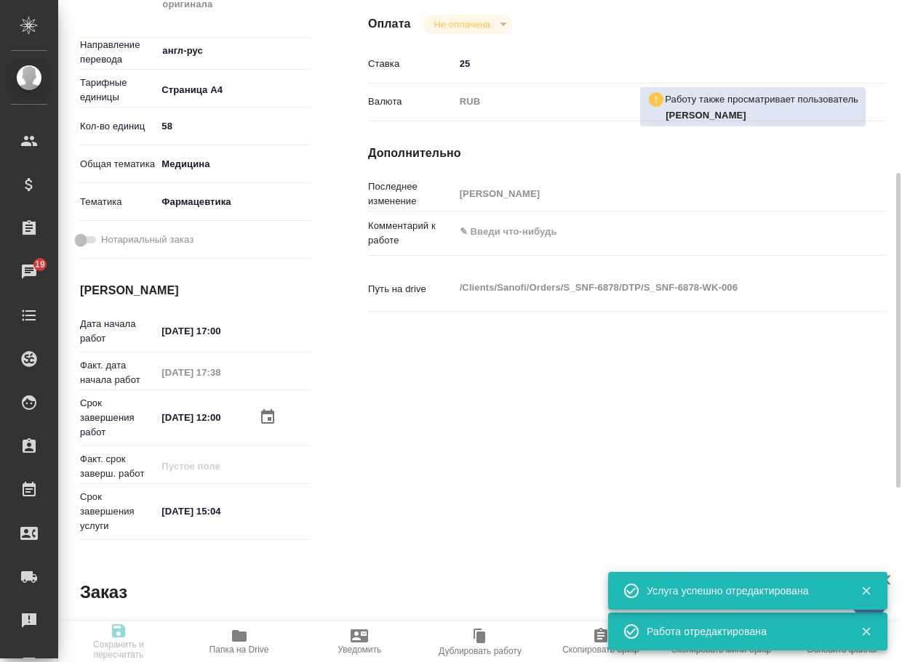
type textarea "x"
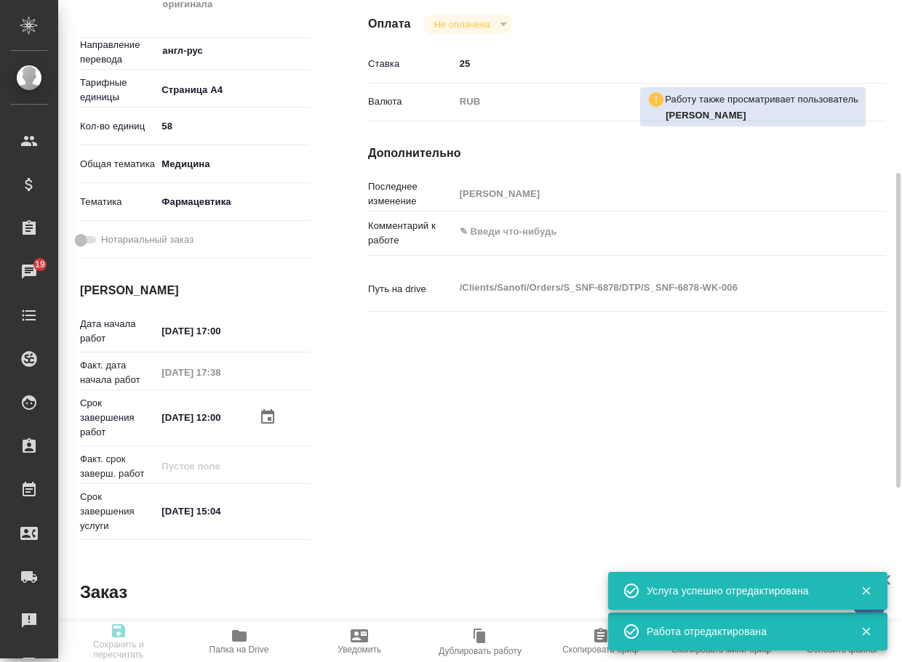
type textarea "x"
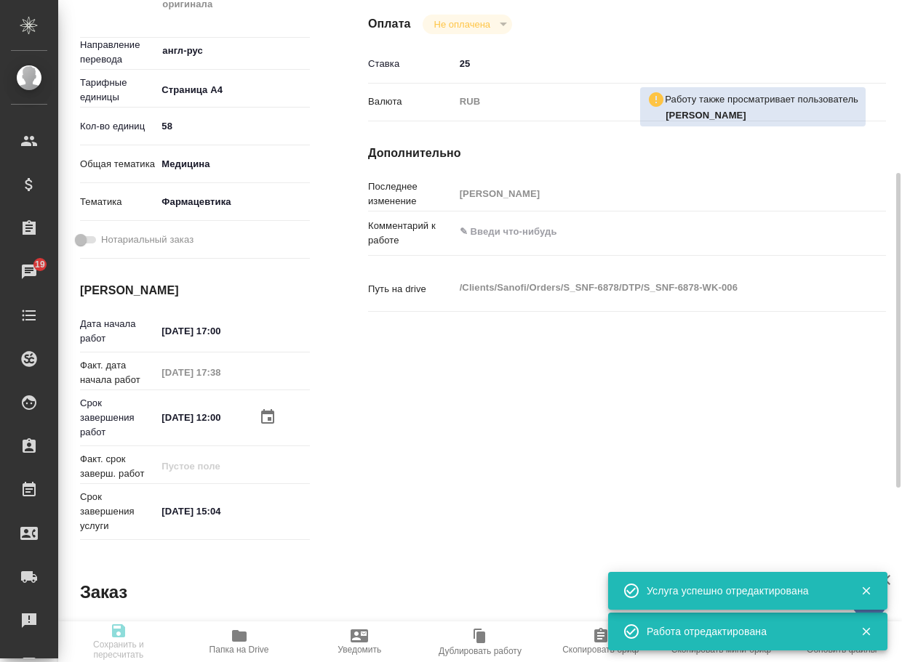
type textarea "x"
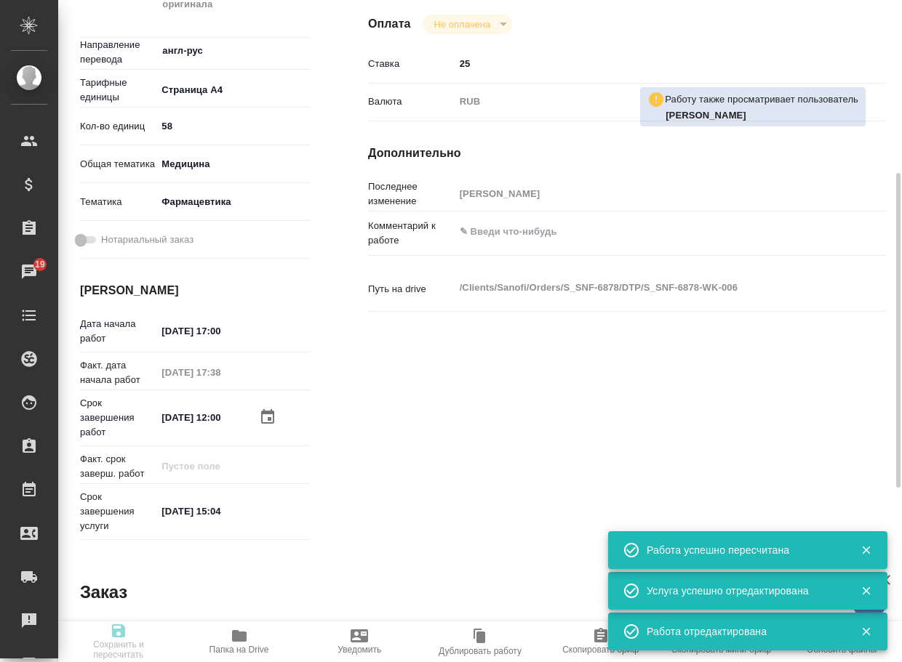
type input "inProgress"
type textarea "Восстановление сложного макета с частичным соответствием оформлению оригинала"
type textarea "x"
type input "англ-рус"
type input "5f036ec4e16dec2d6b59c8ff"
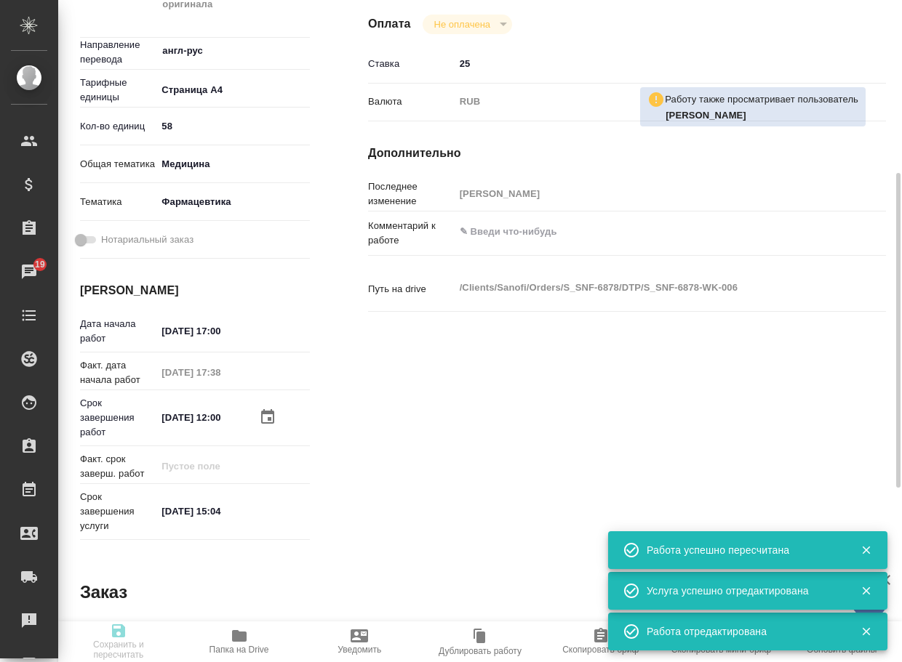
type input "58"
type input "med"
type input "6149832f2b7be24903fd7a82"
type input "[DATE] 17:00"
type input "[DATE] 17:38"
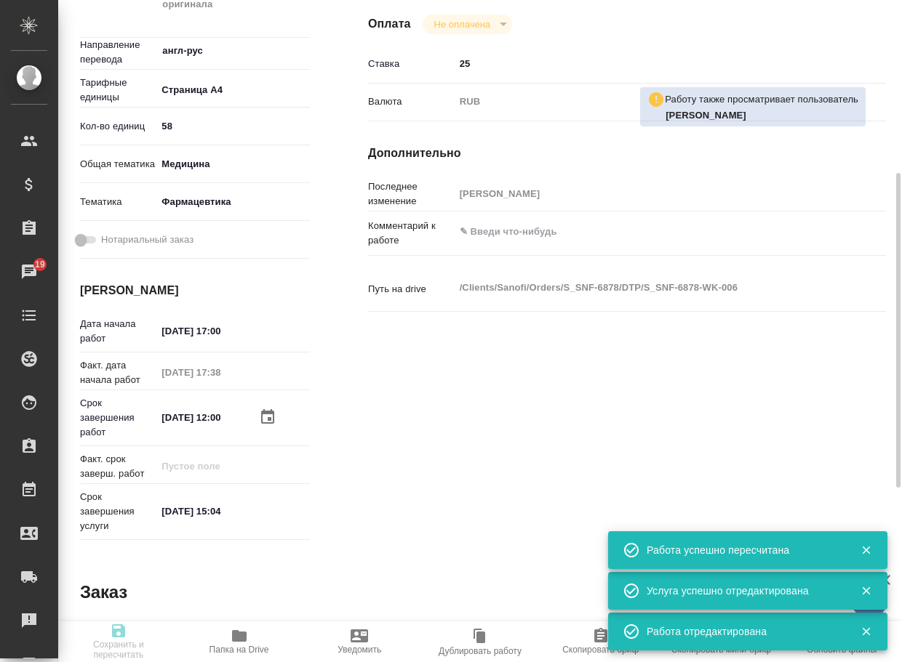
type input "[DATE] 12:00"
type input "[DATE] 15:04"
type input "DTPlight"
type input "notPayed"
type input "25"
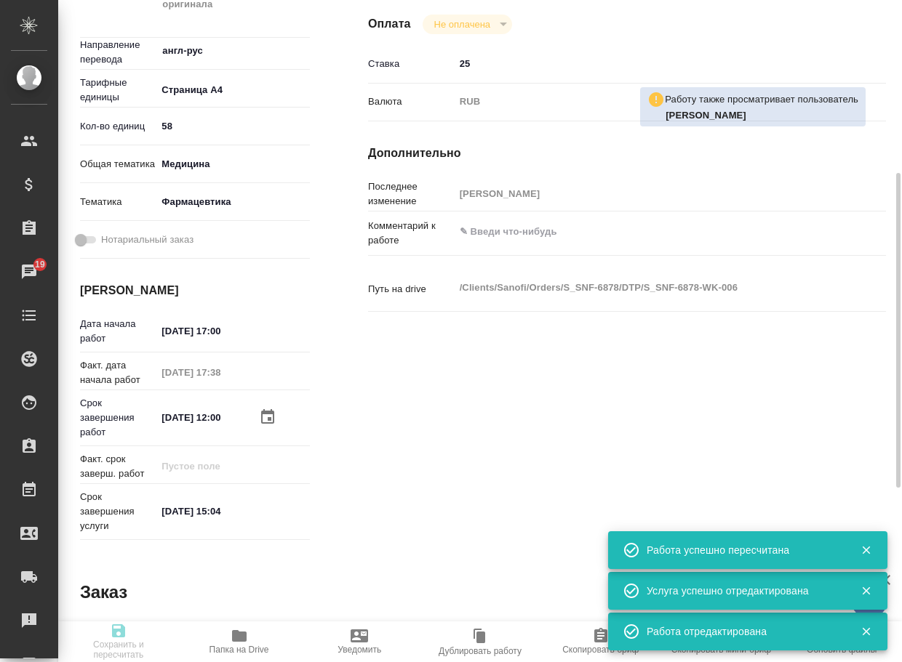
type input "RUB"
type input "[PERSON_NAME]"
type textarea "x"
type textarea "/Clients/Sanofi/Orders/S_SNF-6878/DTP/S_SNF-6878-WK-006"
type textarea "x"
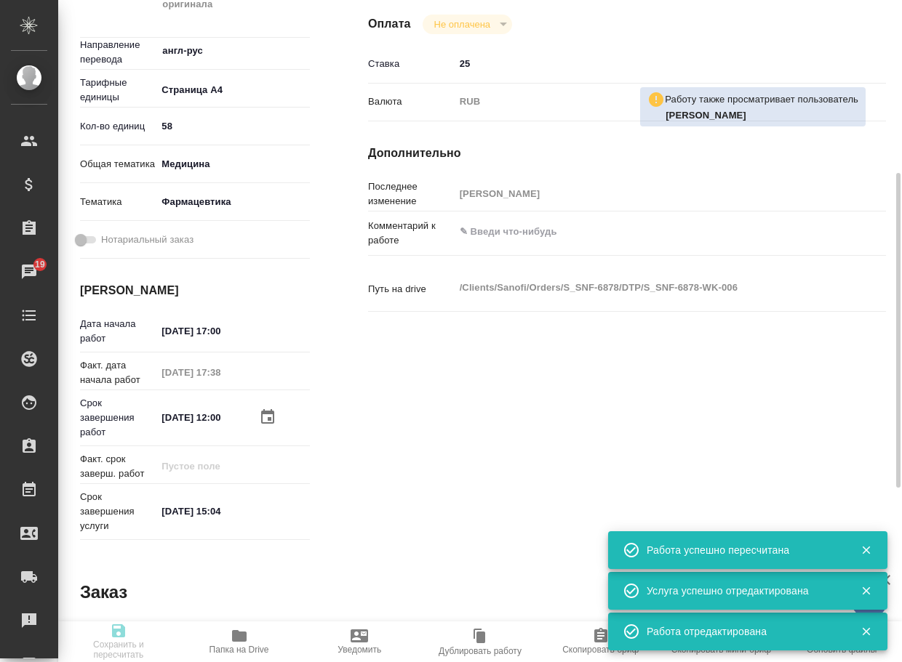
type input "S_SNF-6878"
type input "E005847963"
type input "Восстановление сложного макета с частичным соответствием оформлению оригинала"
type input "Приемка разверстки, Подверстка, Восстановление сложного макета с частичным соот…"
type input "[PERSON_NAME]"
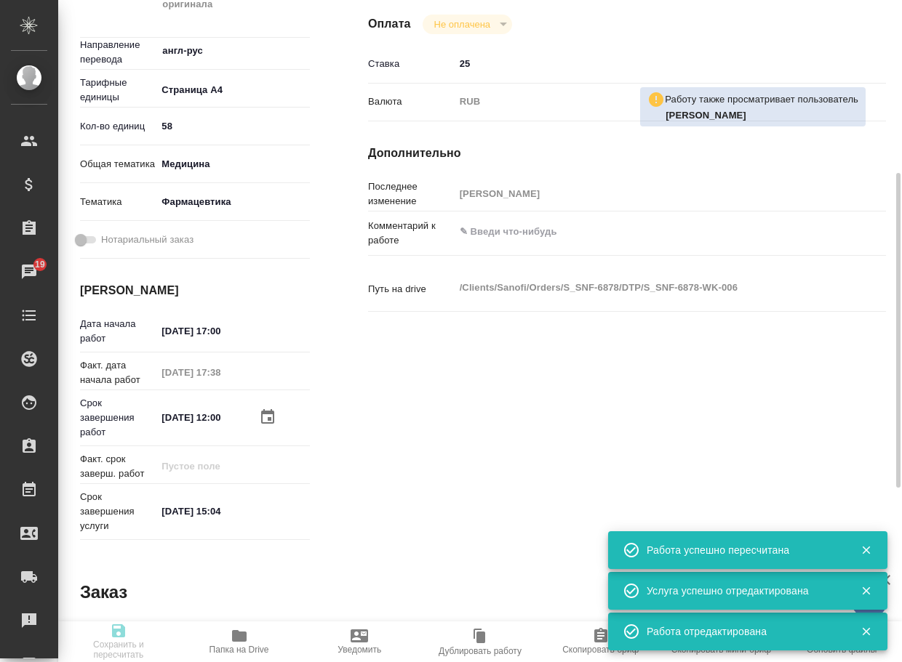
type input "[PERSON_NAME]"
type input "/Clients/Sanofi/Orders/S_SNF-6878"
type textarea "x"
type textarea "на пемт: [MEDICAL_DATA]_DP_COA остальное на ред вместо пемт"
type textarea "x"
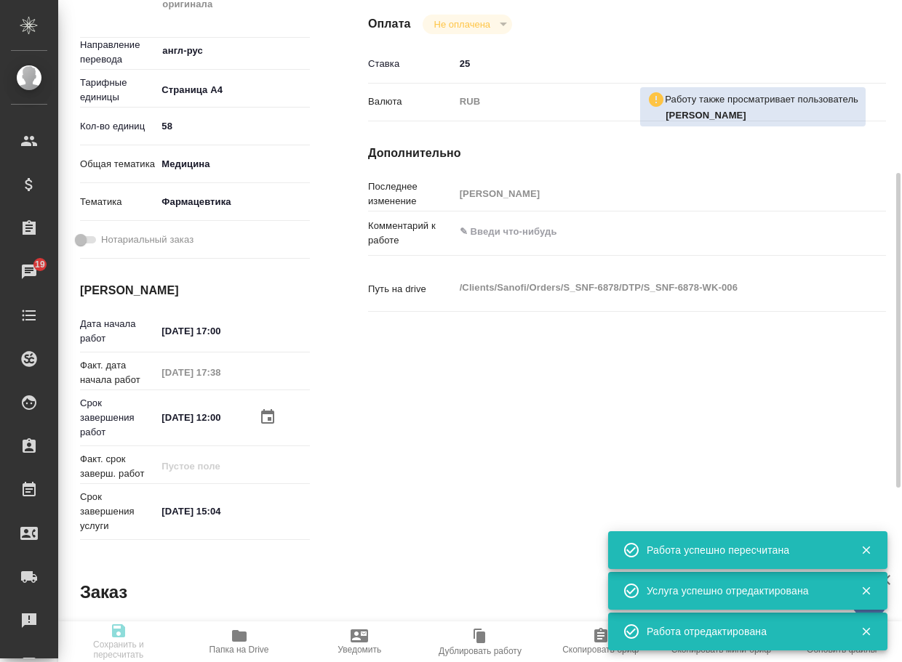
type textarea "x"
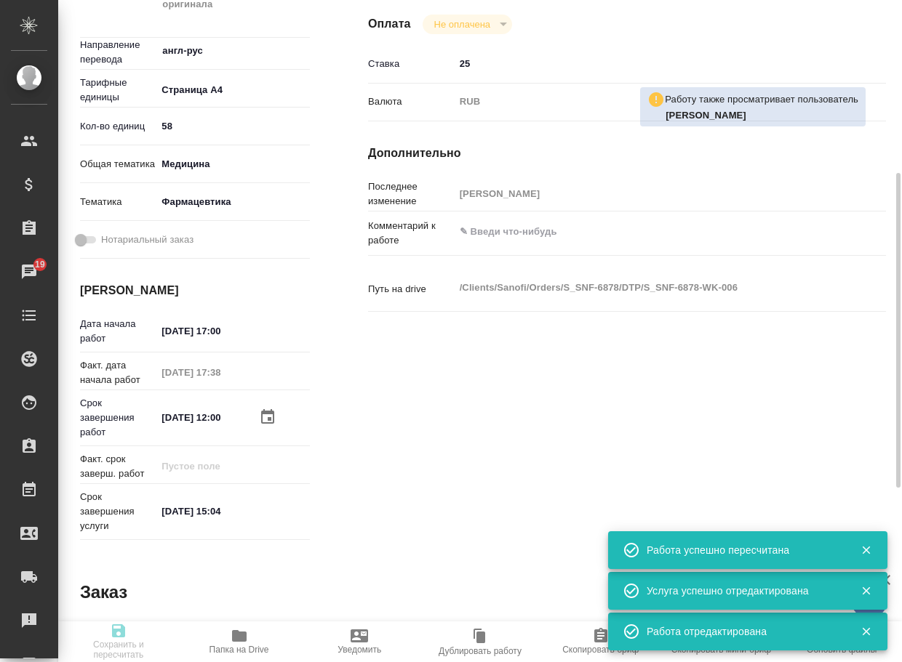
type textarea "x"
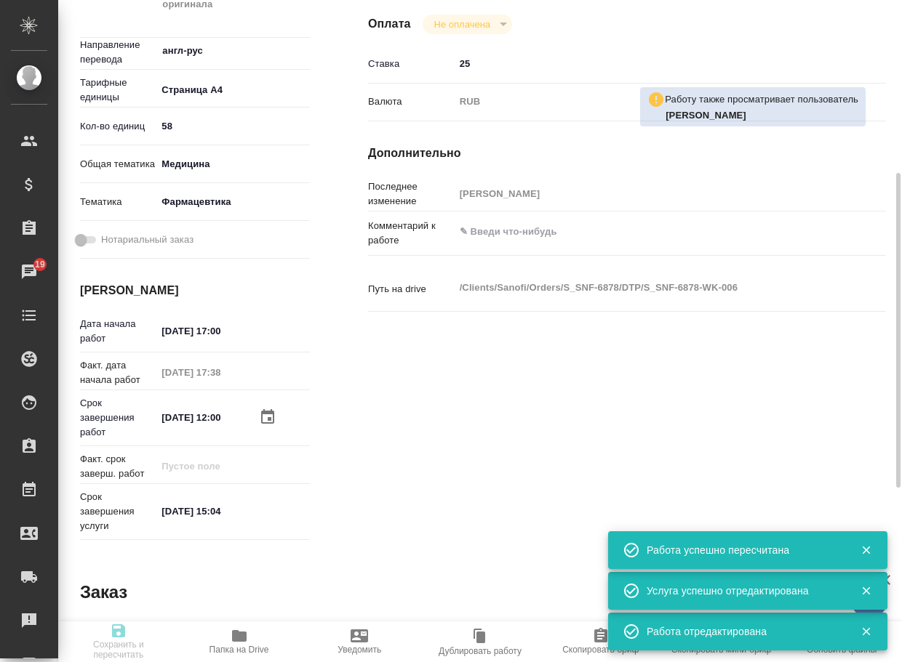
type textarea "x"
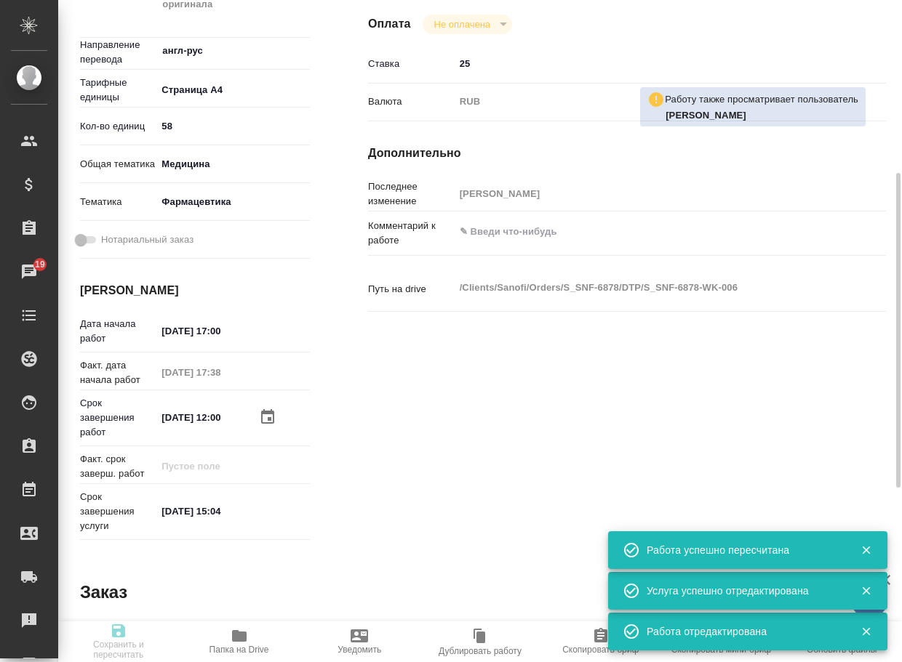
type textarea "x"
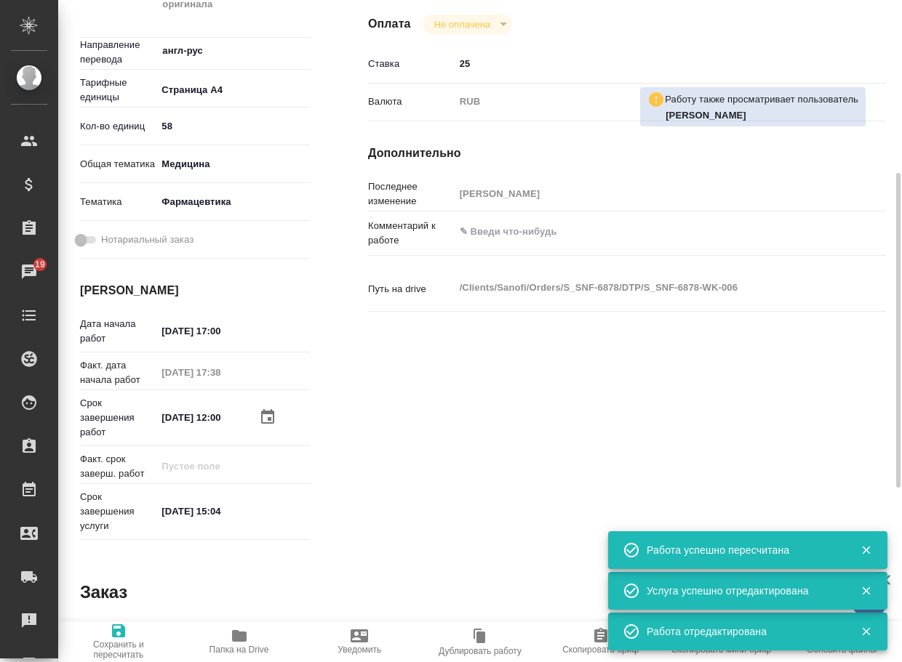
type textarea "x"
